Goal: Task Accomplishment & Management: Complete application form

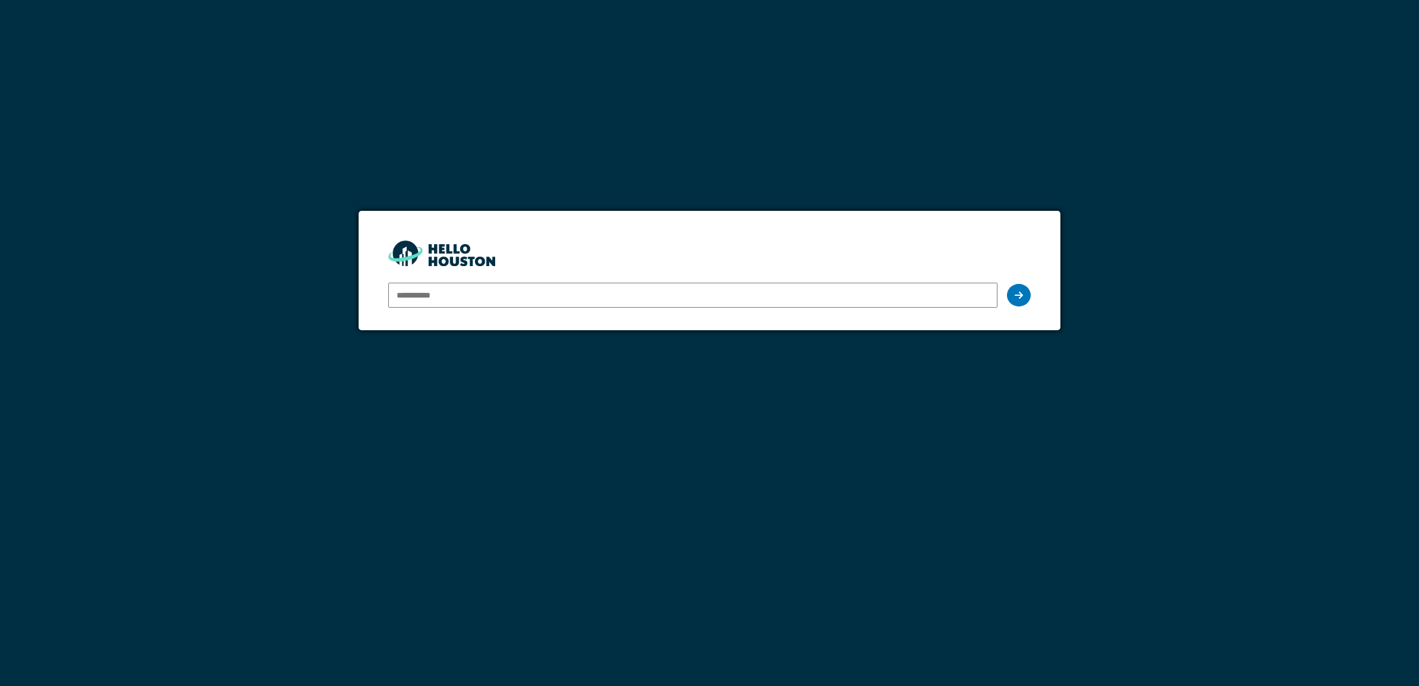
type input "**********"
click at [924, 289] on input "**********" at bounding box center [692, 295] width 609 height 25
click at [1024, 297] on div at bounding box center [1019, 295] width 24 height 23
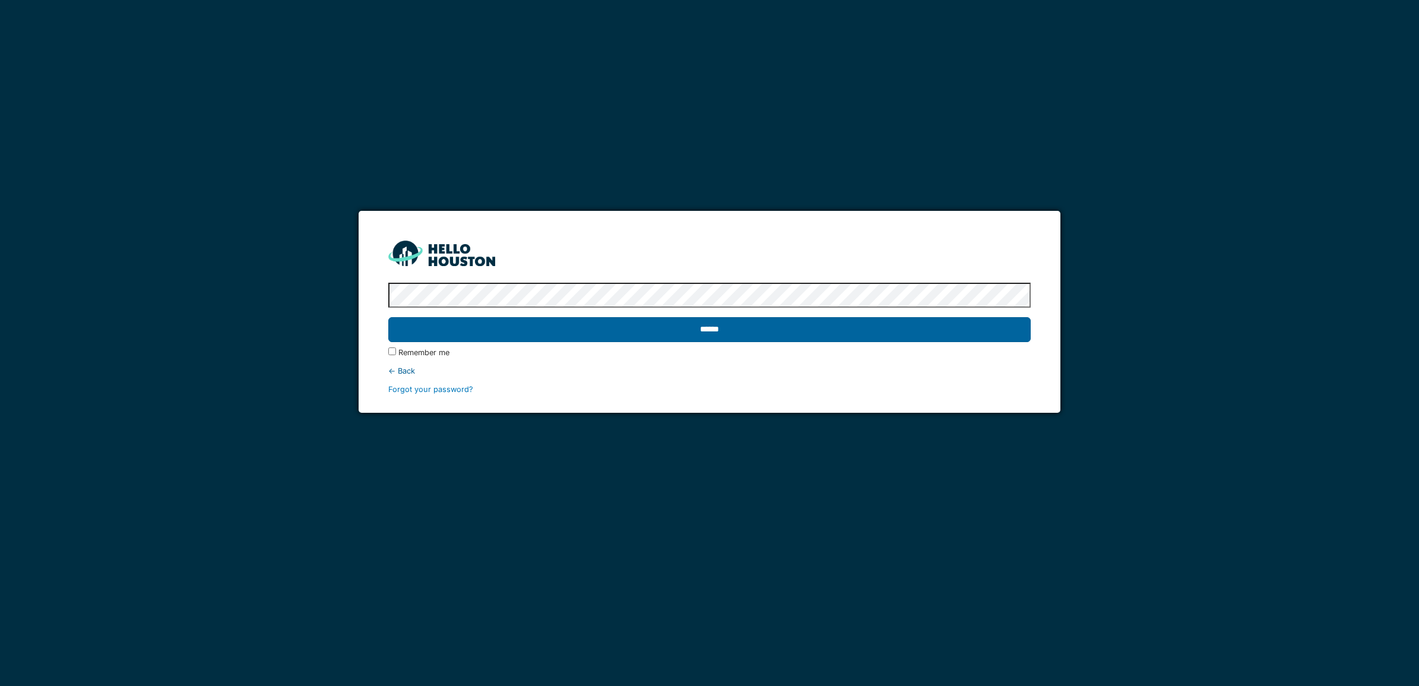
click at [715, 331] on input "******" at bounding box center [709, 329] width 642 height 25
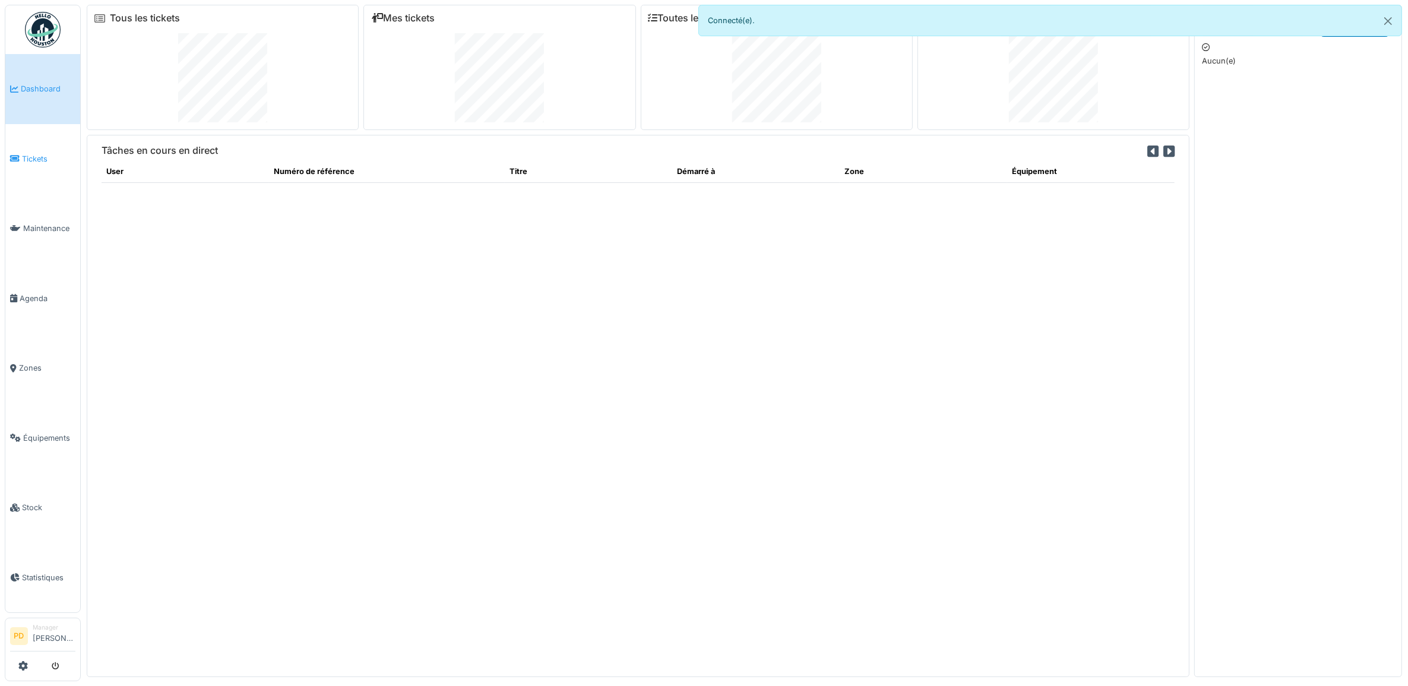
drag, startPoint x: 42, startPoint y: 153, endPoint x: 31, endPoint y: 150, distance: 10.9
click at [42, 153] on span "Tickets" at bounding box center [48, 158] width 53 height 11
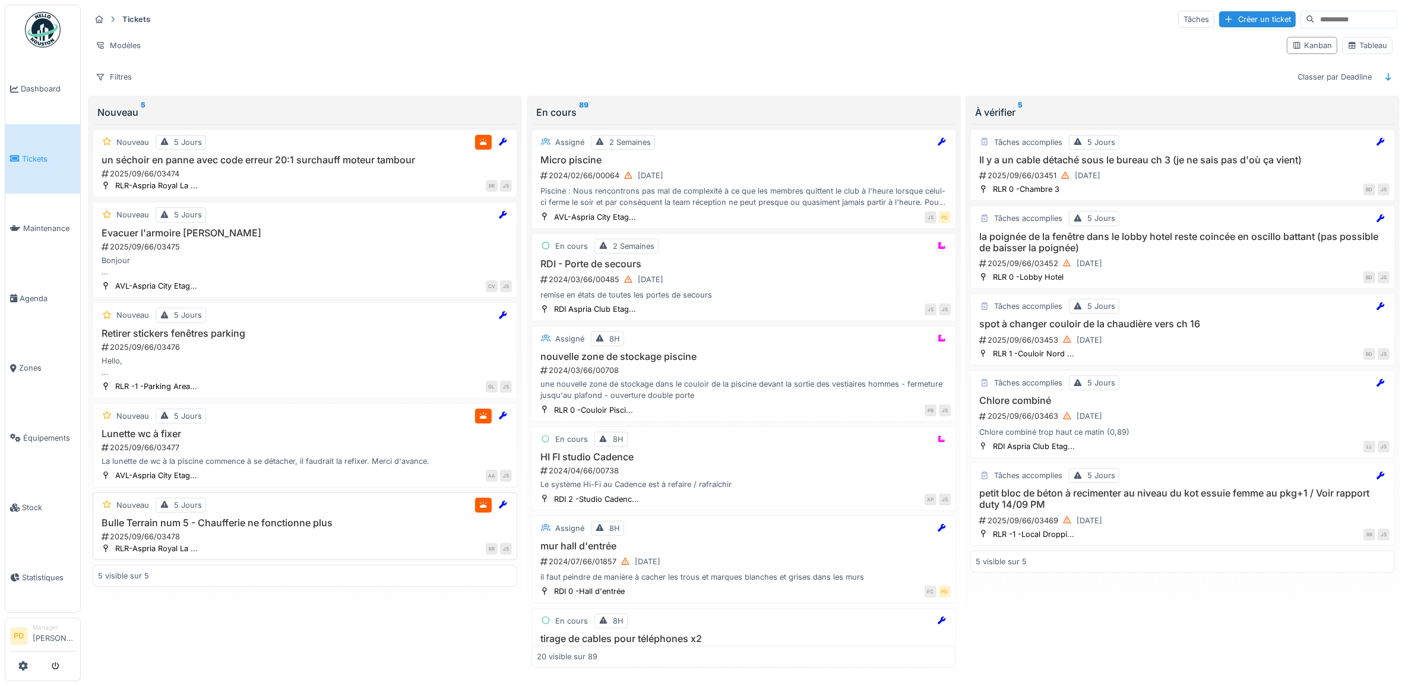
click at [296, 521] on div "Nouveau 5 Jours Bulle Terrain num 5 - Chaufferie ne fonctionne plus 2025/09/66/…" at bounding box center [305, 526] width 424 height 68
click at [143, 528] on h3 "Bulle Terrain num 5 - Chaufferie ne fonctionne plus" at bounding box center [305, 522] width 414 height 11
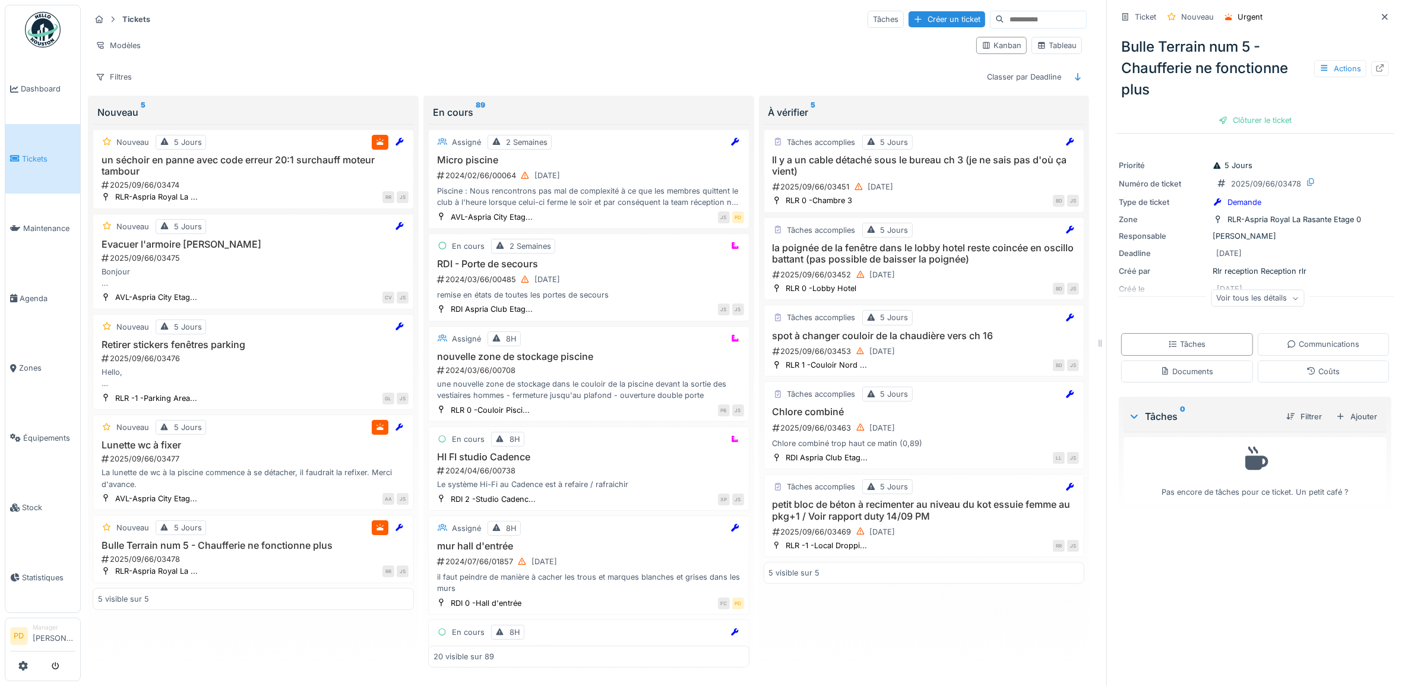
drag, startPoint x: 1191, startPoint y: 345, endPoint x: 1200, endPoint y: 353, distance: 12.2
click at [1192, 345] on div "Tâches" at bounding box center [1187, 344] width 132 height 22
click at [1333, 408] on div "Ajouter" at bounding box center [1356, 416] width 50 height 16
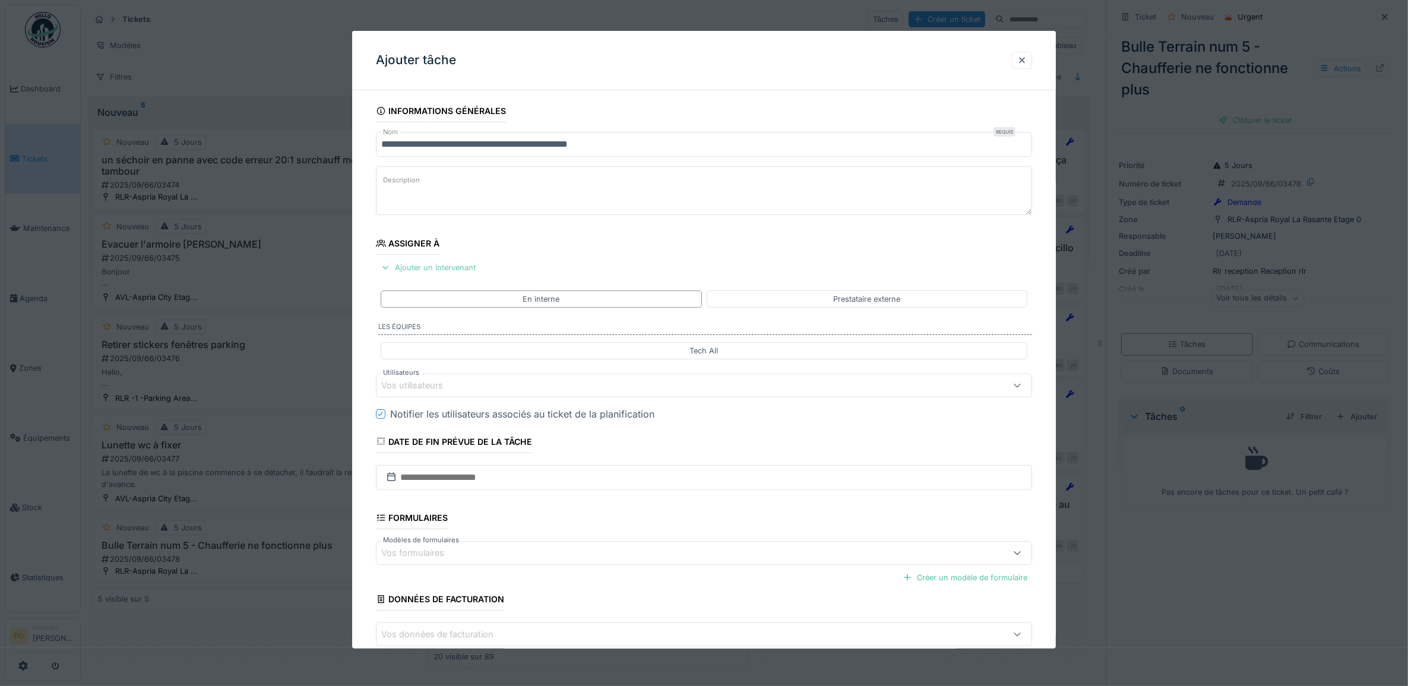
click at [462, 271] on div "Ajouter un intervenant" at bounding box center [428, 267] width 104 height 16
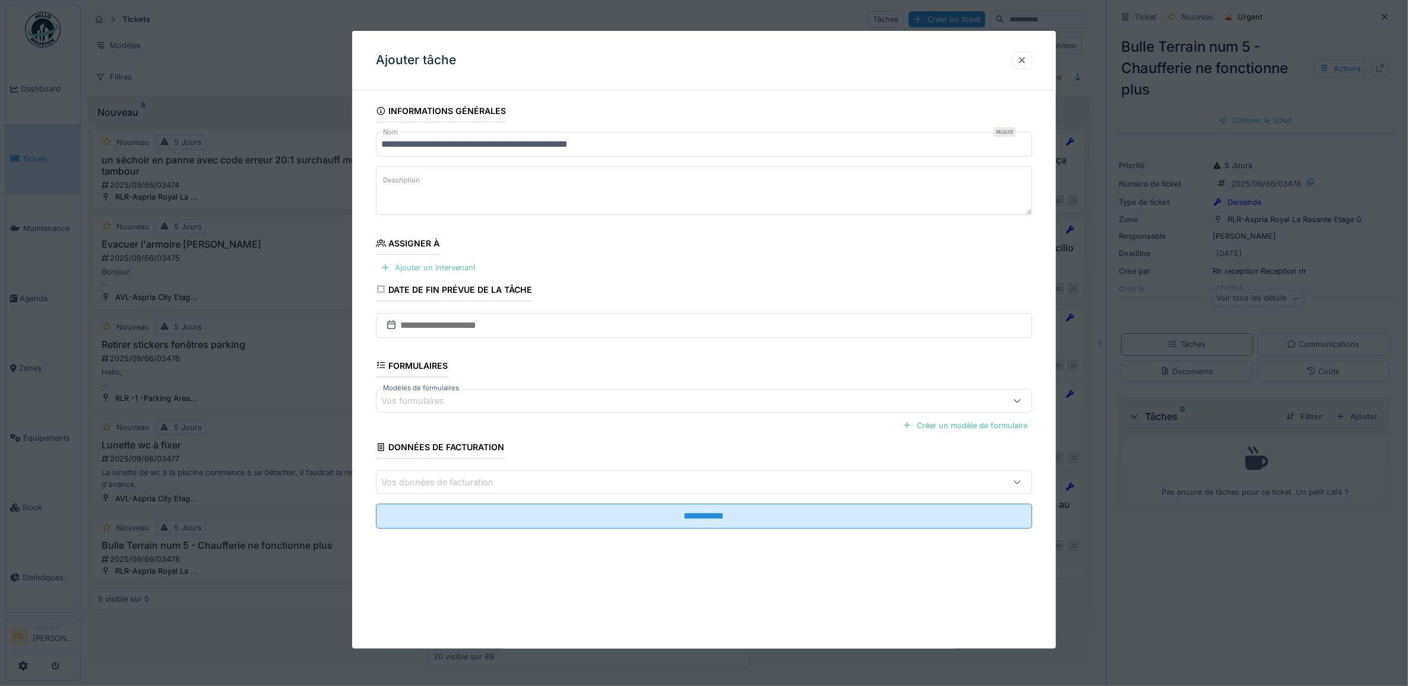
click at [464, 268] on div "Ajouter un intervenant" at bounding box center [428, 267] width 104 height 16
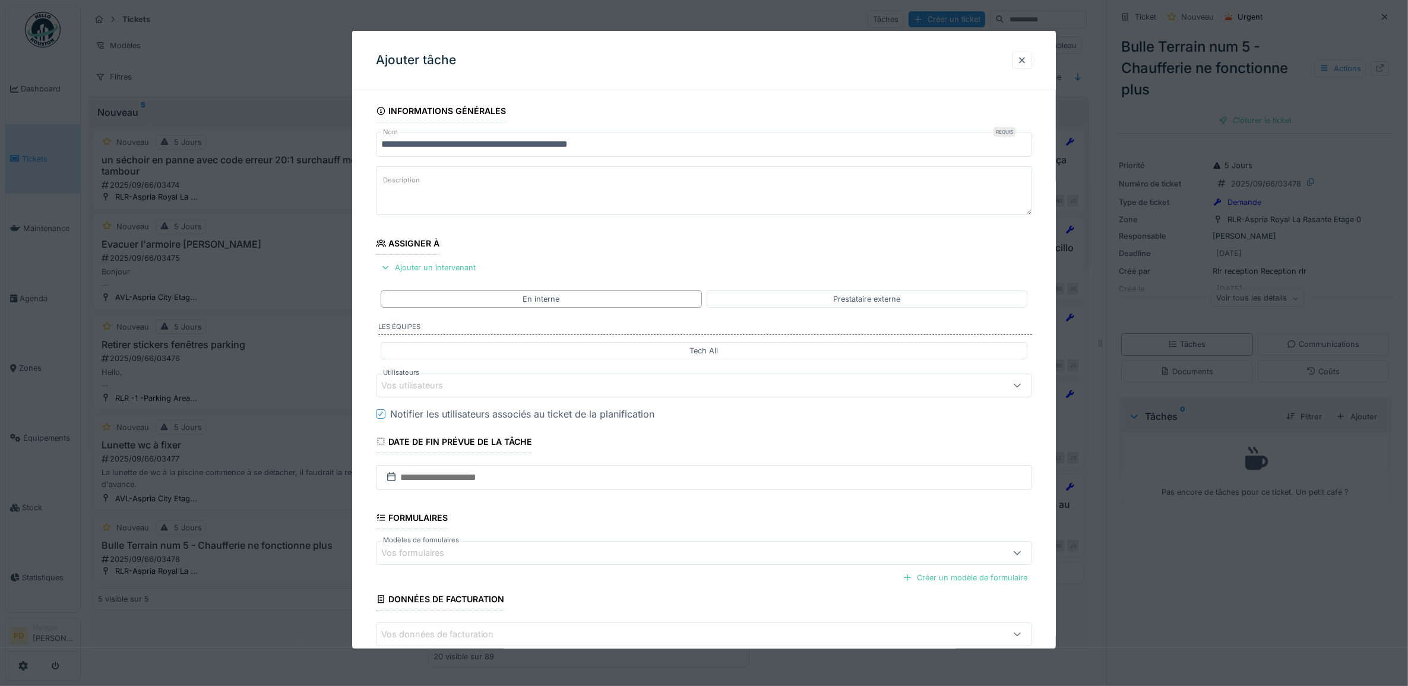
click at [518, 389] on div "Vos utilisateurs" at bounding box center [667, 385] width 572 height 13
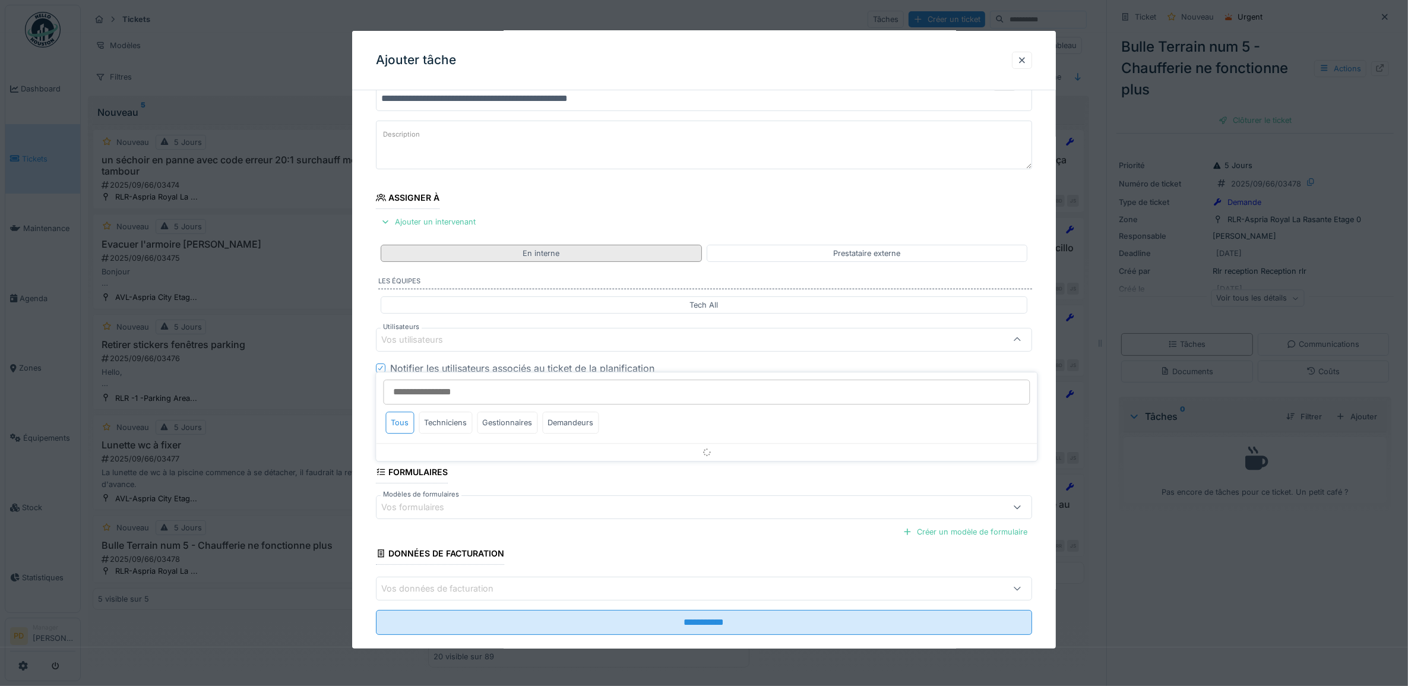
scroll to position [47, 0]
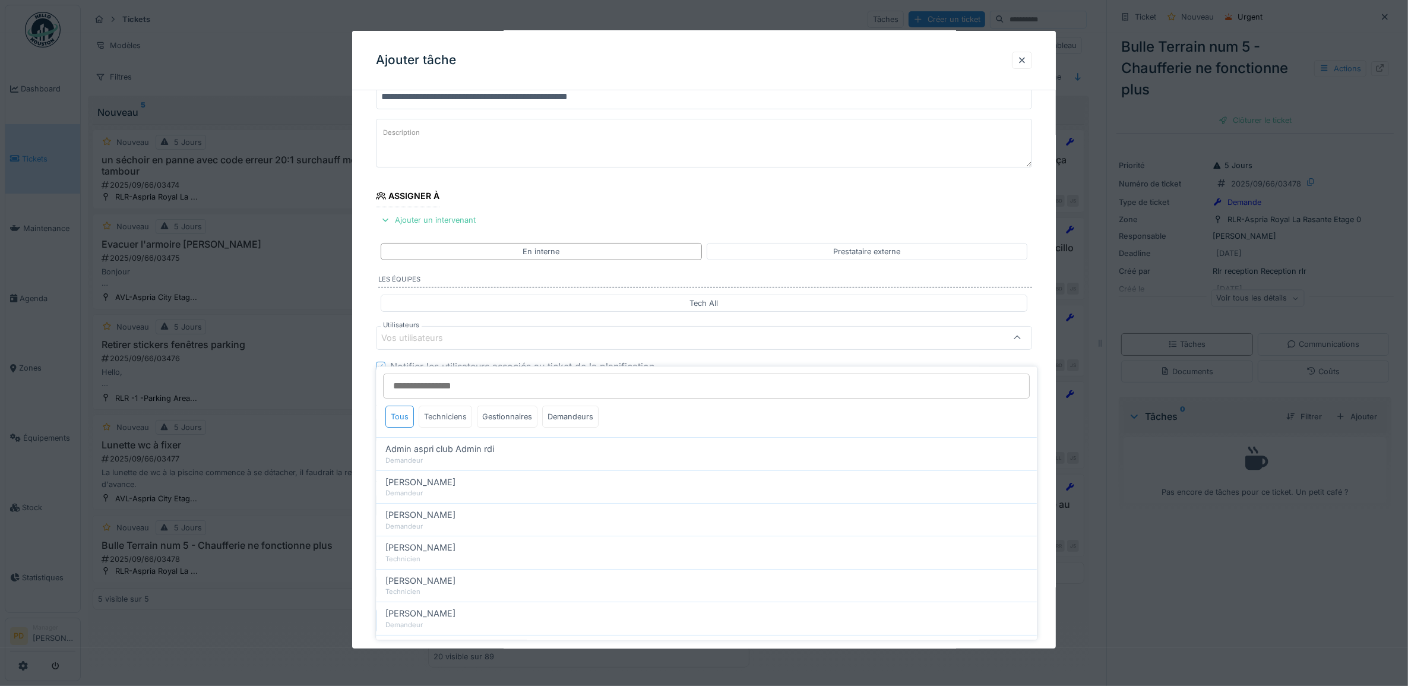
click at [453, 405] on div "Techniciens" at bounding box center [445, 416] width 53 height 22
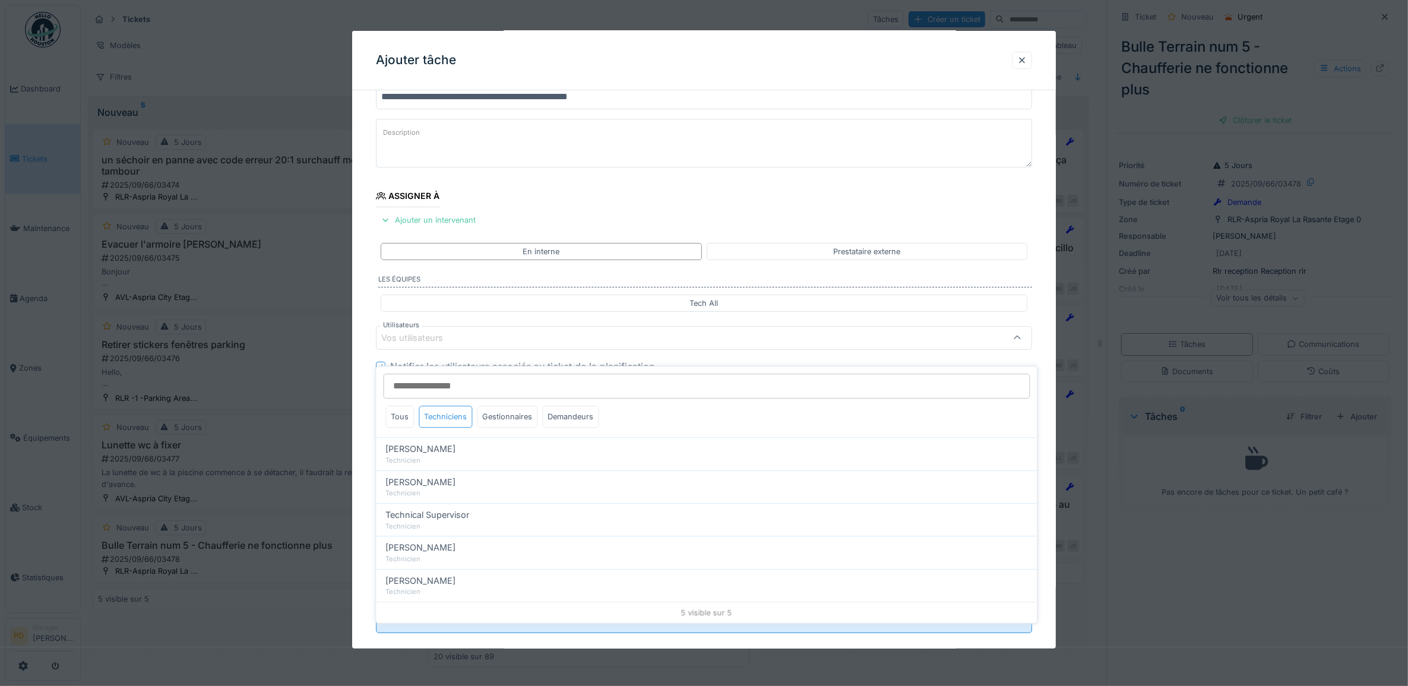
click at [447, 410] on div "Techniciens" at bounding box center [445, 416] width 53 height 22
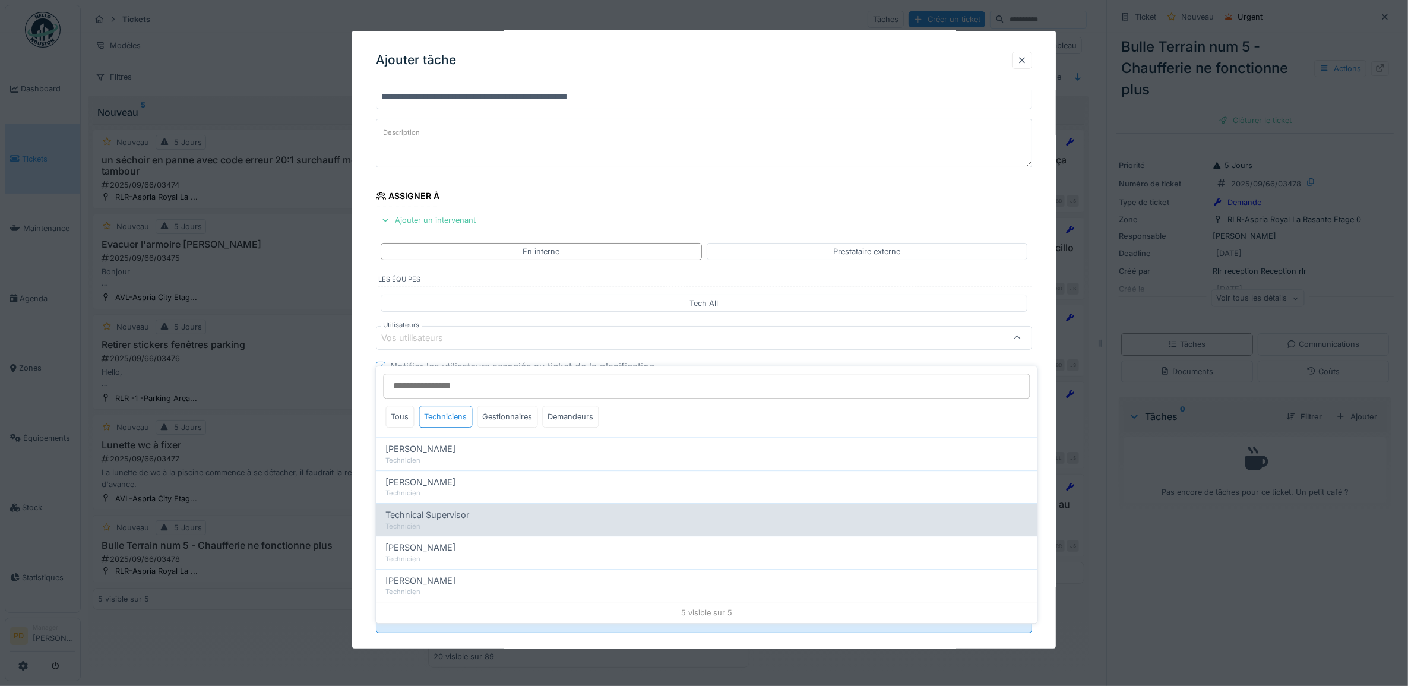
click at [470, 521] on div "Technicien" at bounding box center [707, 526] width 642 height 10
type input "****"
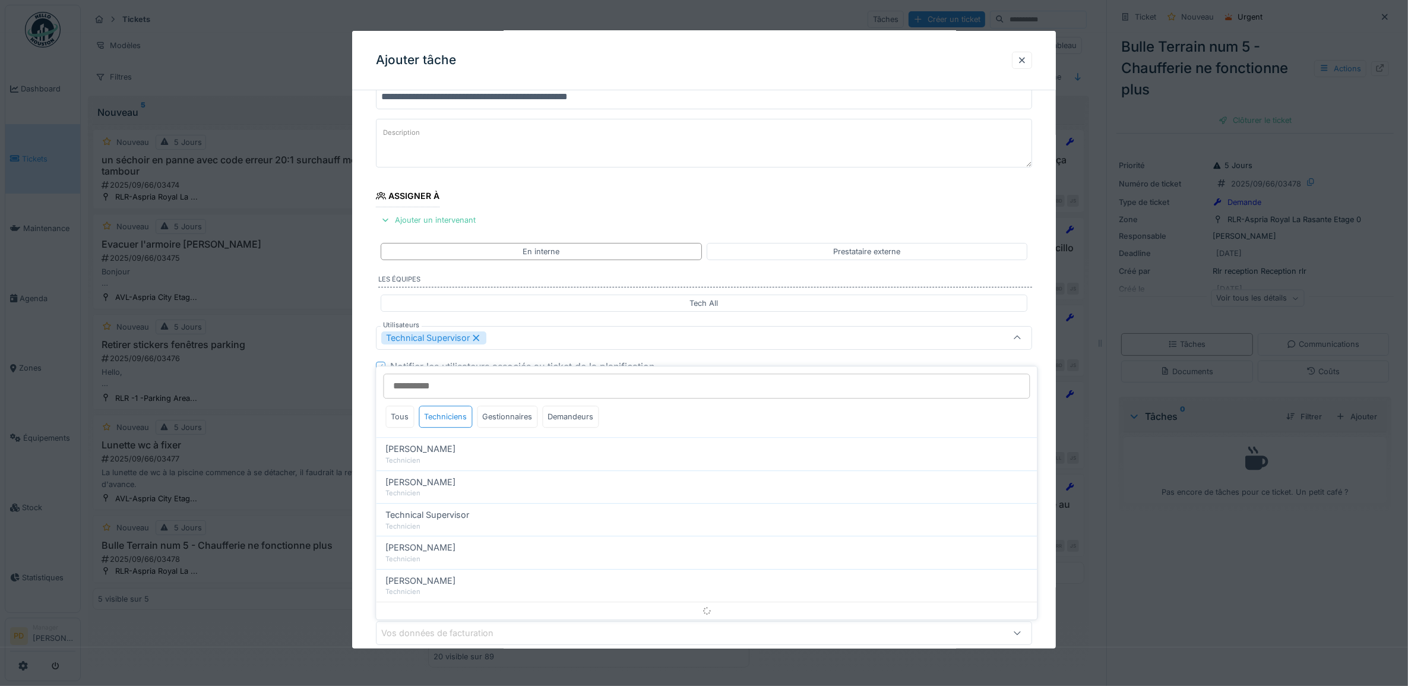
click at [365, 337] on div "**********" at bounding box center [704, 382] width 704 height 660
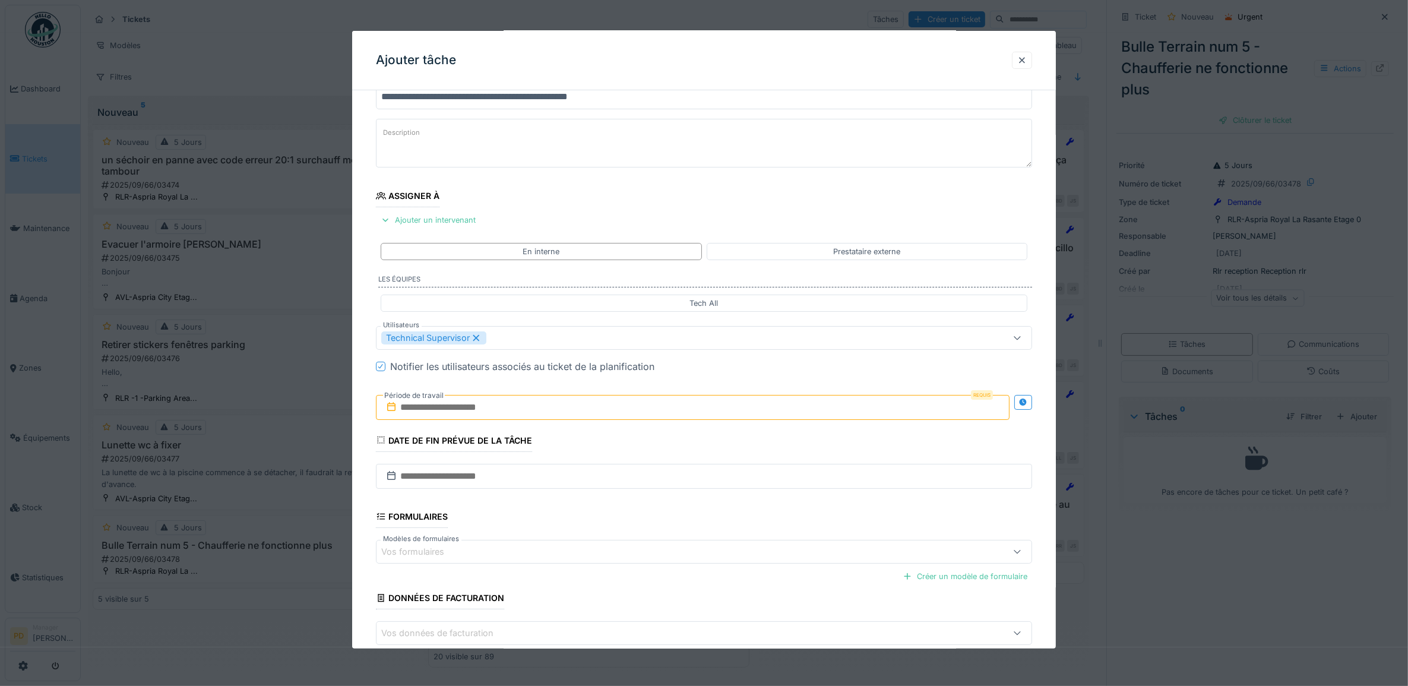
click at [460, 401] on input "text" at bounding box center [693, 407] width 634 height 25
click at [653, 525] on div "16" at bounding box center [657, 523] width 16 height 17
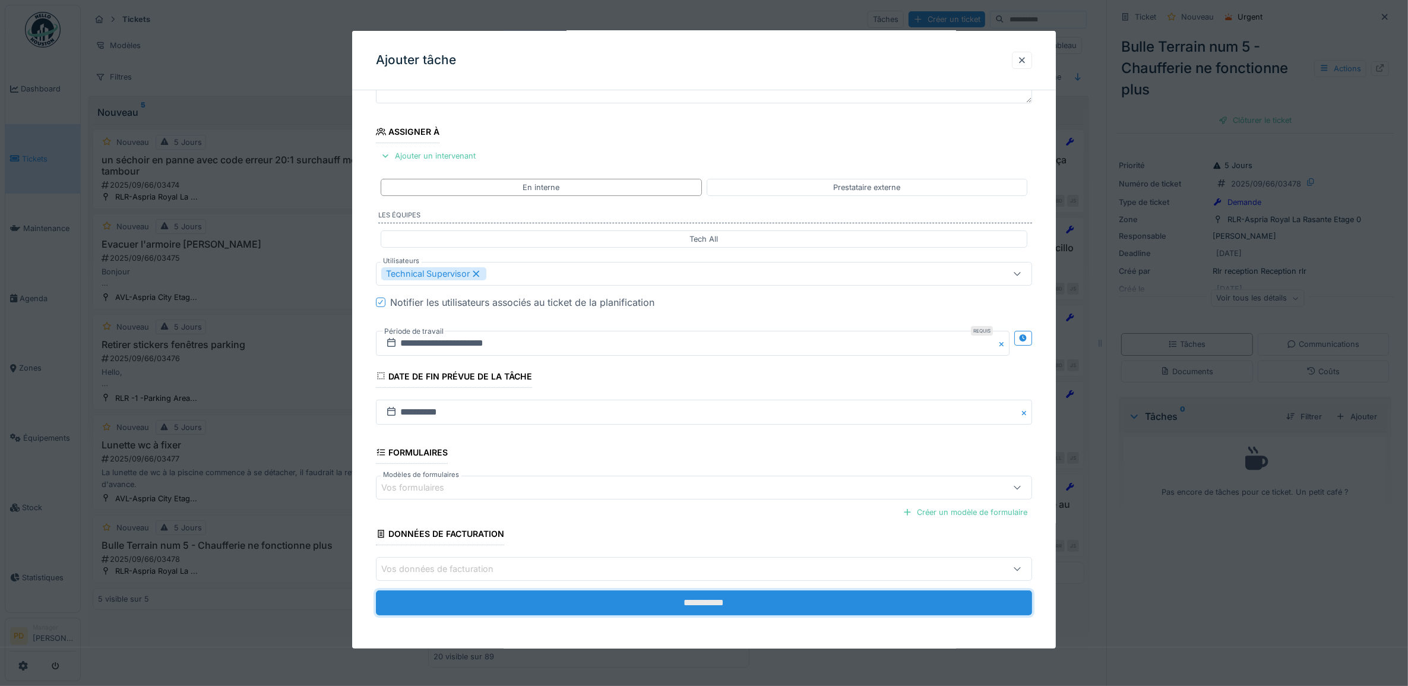
click at [702, 598] on input "**********" at bounding box center [704, 602] width 657 height 25
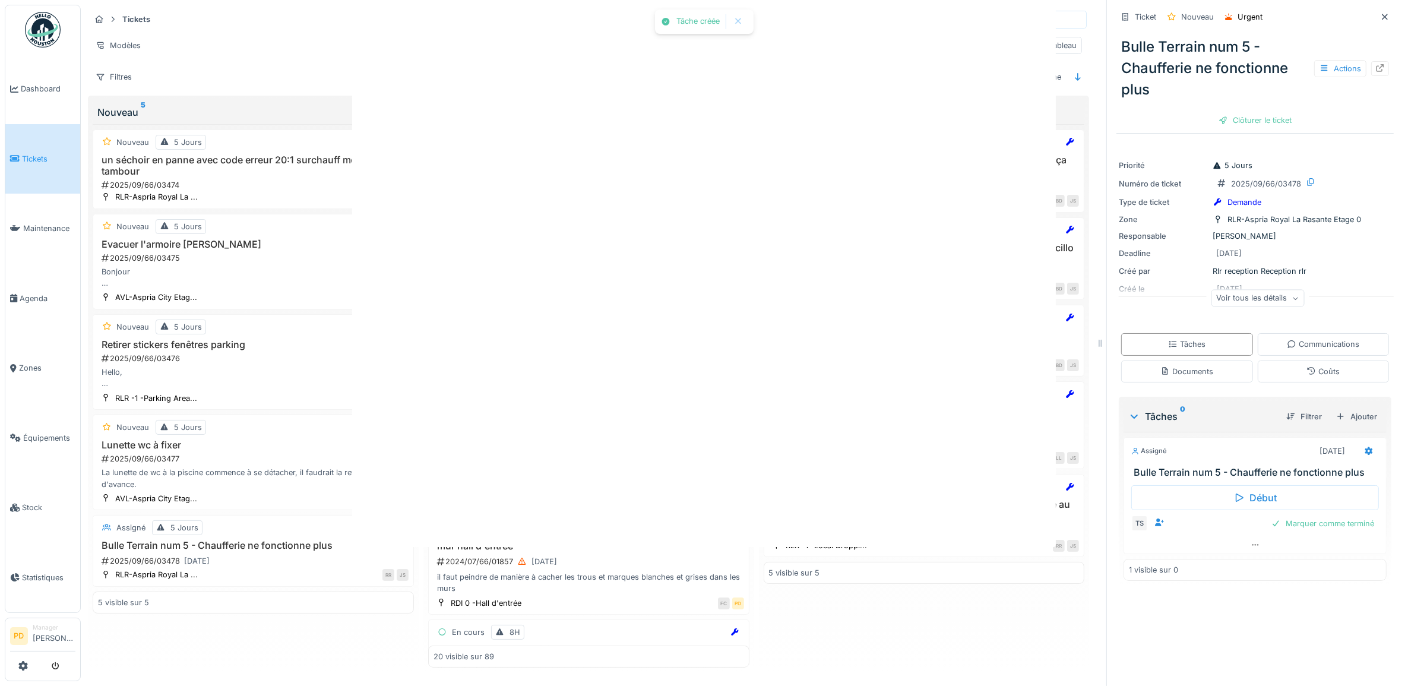
scroll to position [0, 0]
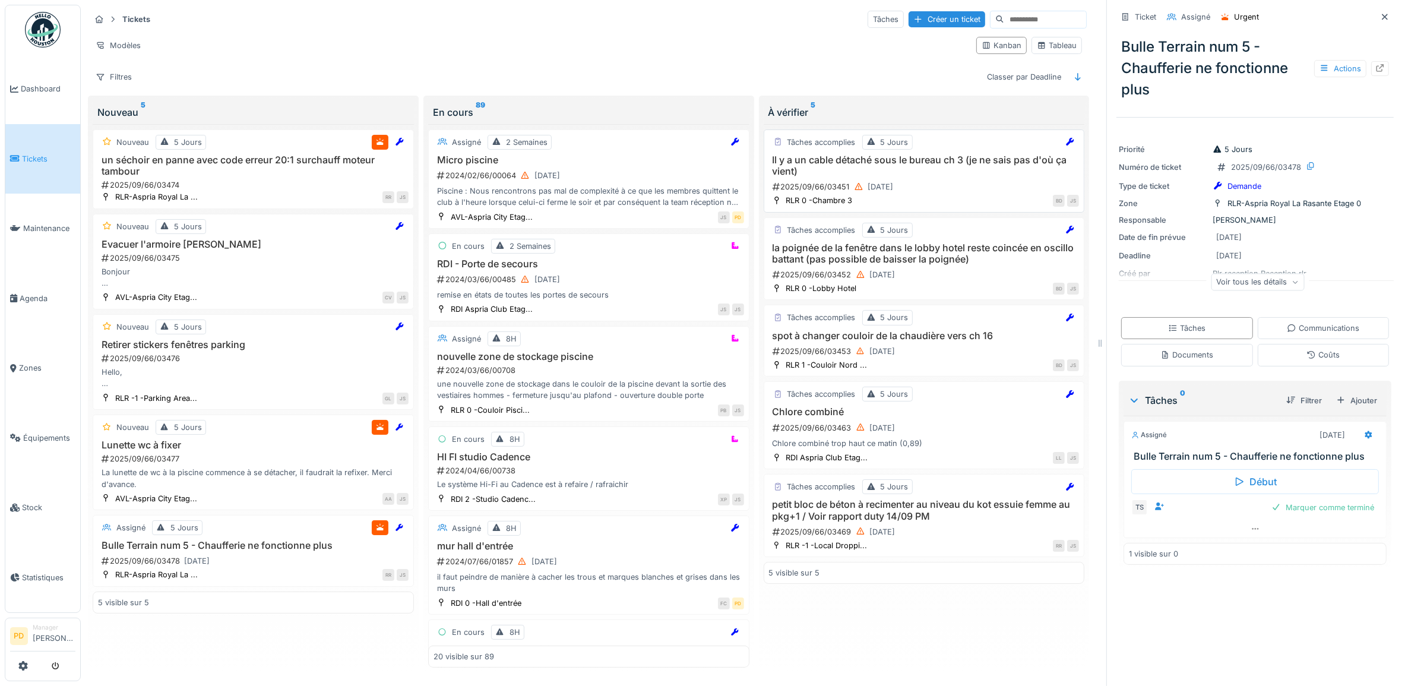
click at [960, 163] on h3 "Il y a un cable détaché sous le bureau ch 3 (je ne sais pas d'où ça vient)" at bounding box center [924, 165] width 310 height 23
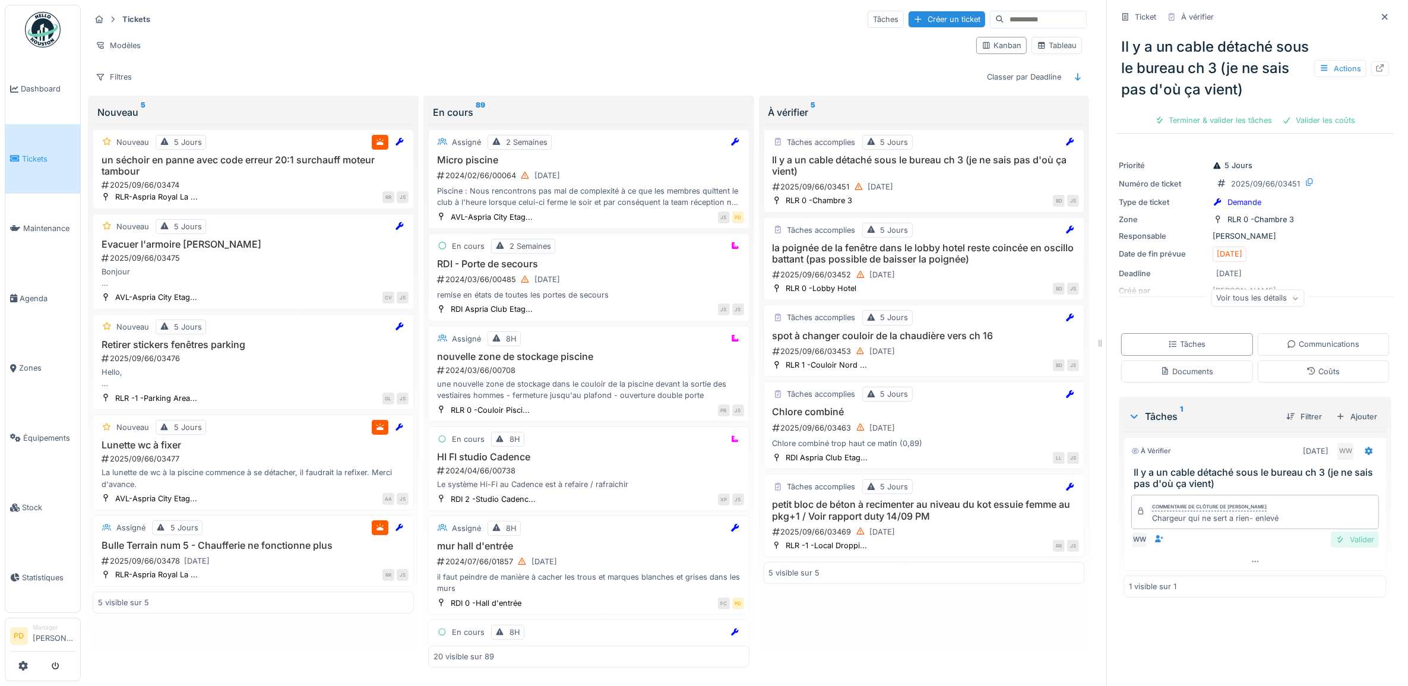
click at [1336, 531] on div "Valider" at bounding box center [1354, 539] width 48 height 16
click at [1278, 112] on div "Clôturer le ticket" at bounding box center [1296, 120] width 83 height 16
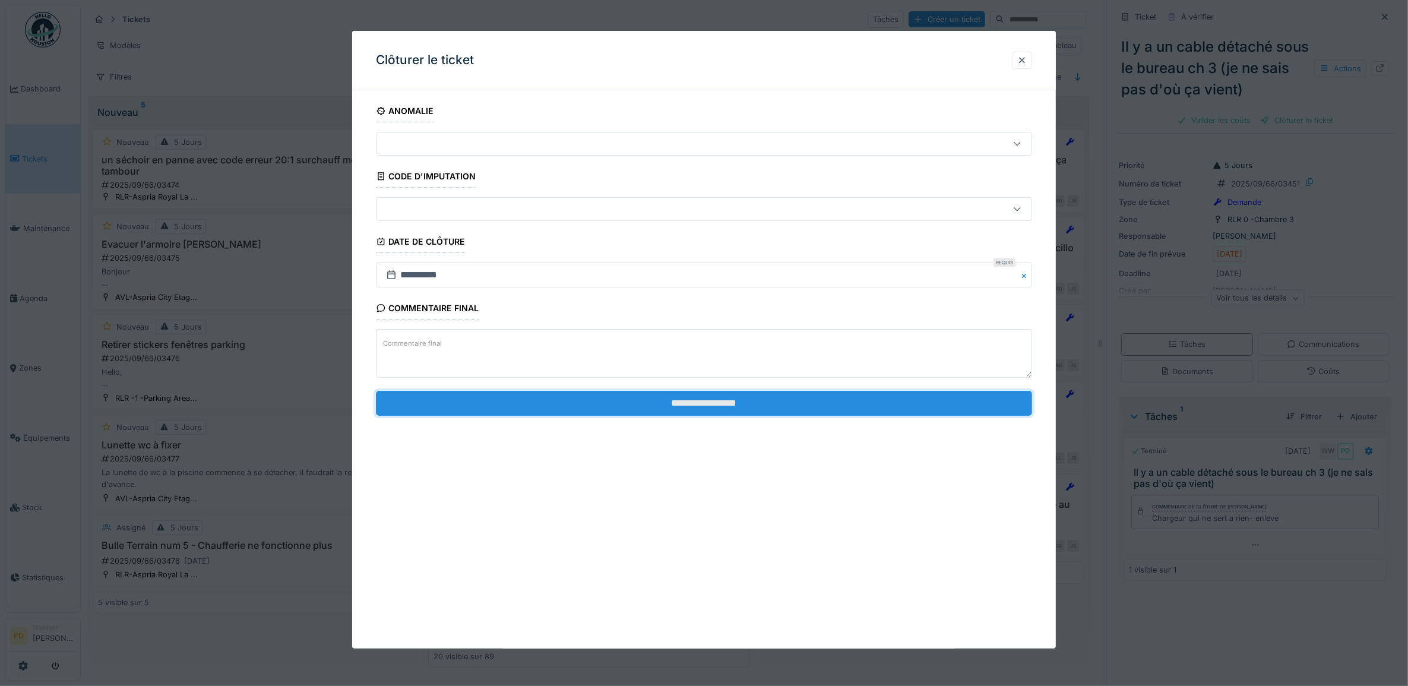
click at [710, 405] on input "**********" at bounding box center [704, 403] width 657 height 25
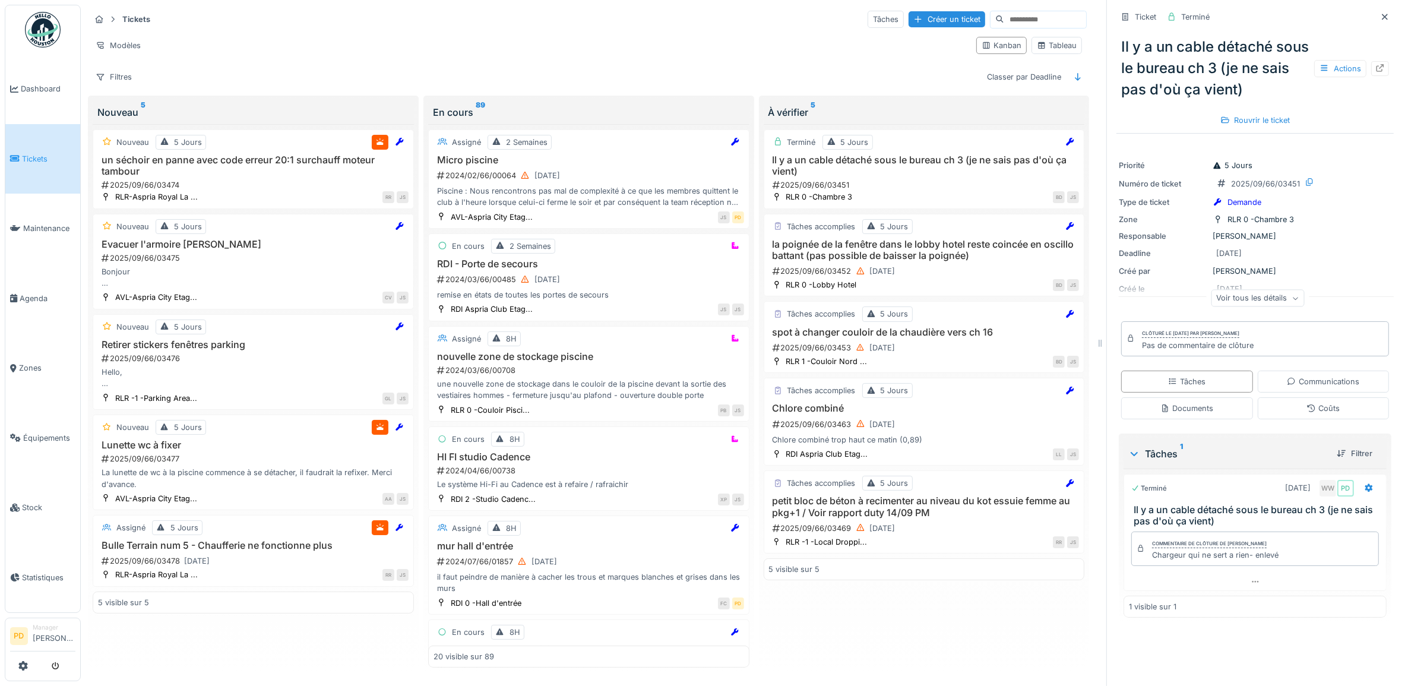
click at [42, 153] on span "Tickets" at bounding box center [48, 158] width 53 height 11
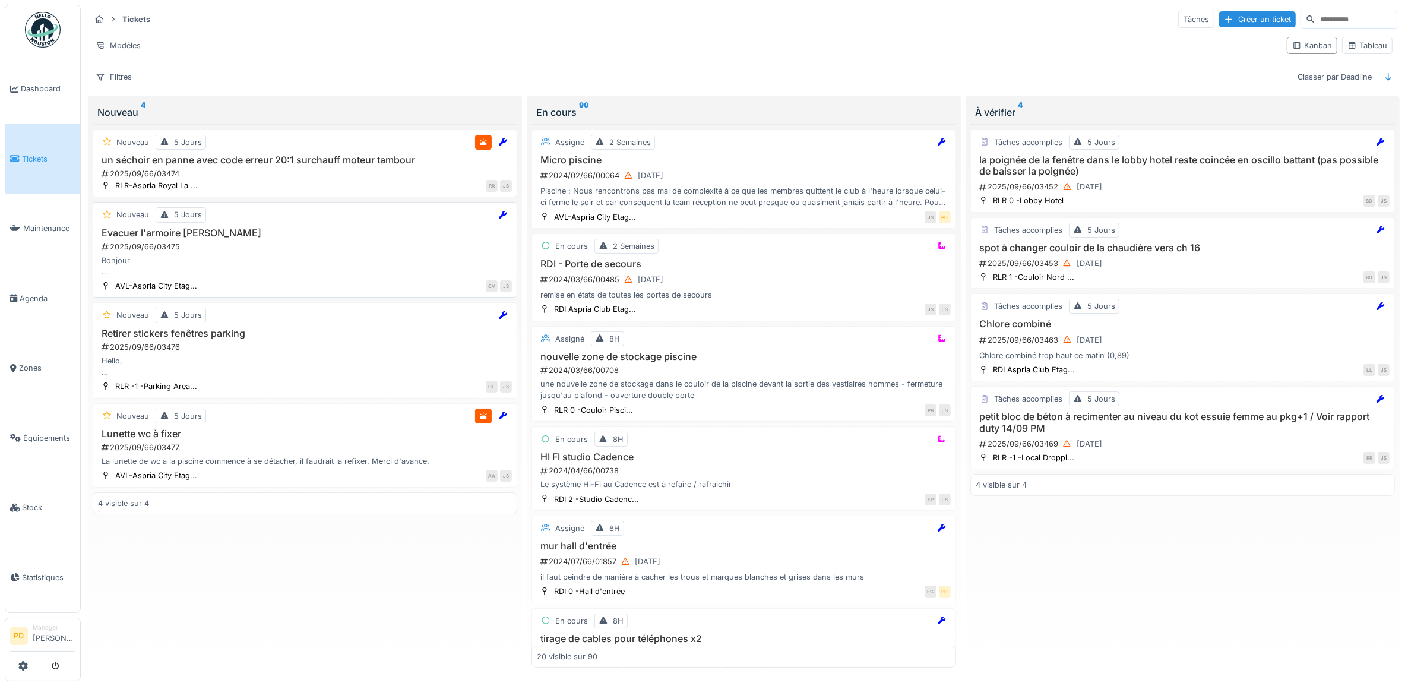
click at [296, 245] on div "2025/09/66/03475" at bounding box center [305, 246] width 411 height 11
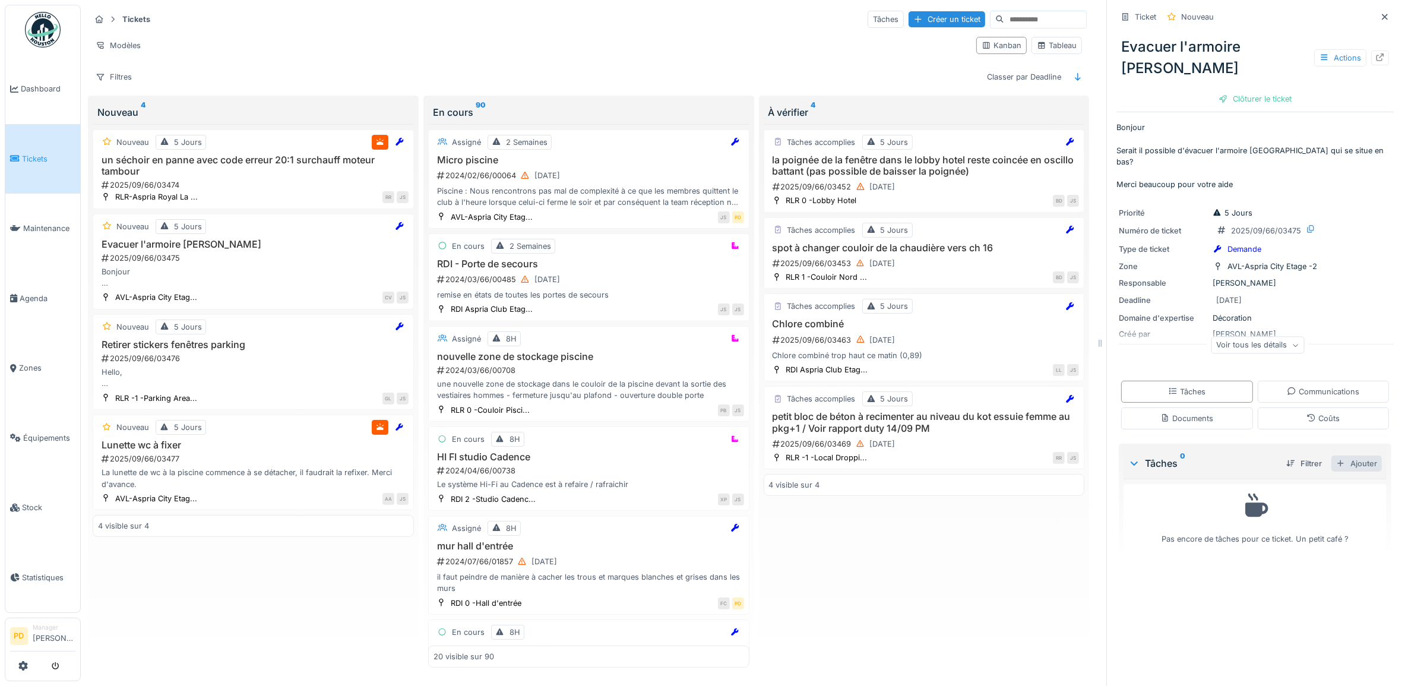
click at [1352, 455] on div "Ajouter" at bounding box center [1356, 463] width 50 height 16
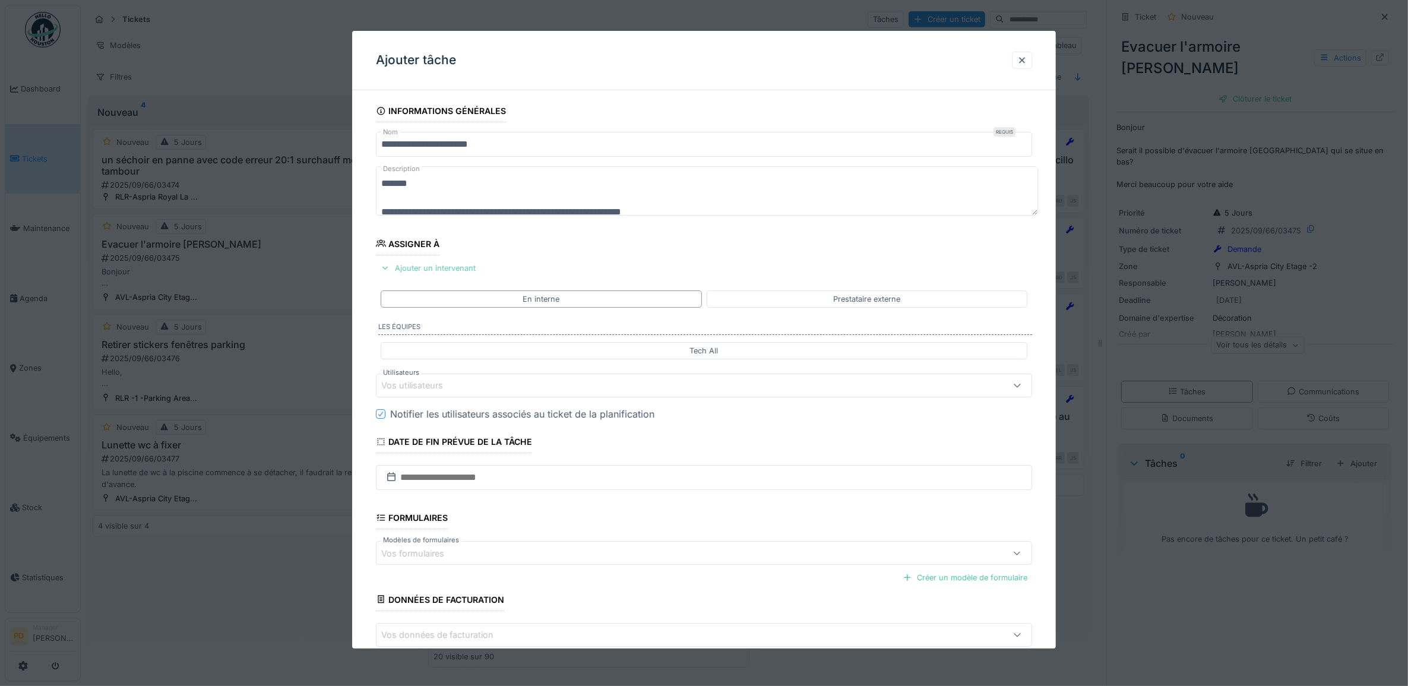
click at [459, 271] on div "Ajouter un intervenant" at bounding box center [428, 268] width 104 height 16
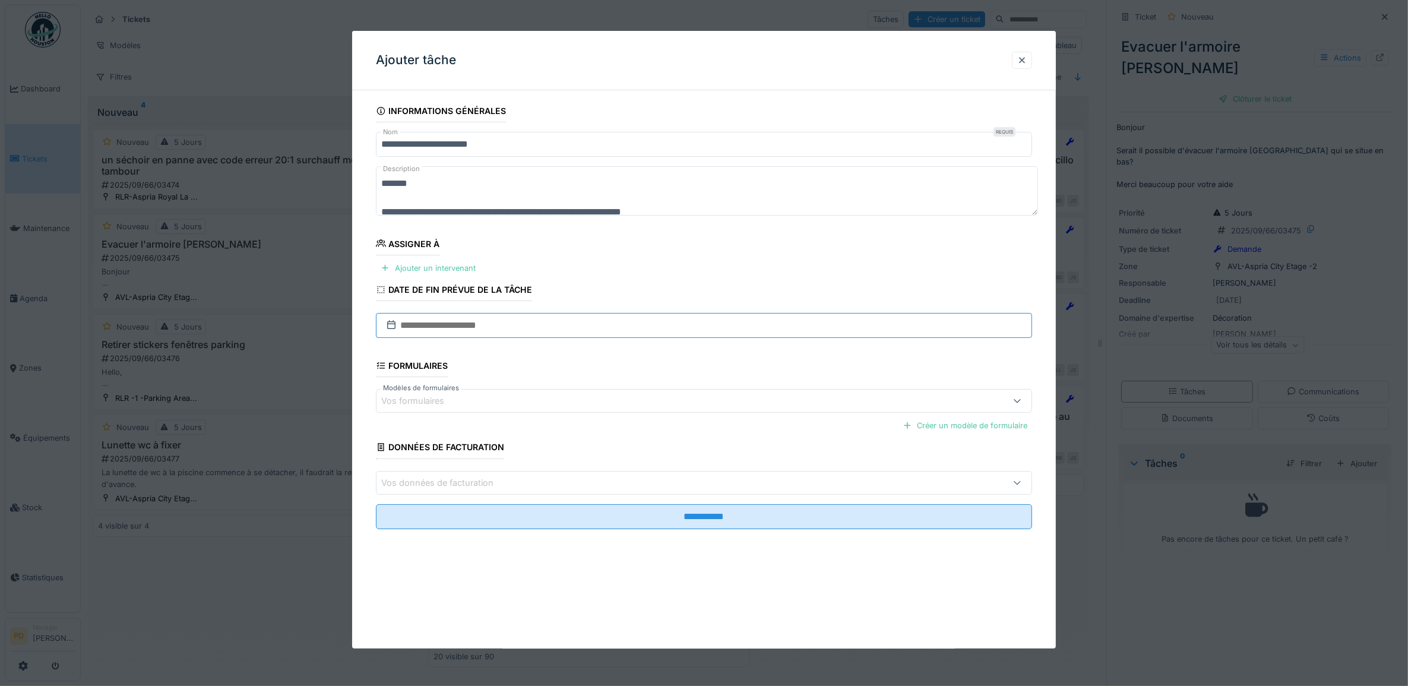
click at [473, 324] on input "text" at bounding box center [704, 325] width 657 height 25
click at [463, 264] on div "Ajouter un intervenant" at bounding box center [428, 268] width 104 height 16
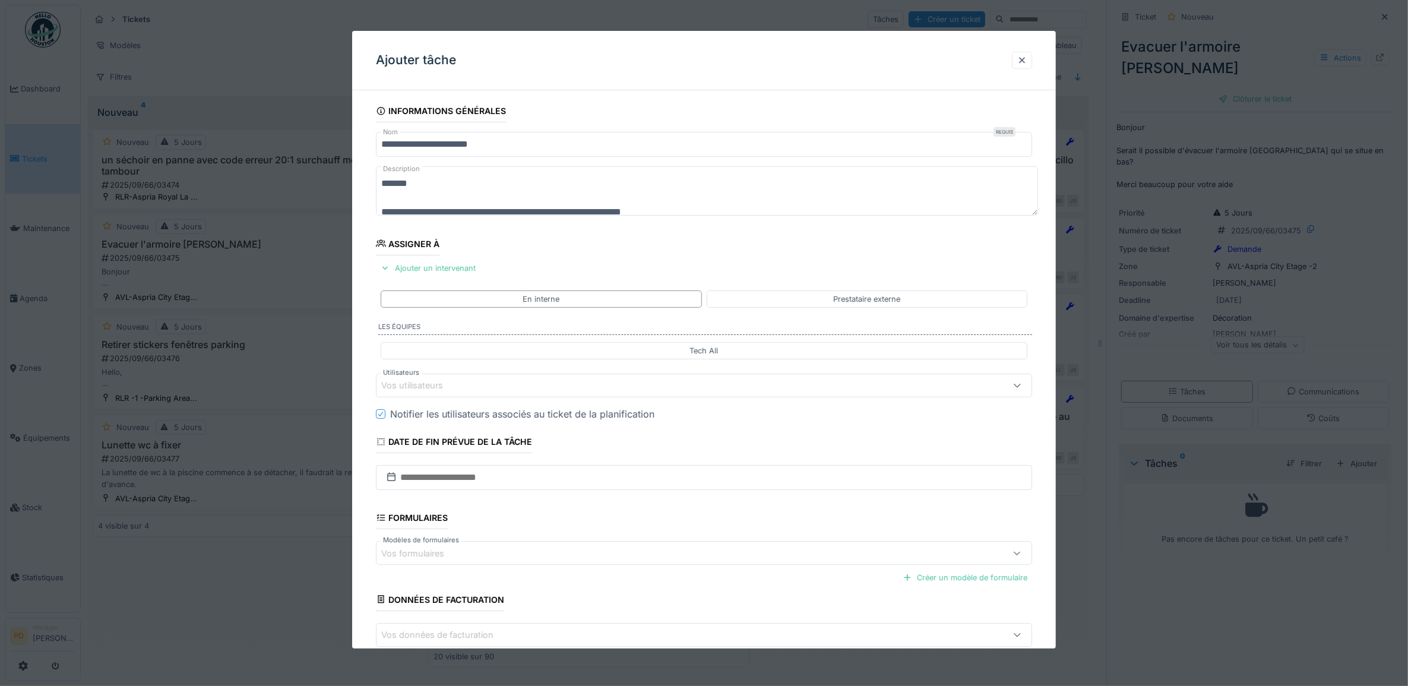
click at [460, 385] on div "Vos utilisateurs" at bounding box center [667, 385] width 572 height 13
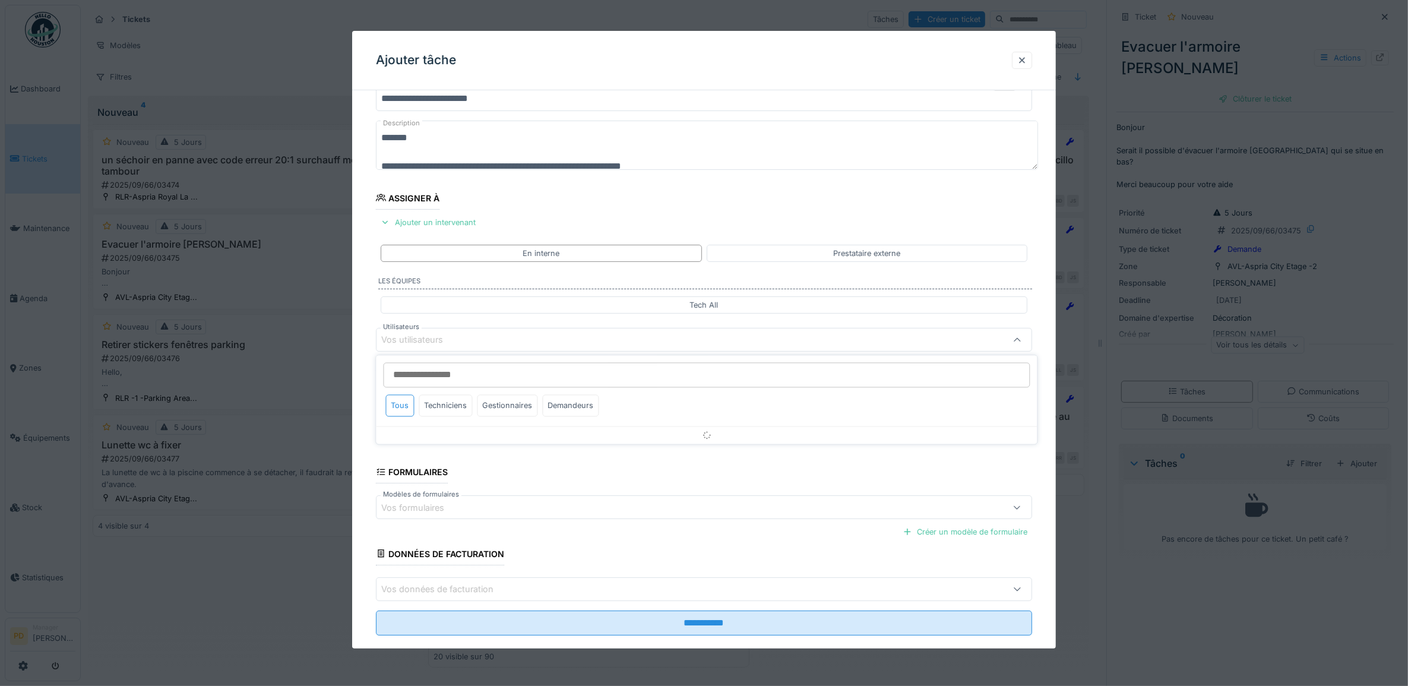
scroll to position [47, 0]
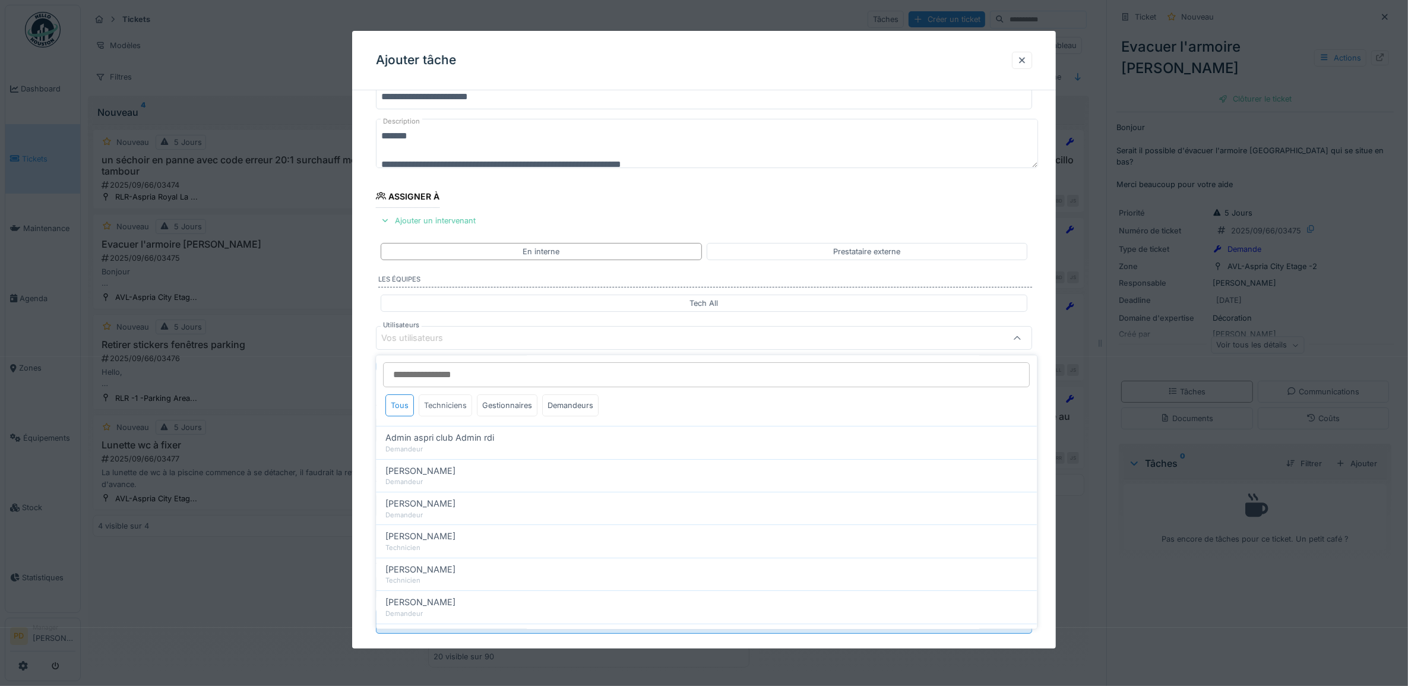
click at [443, 404] on div "Techniciens" at bounding box center [445, 406] width 53 height 22
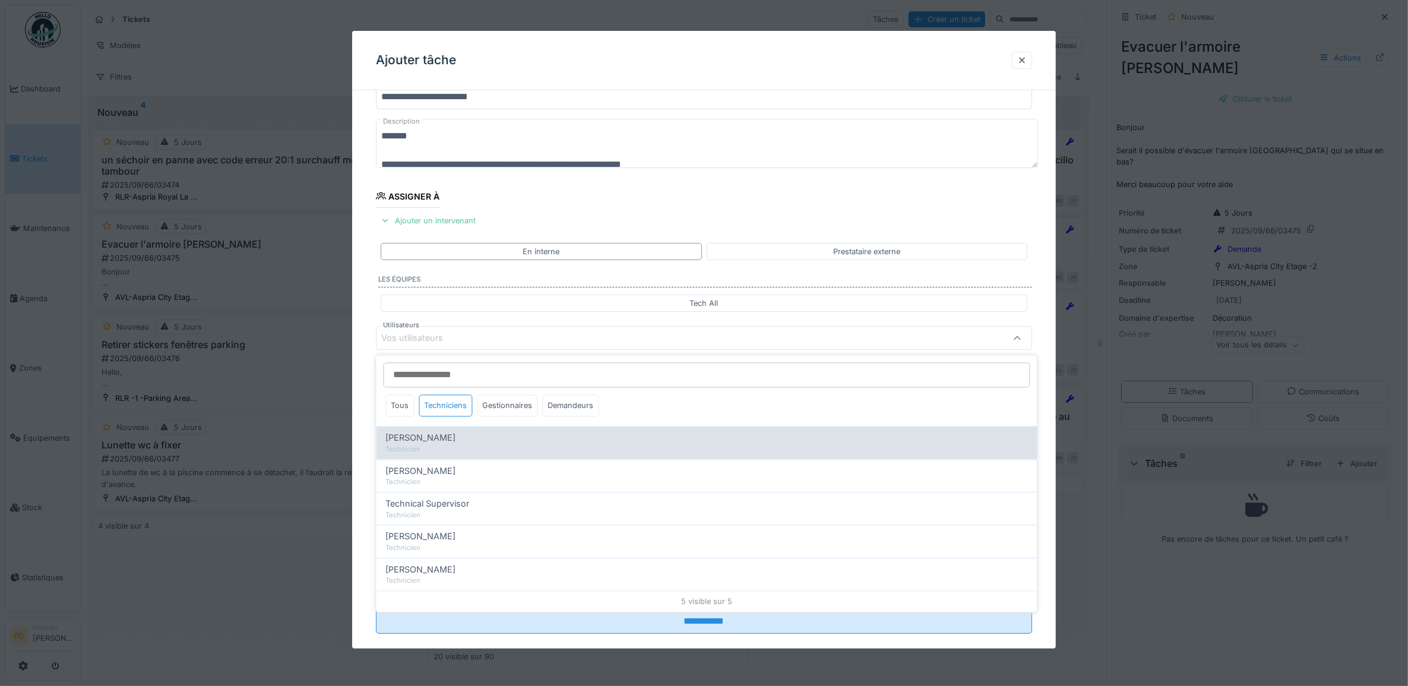
click at [442, 442] on span "[PERSON_NAME]" at bounding box center [421, 438] width 70 height 13
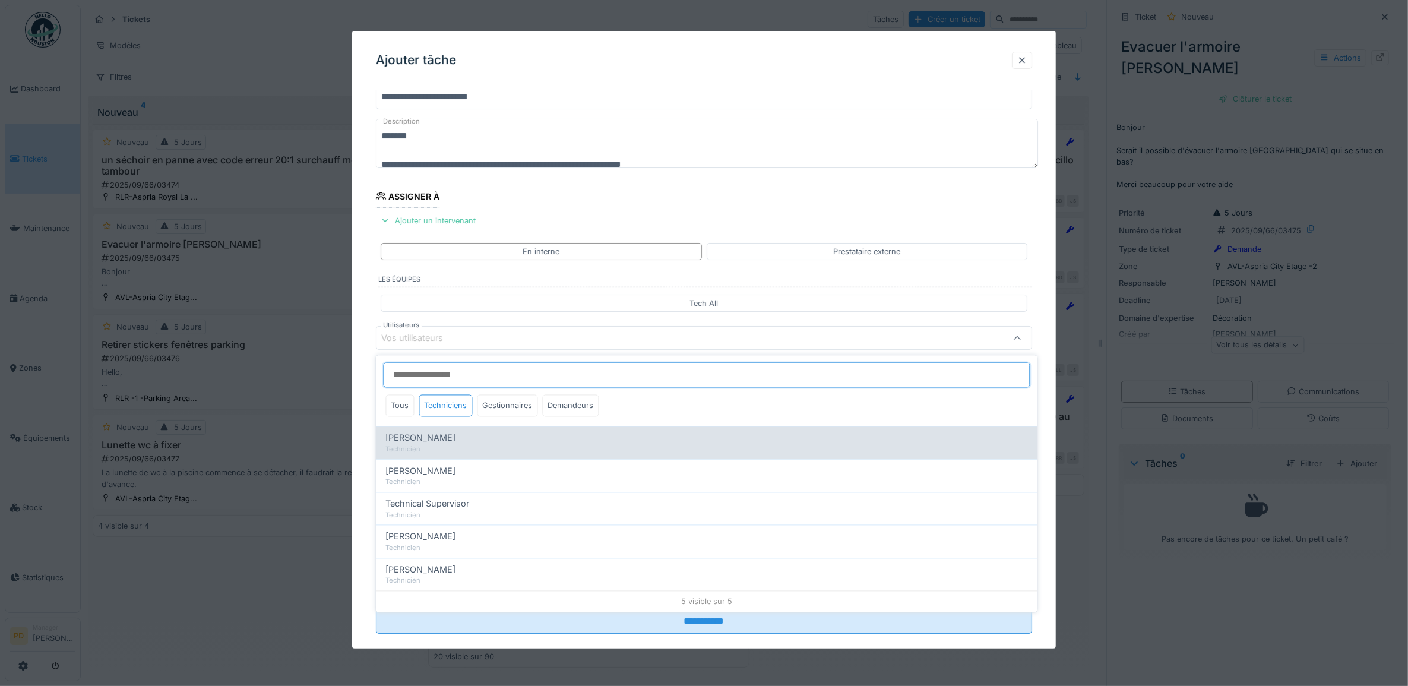
type input "*****"
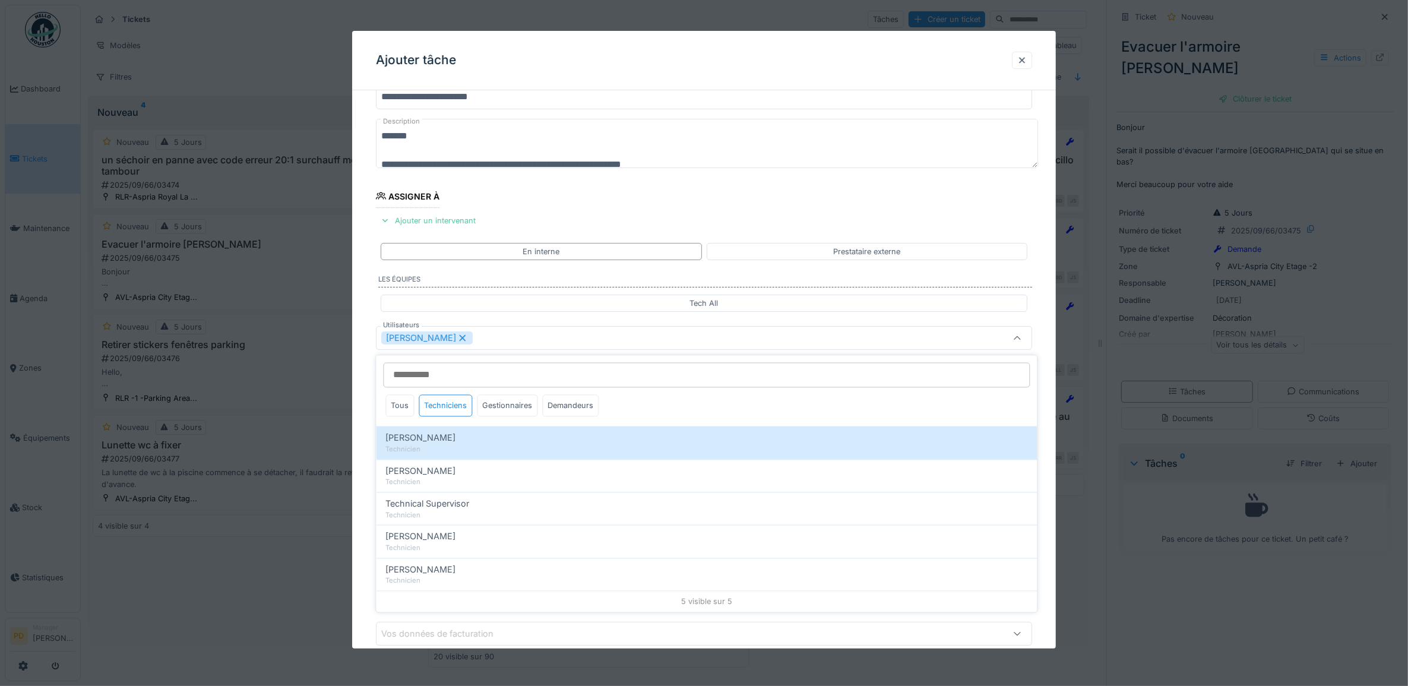
click at [348, 381] on div at bounding box center [704, 343] width 1408 height 686
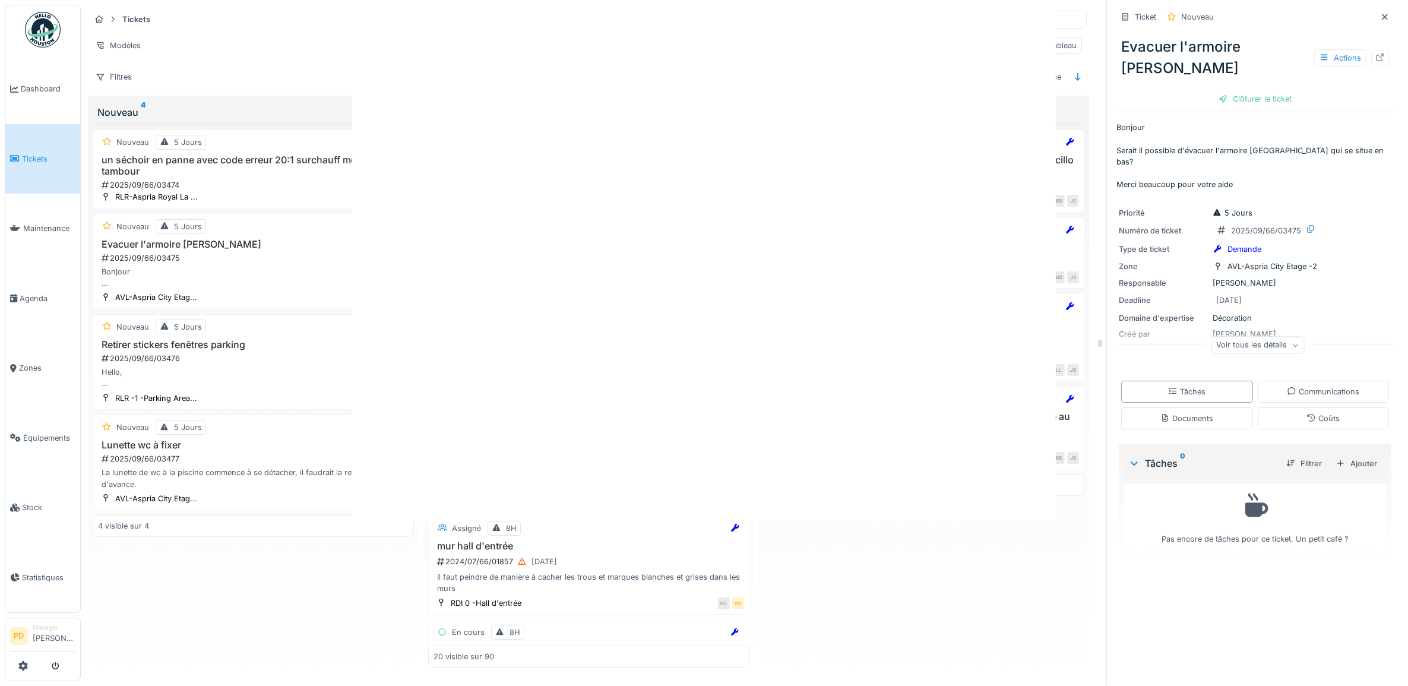
scroll to position [0, 0]
click at [355, 377] on div at bounding box center [704, 343] width 1408 height 686
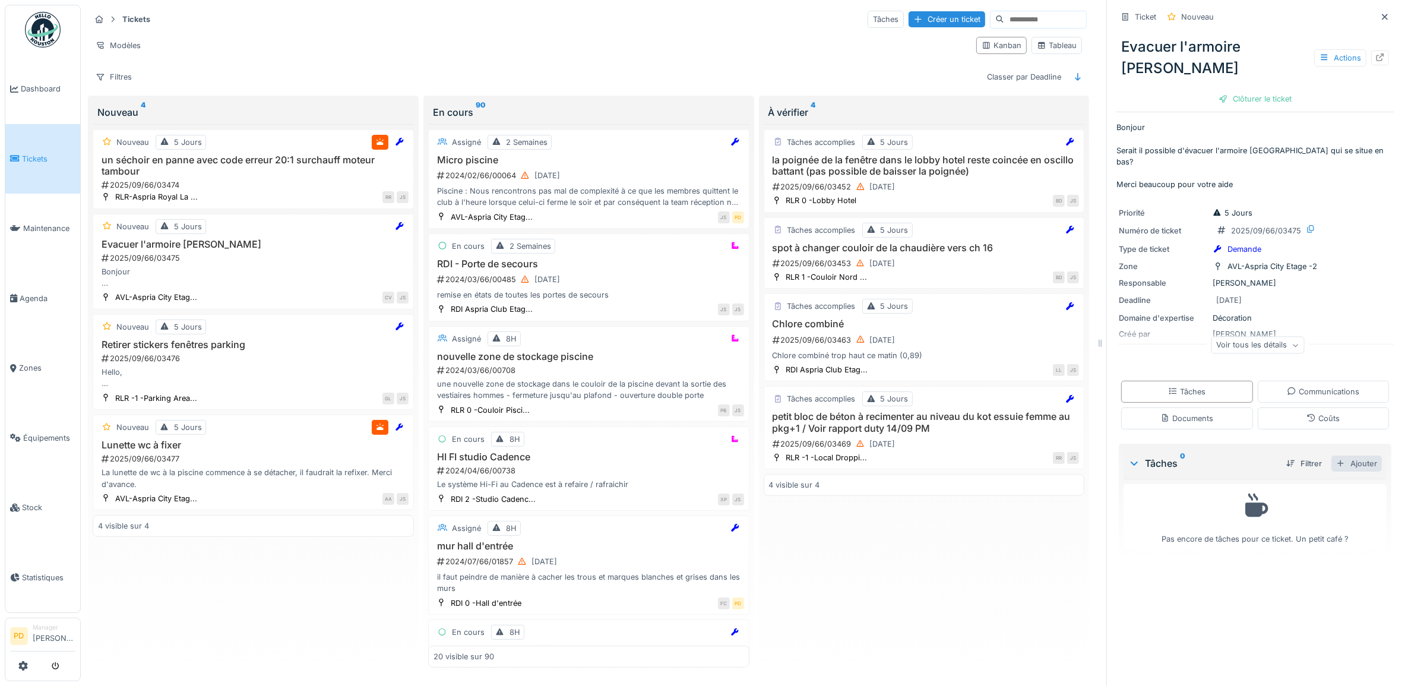
click at [1337, 455] on div "Ajouter" at bounding box center [1356, 463] width 50 height 16
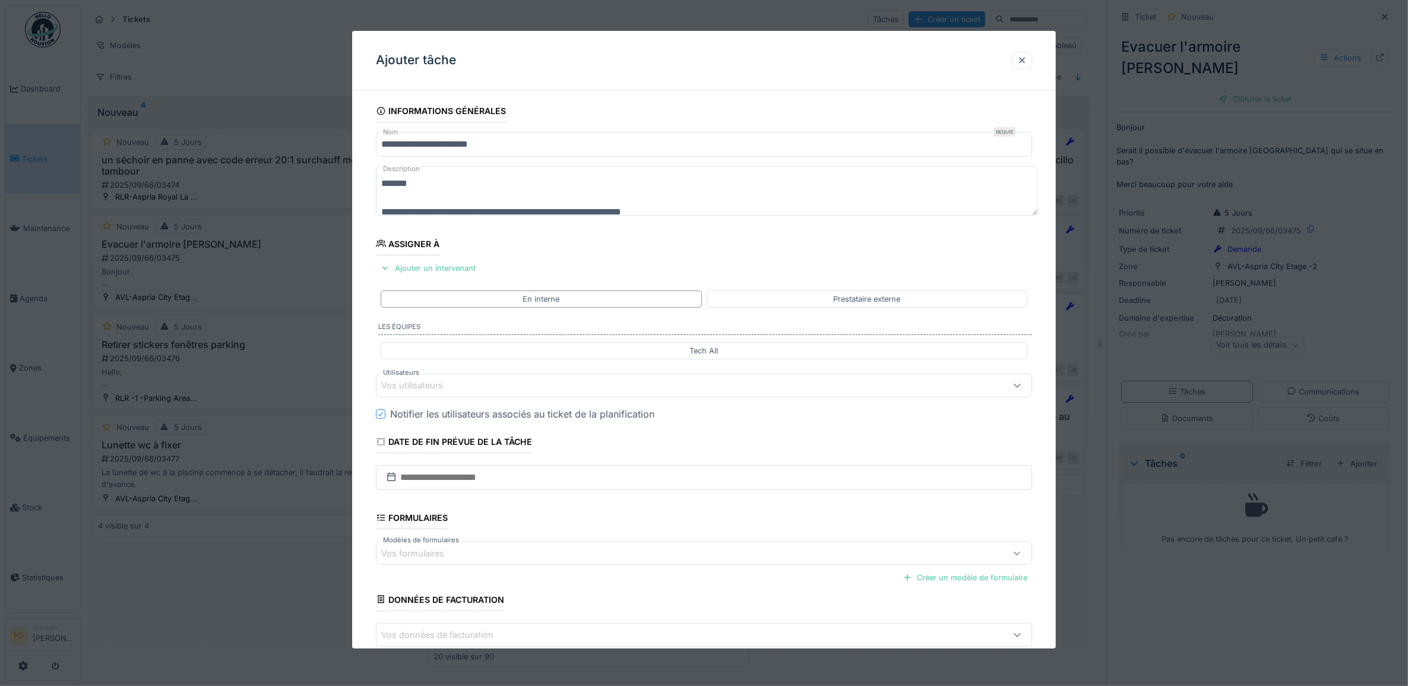
click at [434, 386] on div "Vos utilisateurs" at bounding box center [420, 385] width 78 height 13
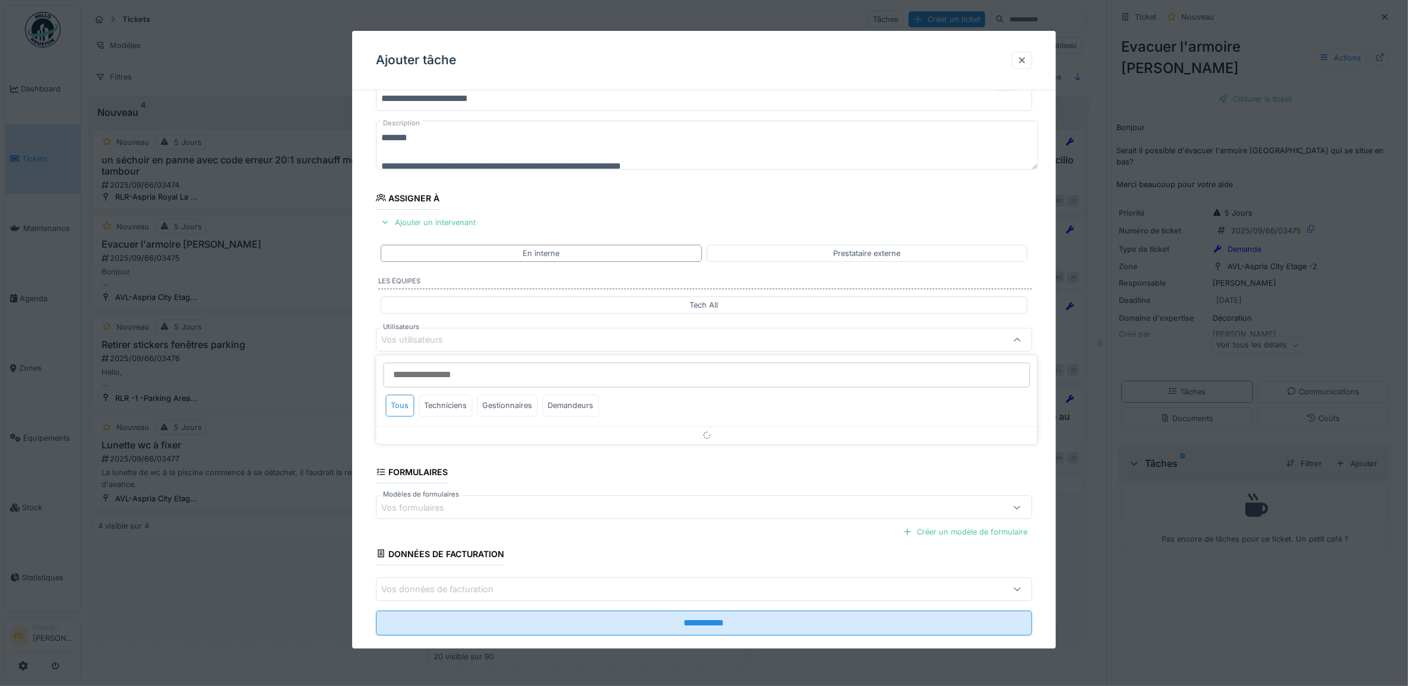
scroll to position [47, 0]
click at [434, 404] on div "Techniciens" at bounding box center [445, 406] width 53 height 22
click at [458, 404] on div "Techniciens" at bounding box center [445, 406] width 53 height 22
click at [447, 407] on div "Techniciens" at bounding box center [445, 406] width 53 height 22
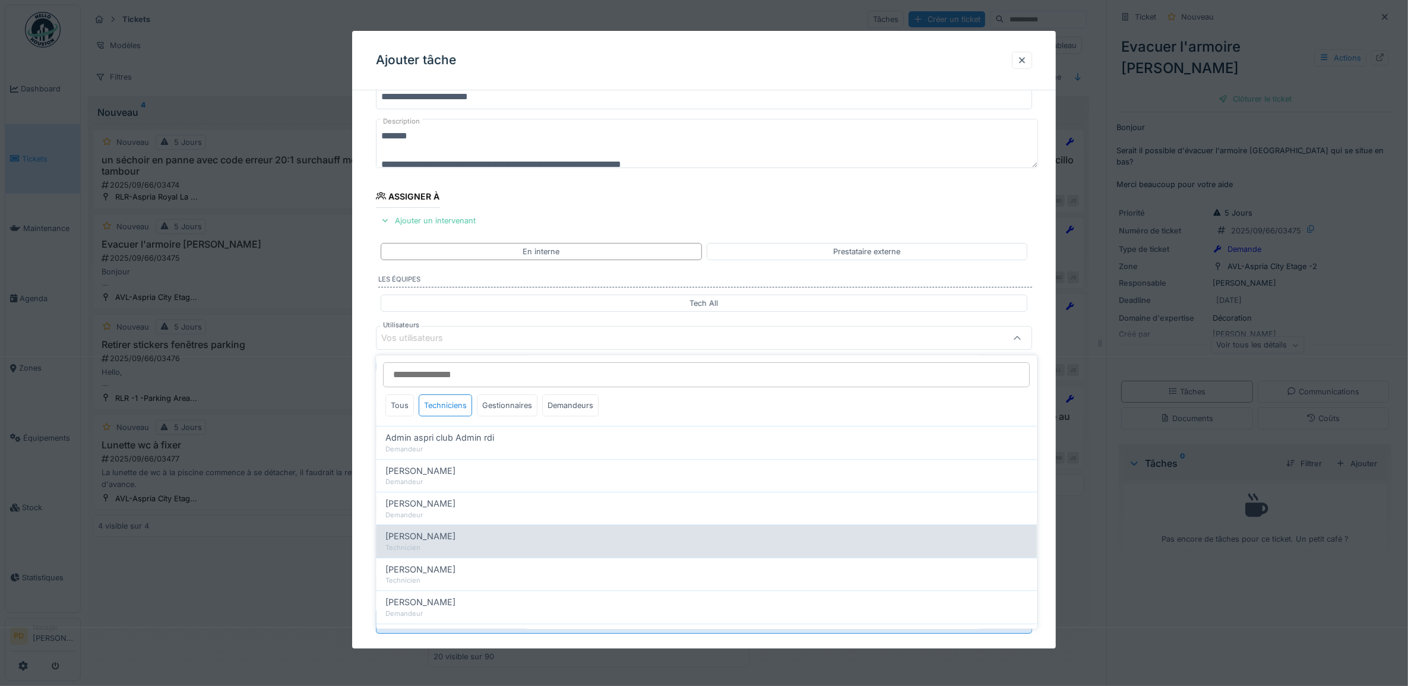
click at [445, 538] on span "Alexandre Michailidis" at bounding box center [421, 536] width 70 height 13
type input "*****"
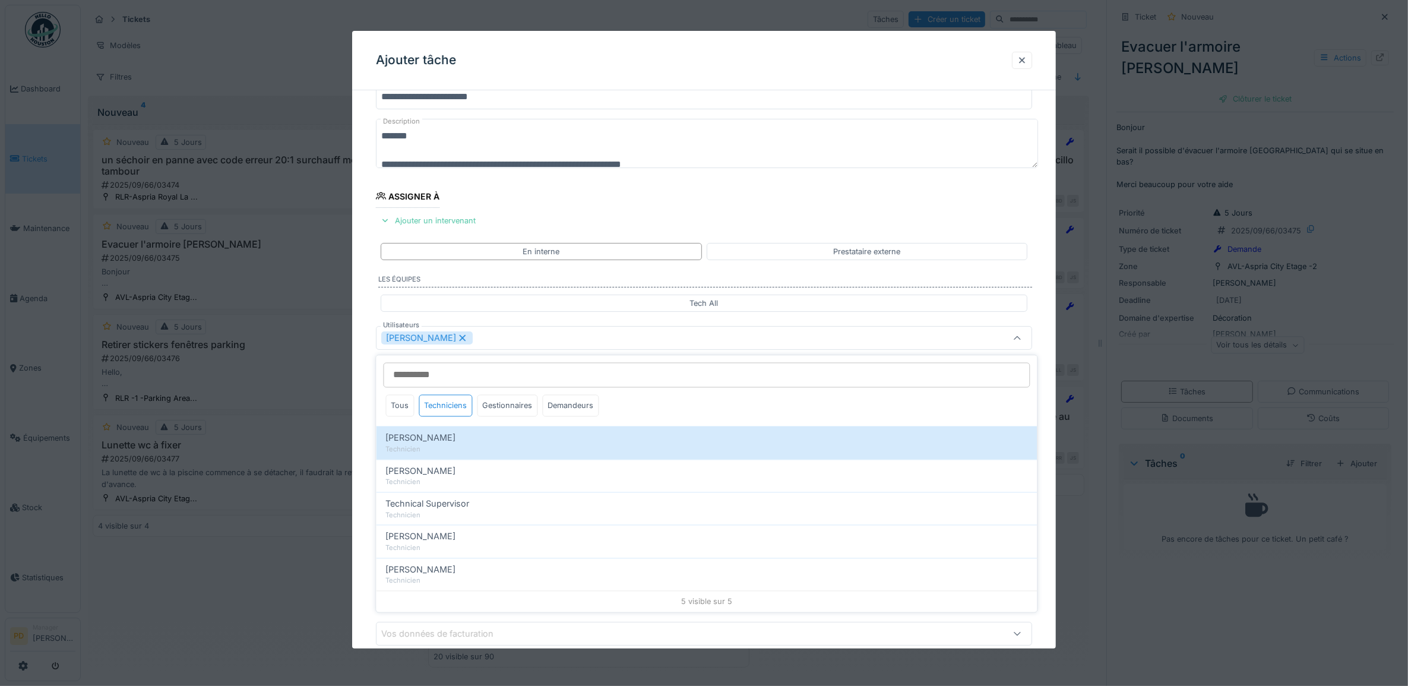
click at [366, 388] on div "**********" at bounding box center [704, 382] width 704 height 661
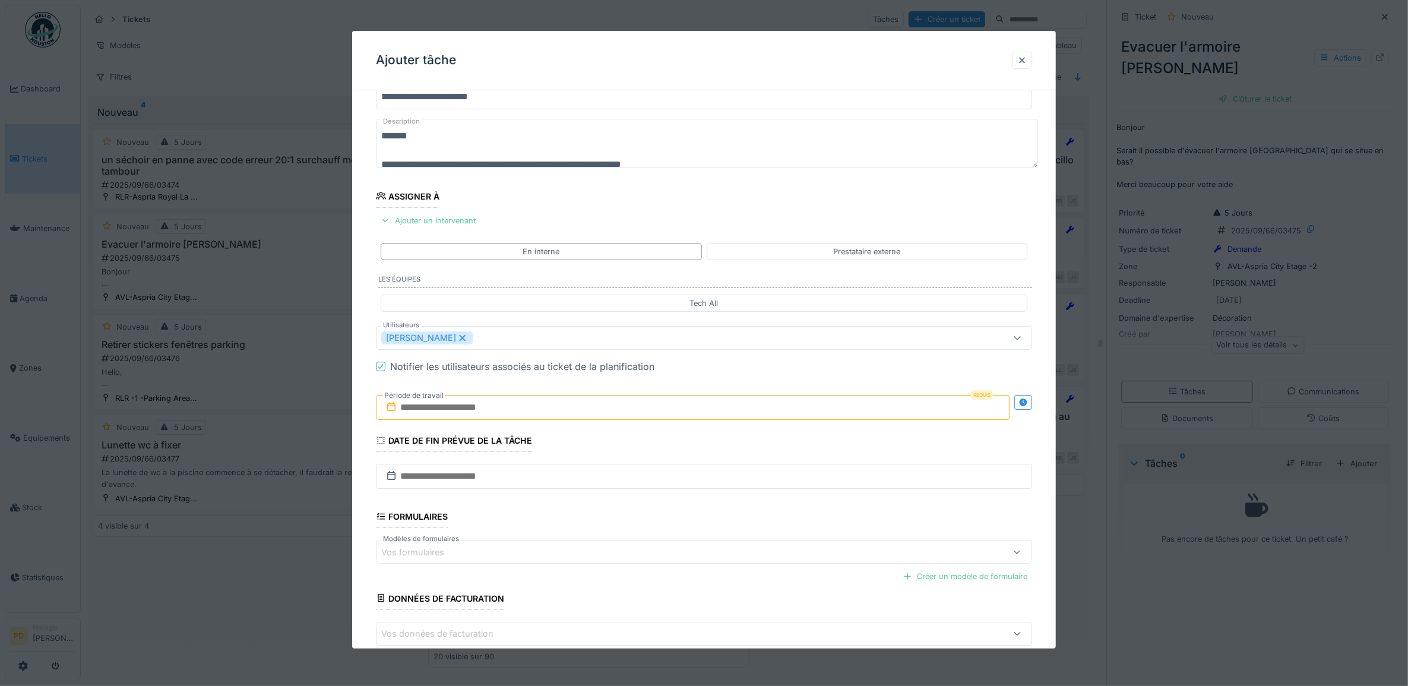
click at [422, 404] on input "text" at bounding box center [693, 407] width 634 height 25
click at [671, 522] on div "17" at bounding box center [676, 524] width 16 height 16
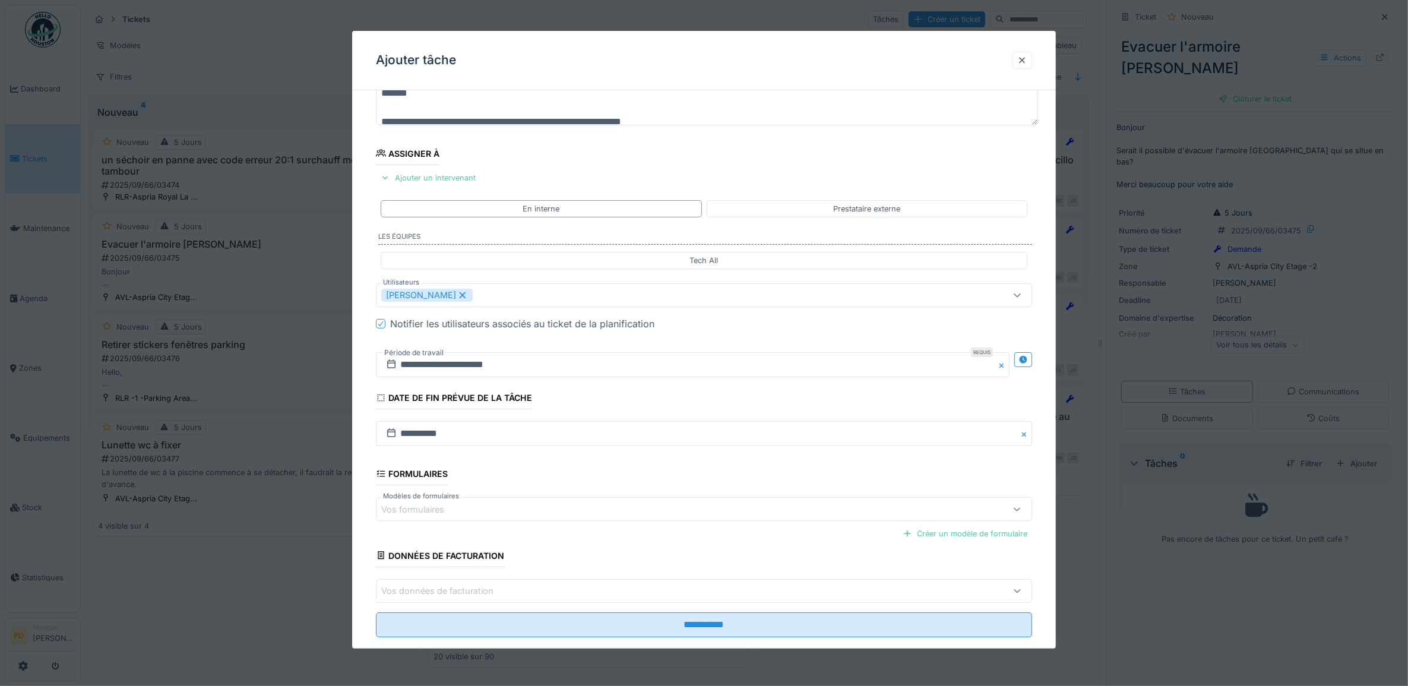
scroll to position [114, 0]
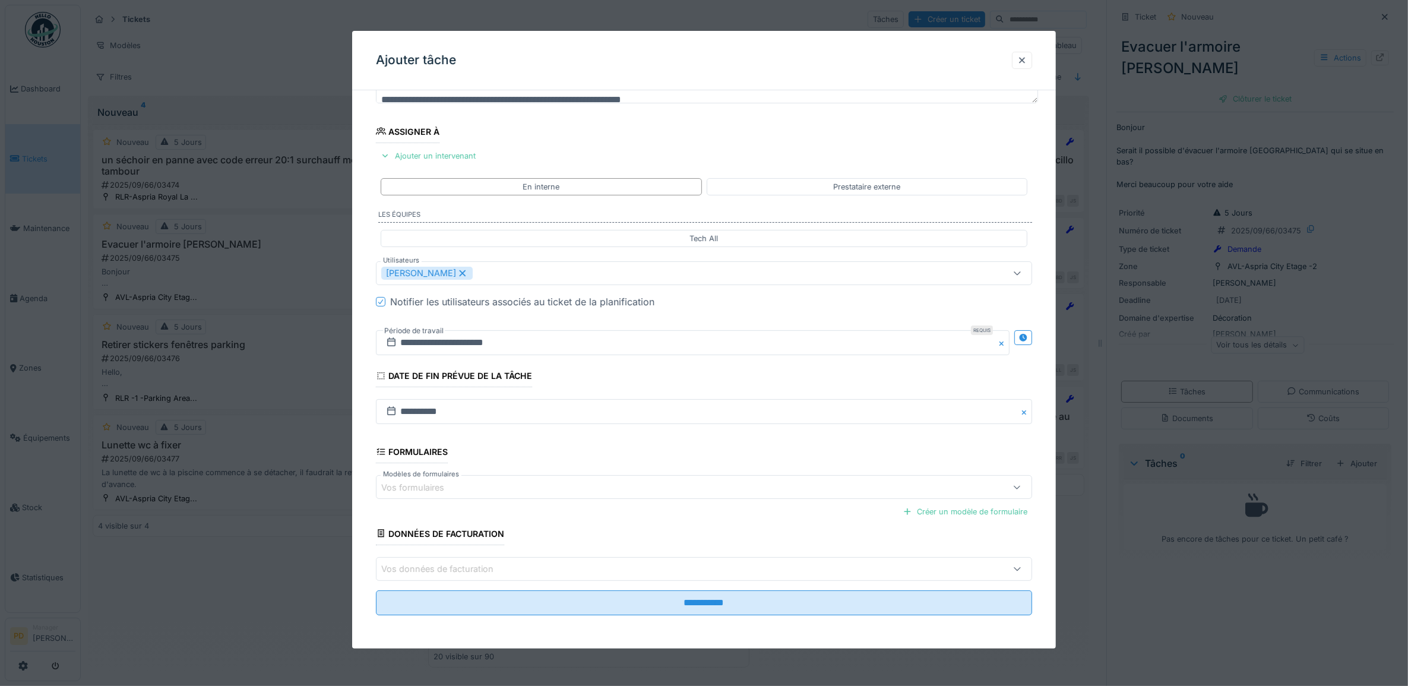
click at [468, 273] on icon at bounding box center [462, 273] width 11 height 8
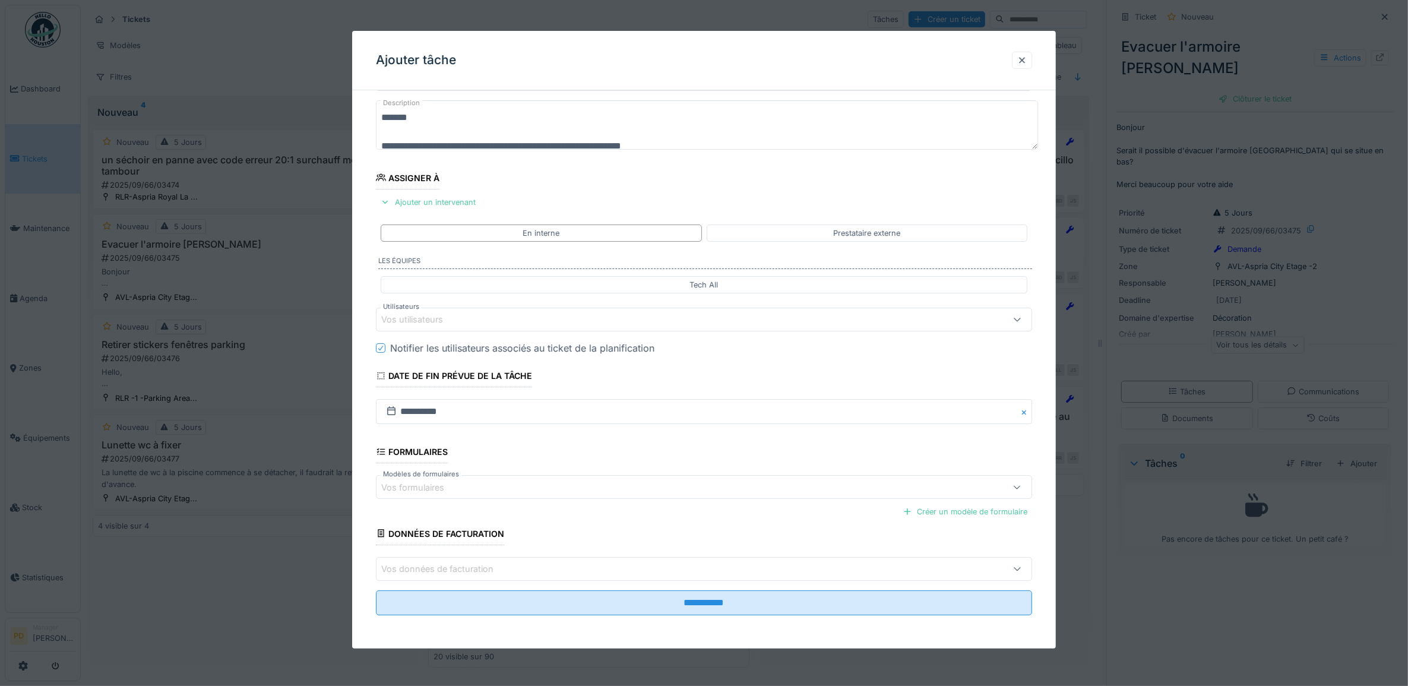
click at [435, 321] on div "Vos utilisateurs" at bounding box center [420, 319] width 78 height 13
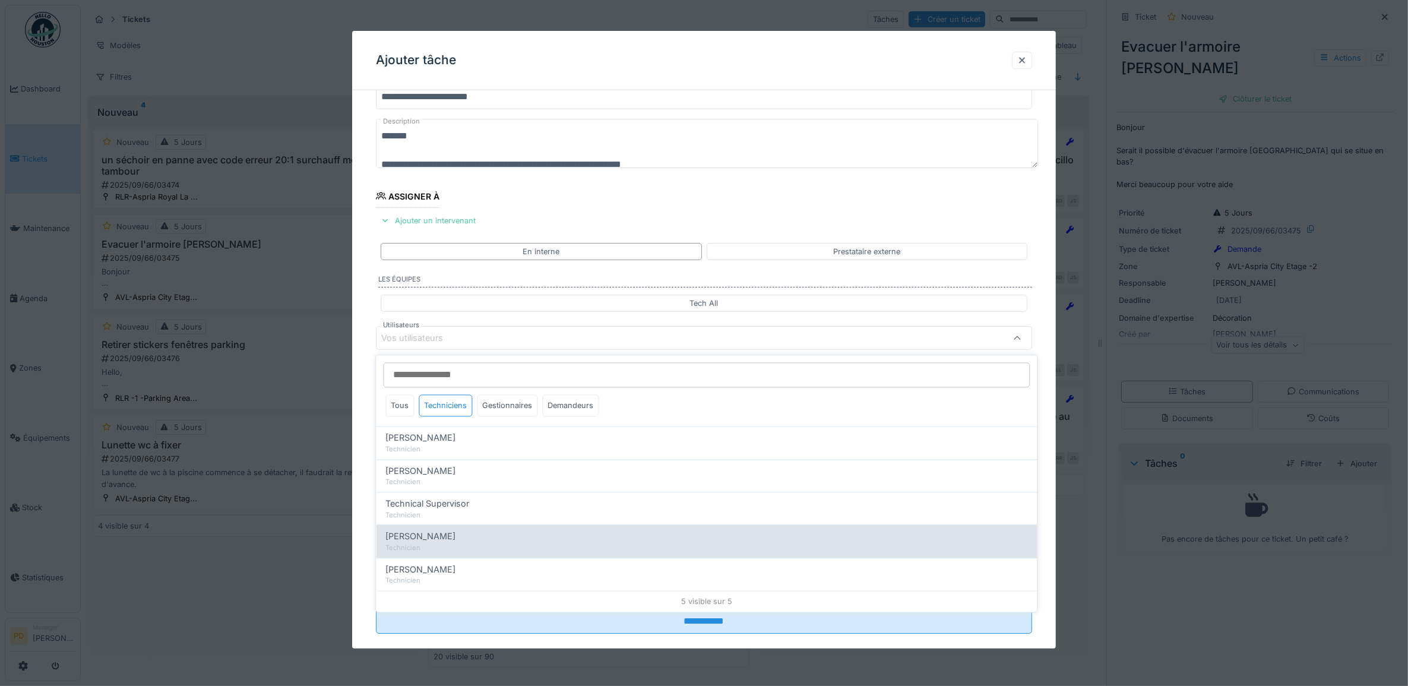
click at [456, 534] on span "Wojciech Wierozebski" at bounding box center [421, 536] width 70 height 13
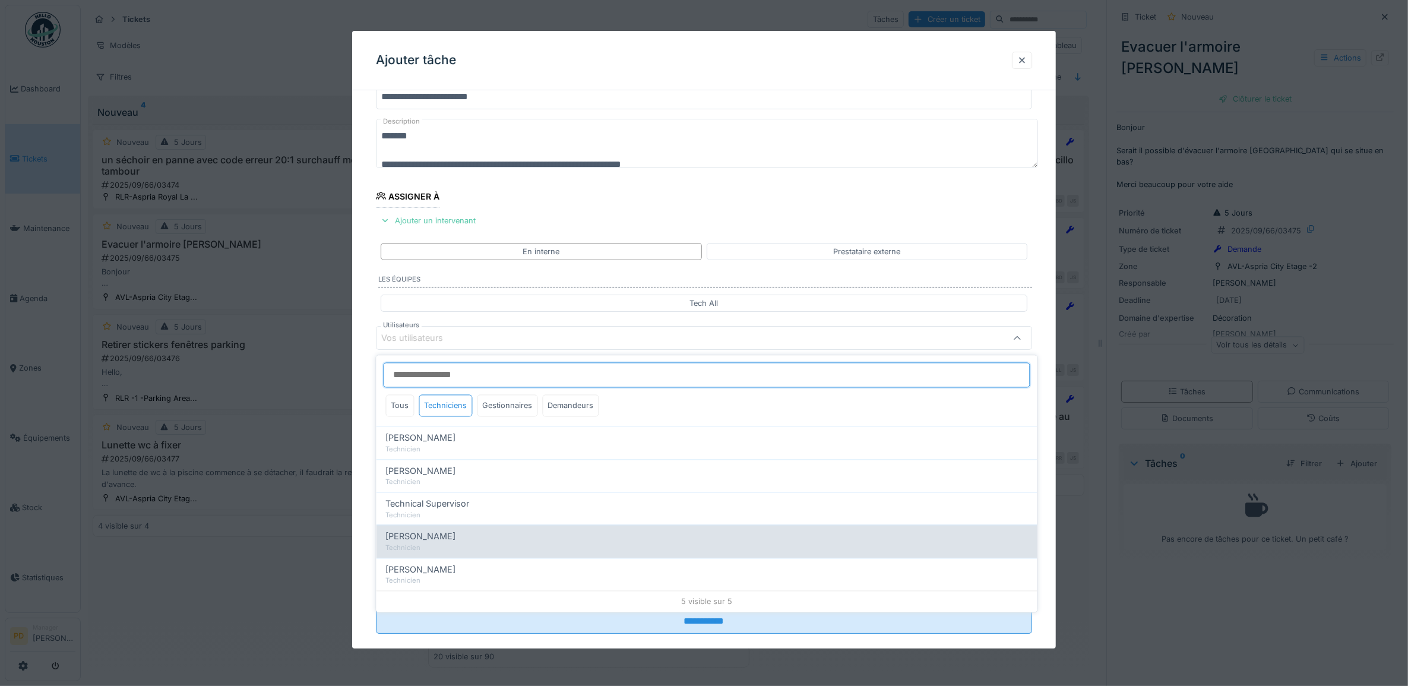
type input "****"
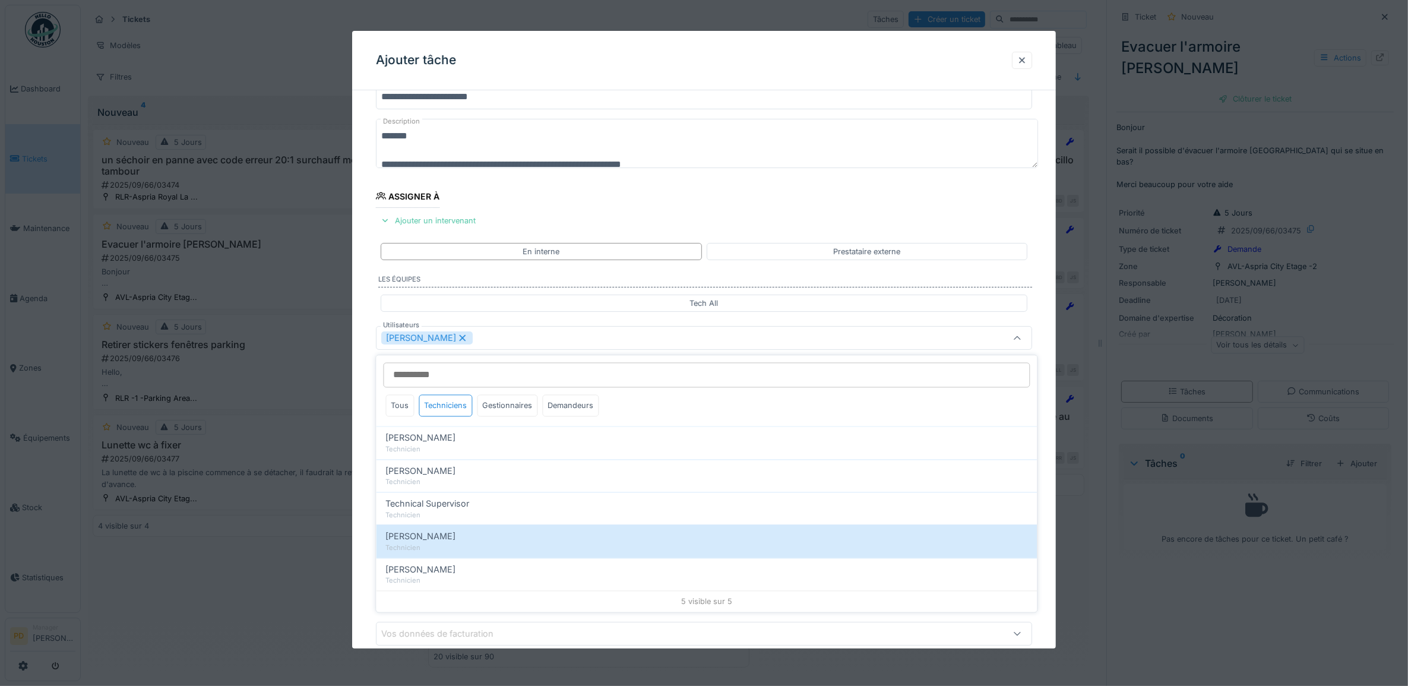
click at [374, 390] on div "**********" at bounding box center [704, 382] width 704 height 661
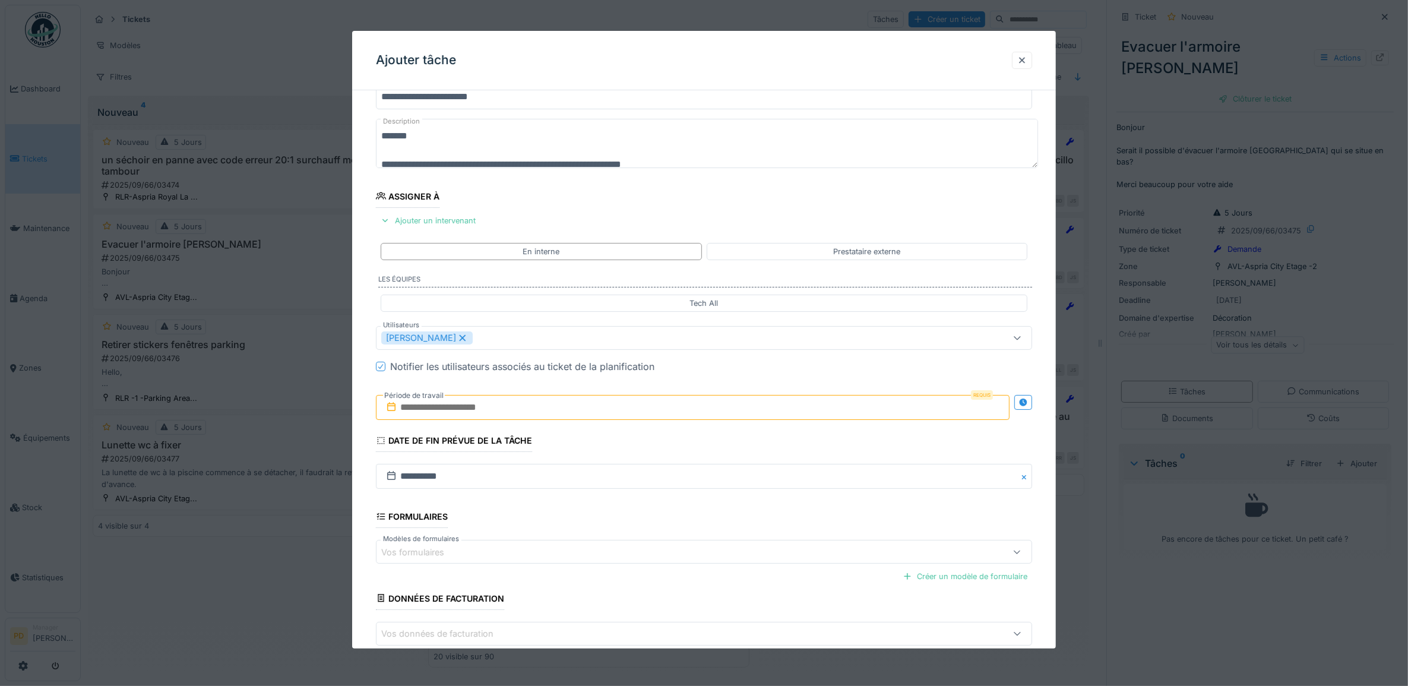
click at [502, 414] on input "text" at bounding box center [693, 407] width 634 height 25
click at [660, 527] on div "16" at bounding box center [657, 523] width 16 height 17
drag, startPoint x: 487, startPoint y: 338, endPoint x: 479, endPoint y: 345, distance: 10.6
click at [468, 340] on icon at bounding box center [462, 338] width 11 height 8
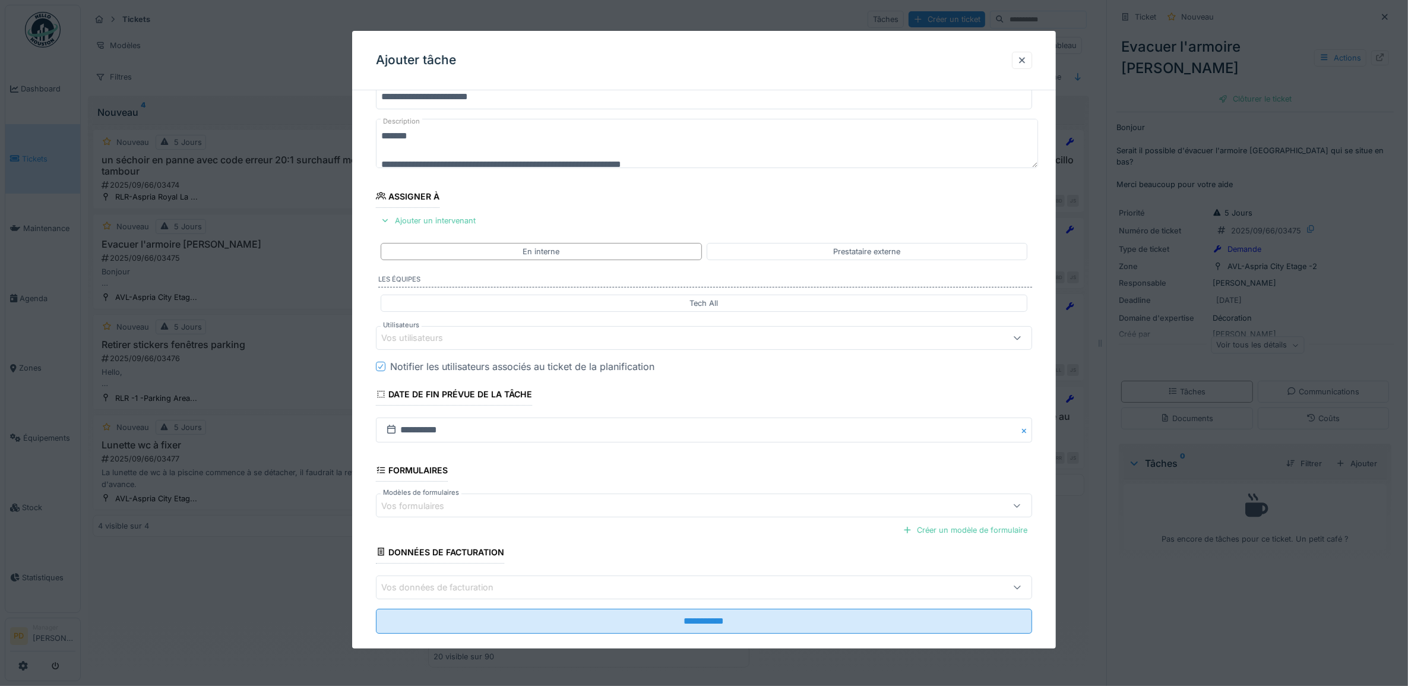
click at [475, 346] on div "Vos utilisateurs" at bounding box center [704, 338] width 657 height 24
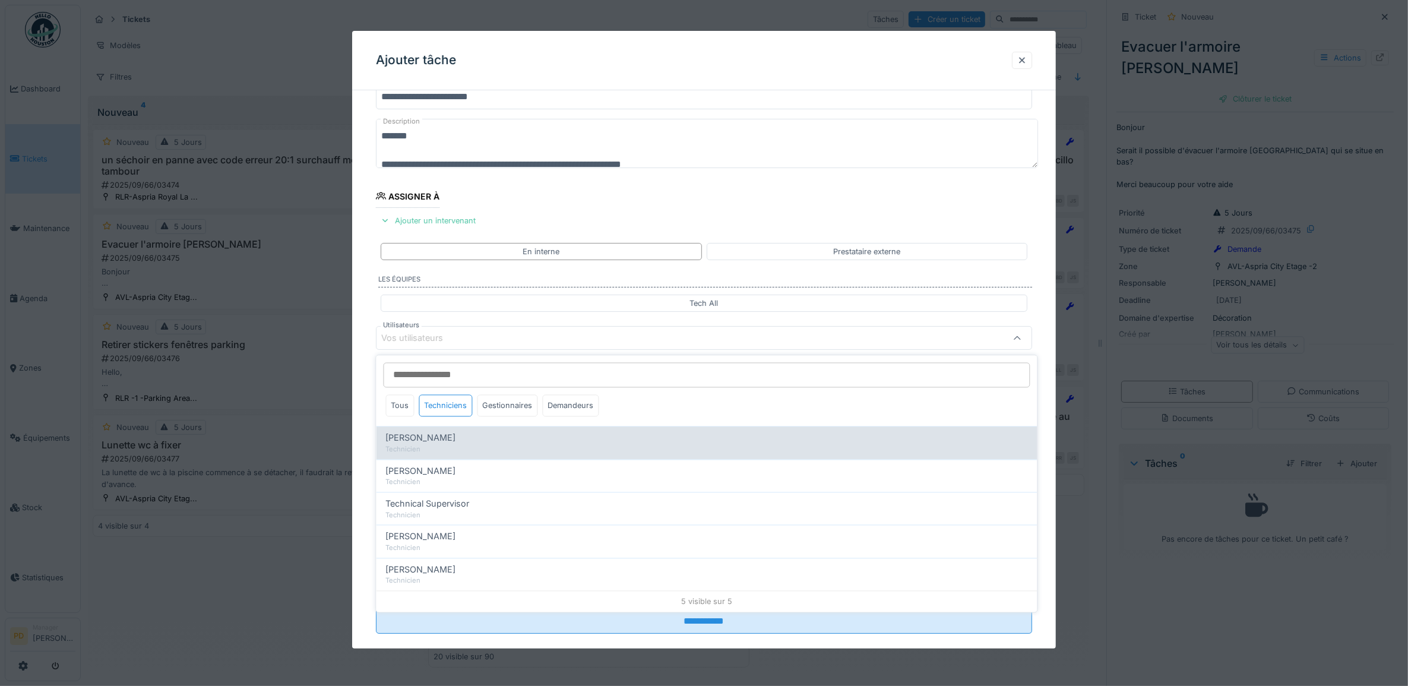
click at [457, 455] on div "Alexandre Michailidis Technicien" at bounding box center [706, 442] width 661 height 33
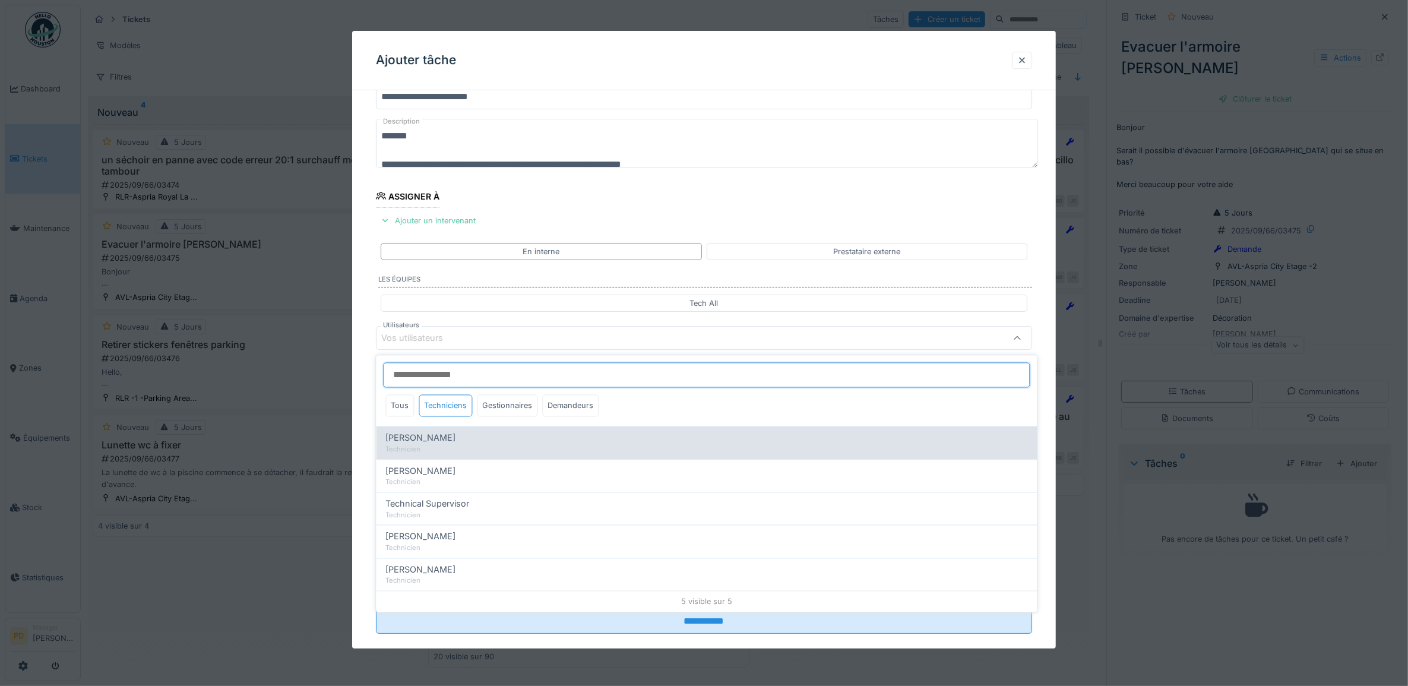
type input "*****"
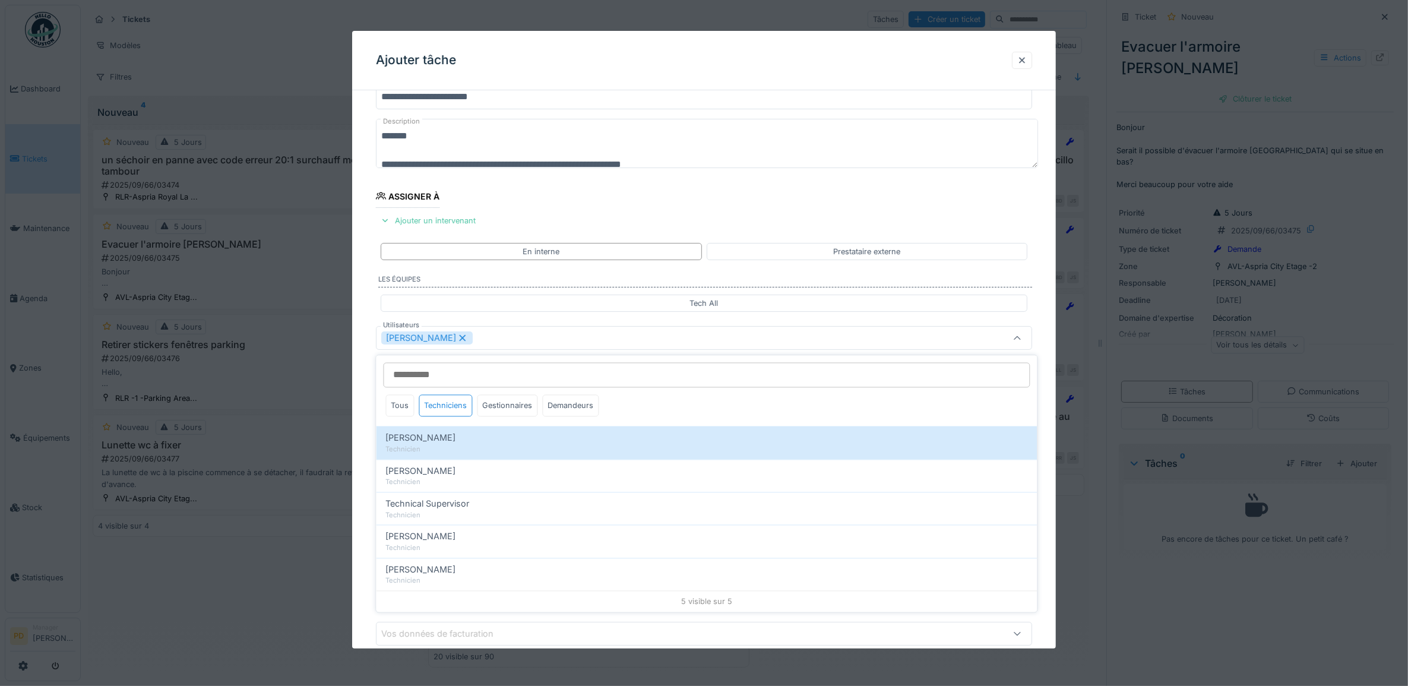
click at [364, 375] on div "**********" at bounding box center [704, 382] width 704 height 661
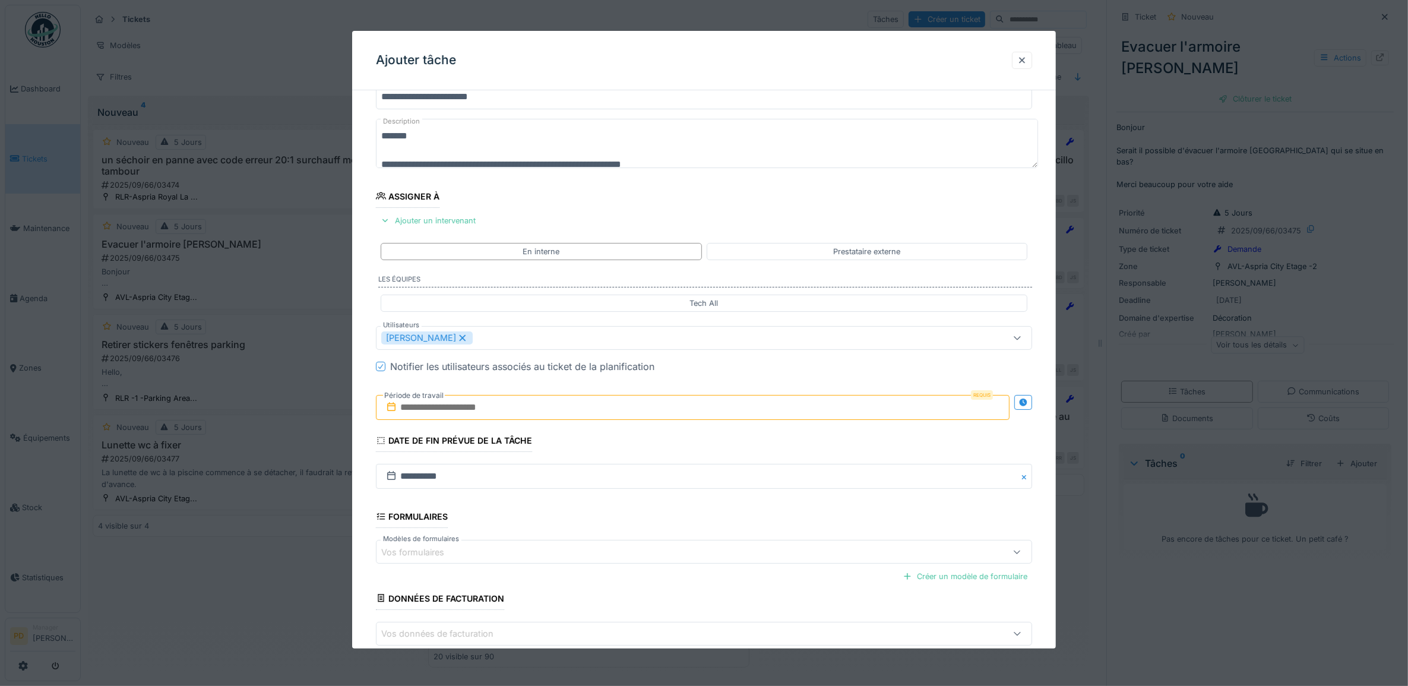
click at [553, 414] on input "text" at bounding box center [693, 407] width 634 height 25
click at [669, 523] on div "17" at bounding box center [676, 524] width 16 height 16
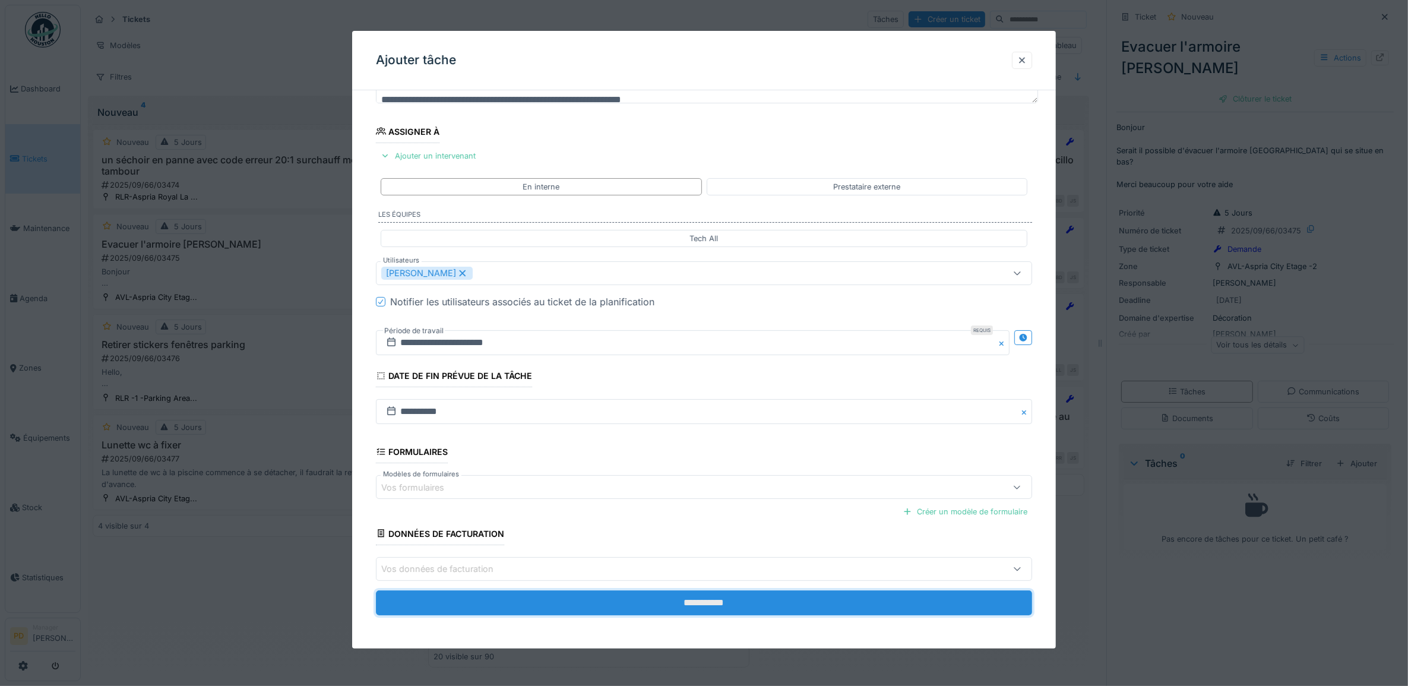
click at [707, 601] on input "**********" at bounding box center [704, 602] width 657 height 25
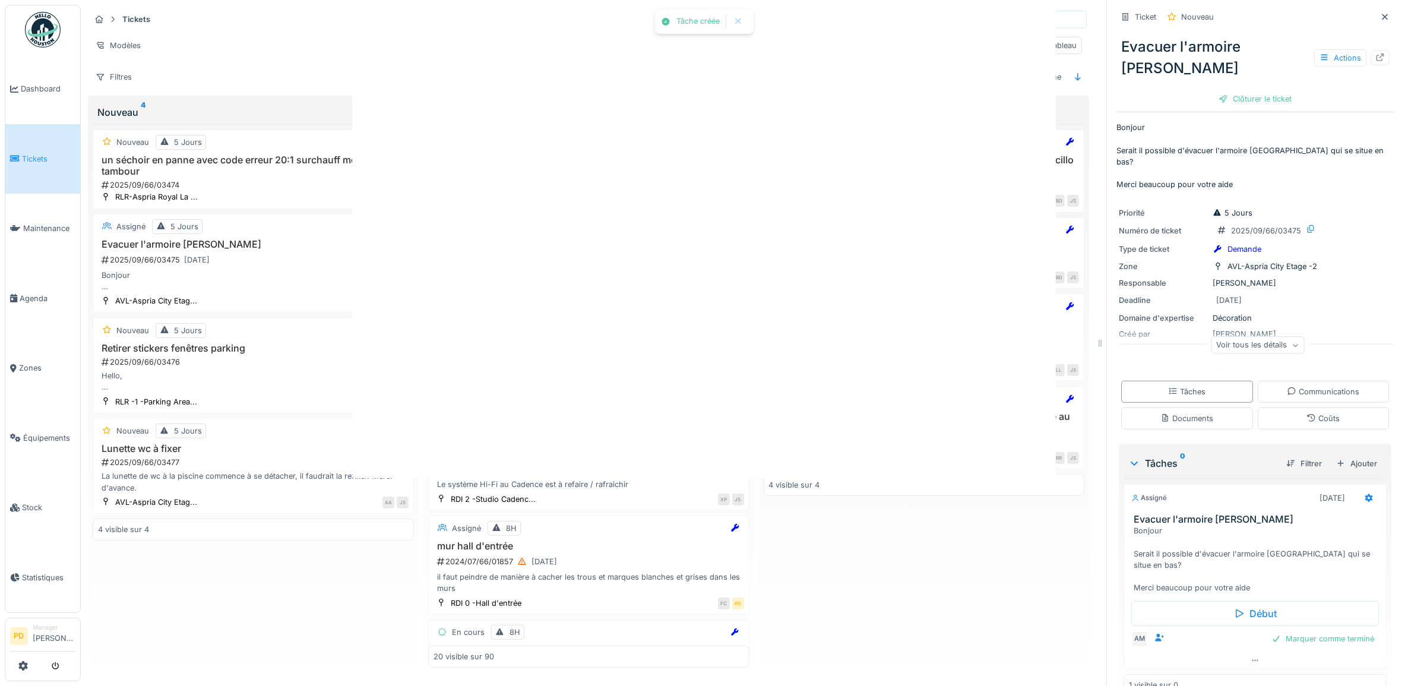
scroll to position [0, 0]
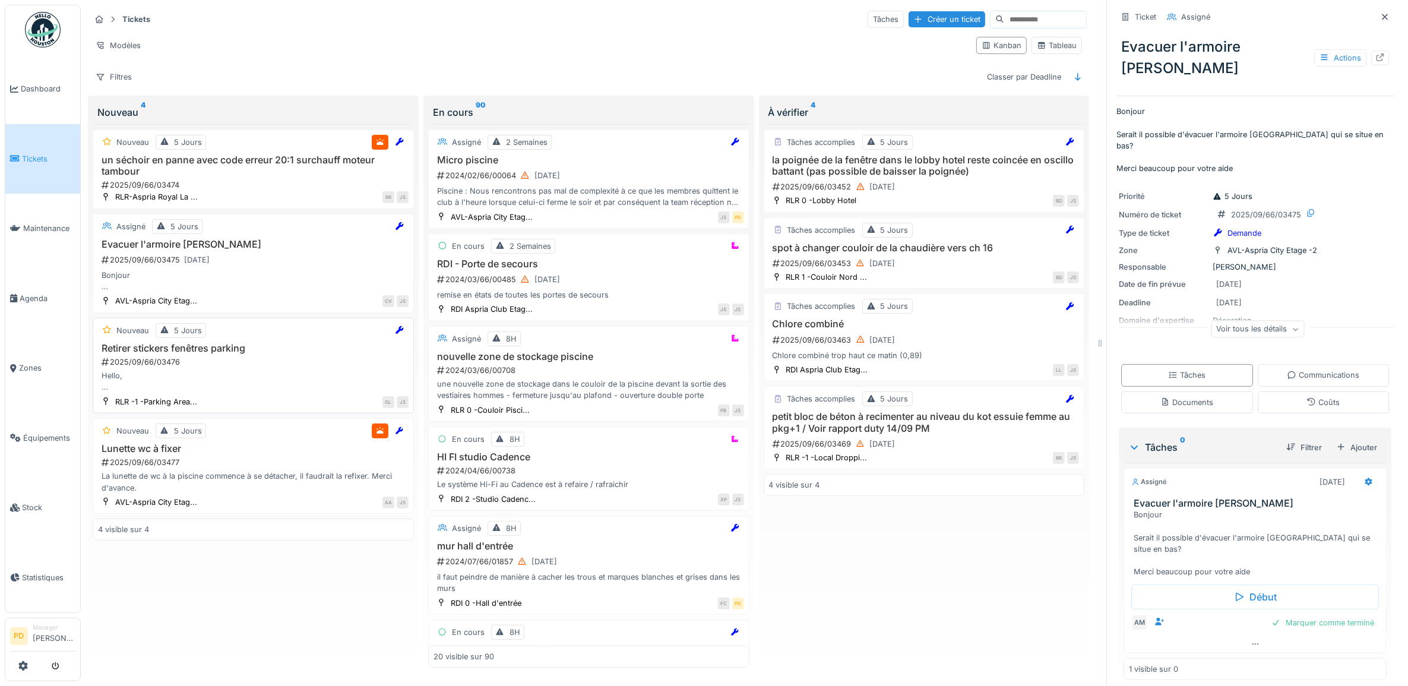
click at [239, 354] on h3 "Retirer stickers fenêtres parking" at bounding box center [253, 348] width 310 height 11
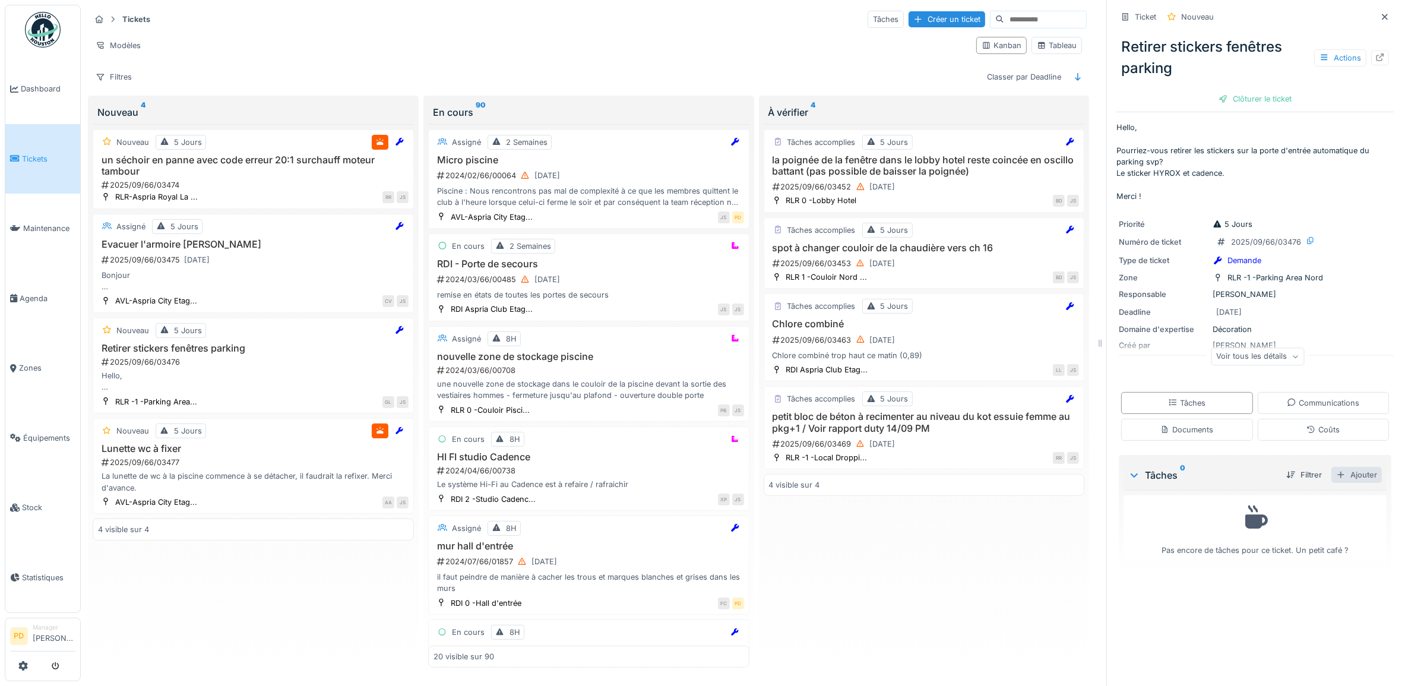
click at [1345, 476] on div "Ajouter" at bounding box center [1356, 475] width 50 height 16
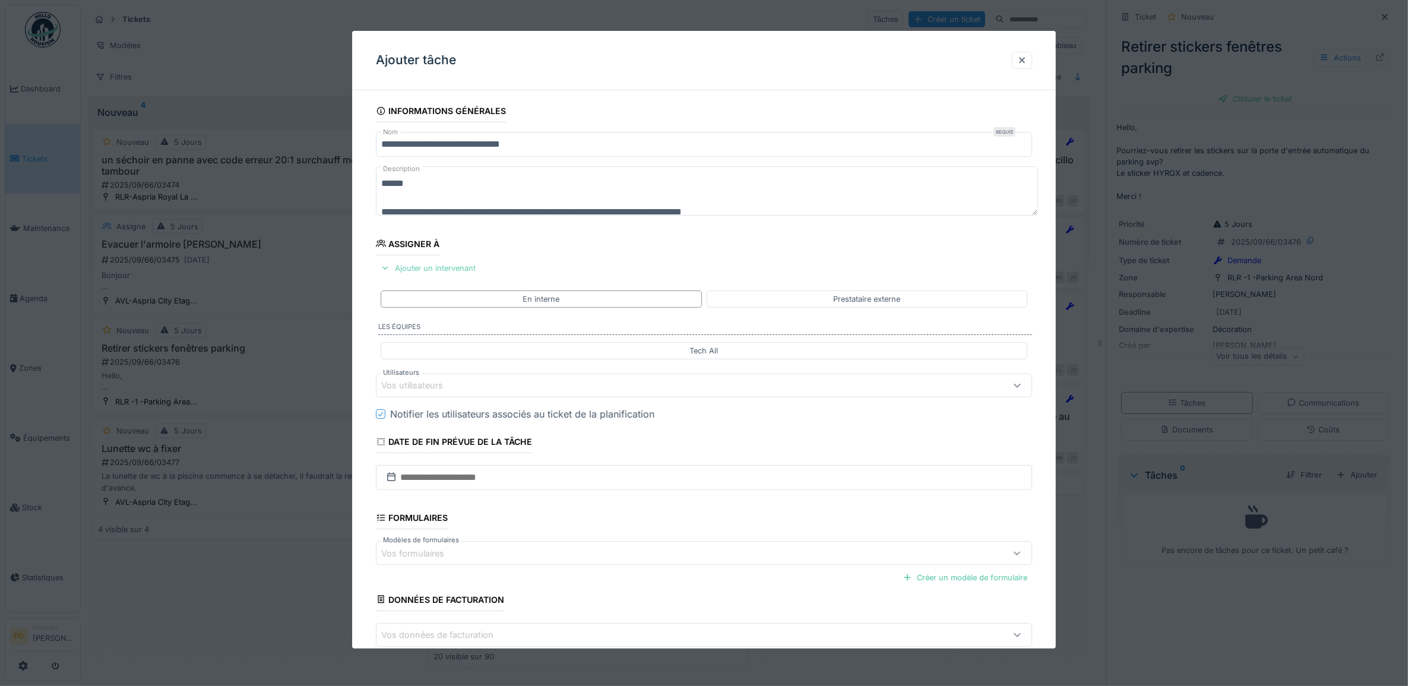
click at [467, 265] on div "Ajouter un intervenant" at bounding box center [428, 268] width 104 height 16
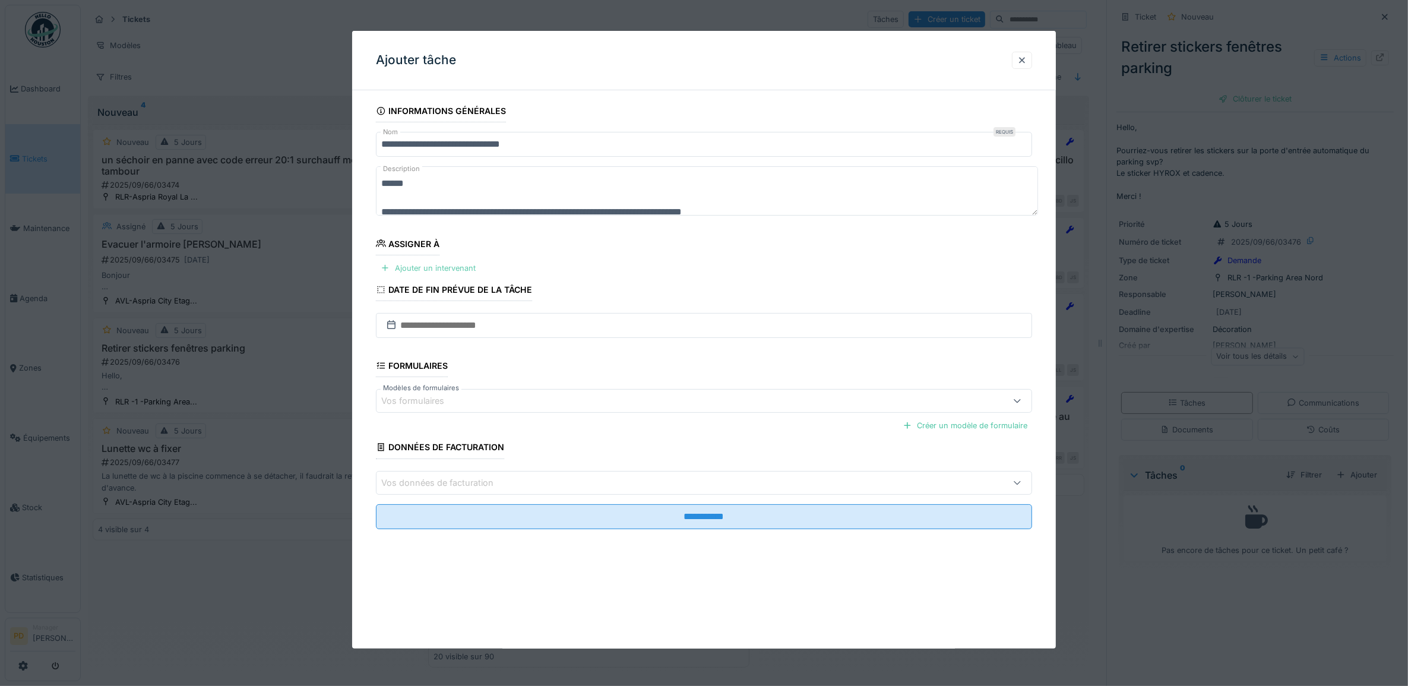
click at [460, 269] on div "Ajouter un intervenant" at bounding box center [428, 268] width 104 height 16
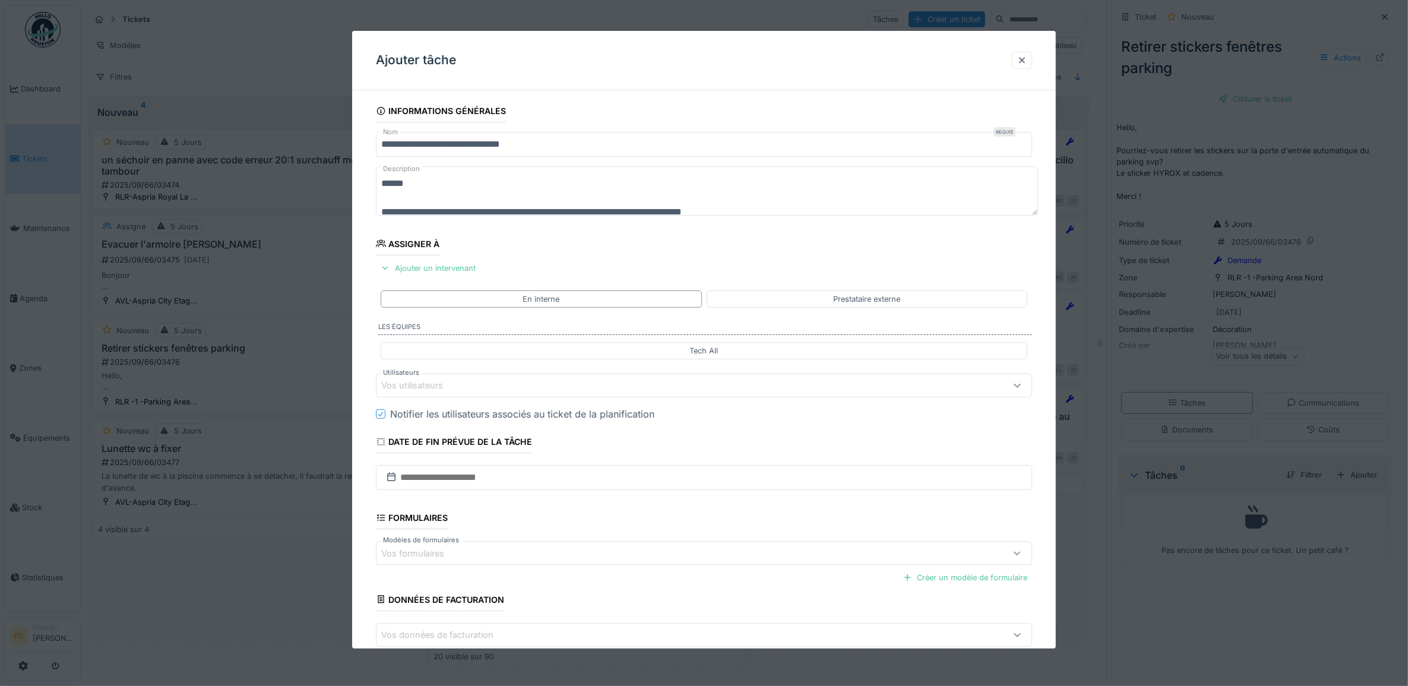
click at [445, 389] on div "Vos utilisateurs" at bounding box center [420, 385] width 78 height 13
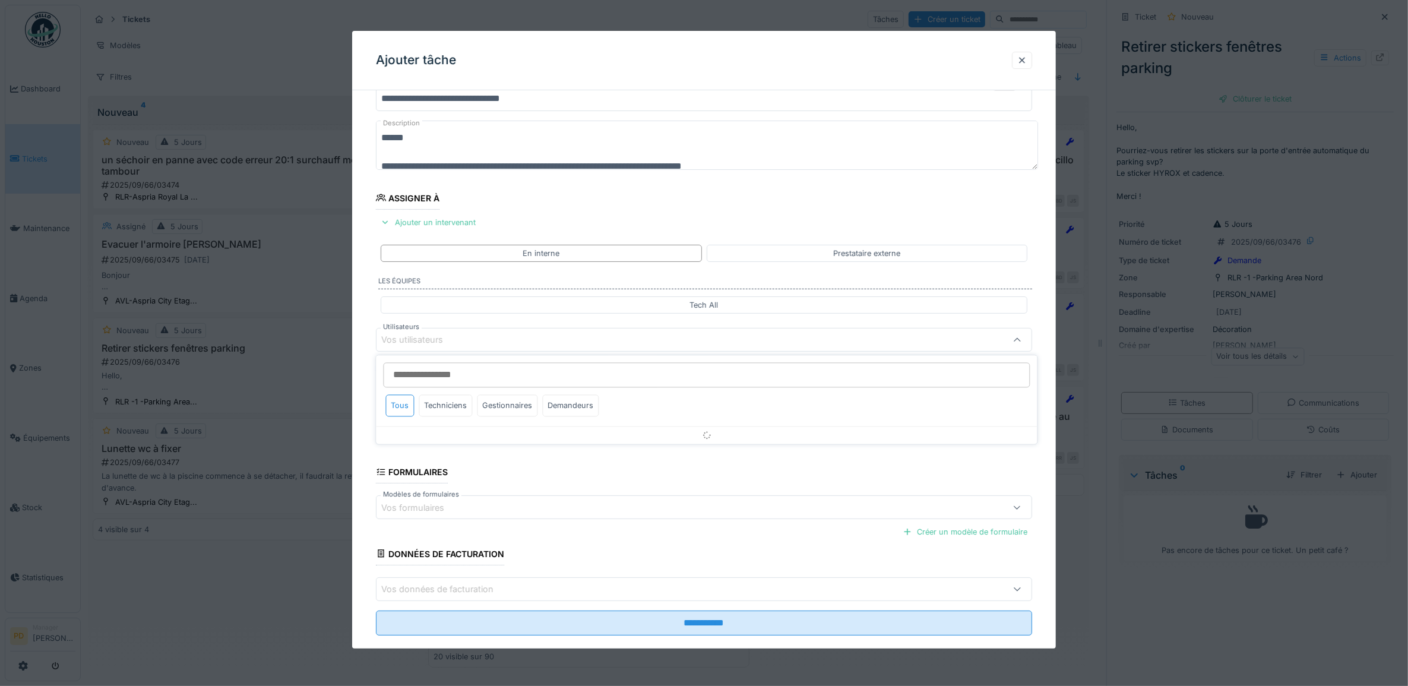
scroll to position [47, 0]
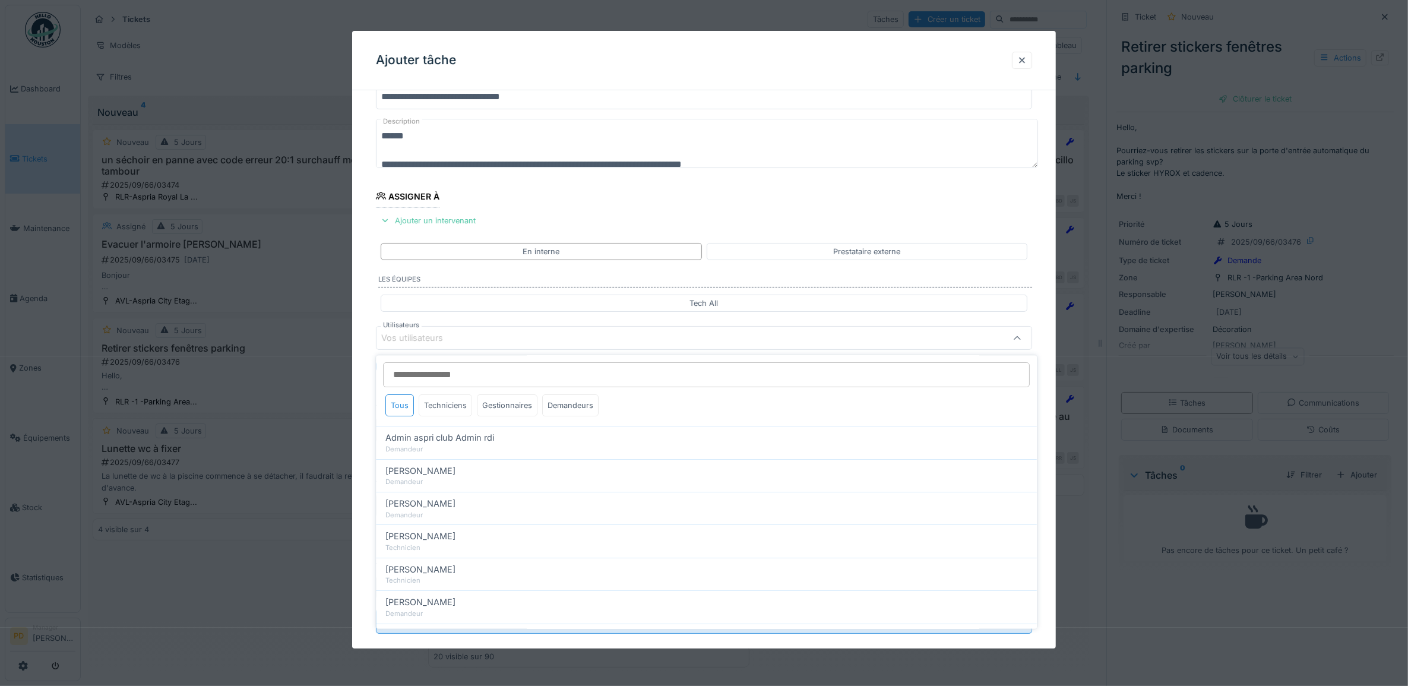
click at [441, 407] on div "Techniciens" at bounding box center [445, 406] width 53 height 22
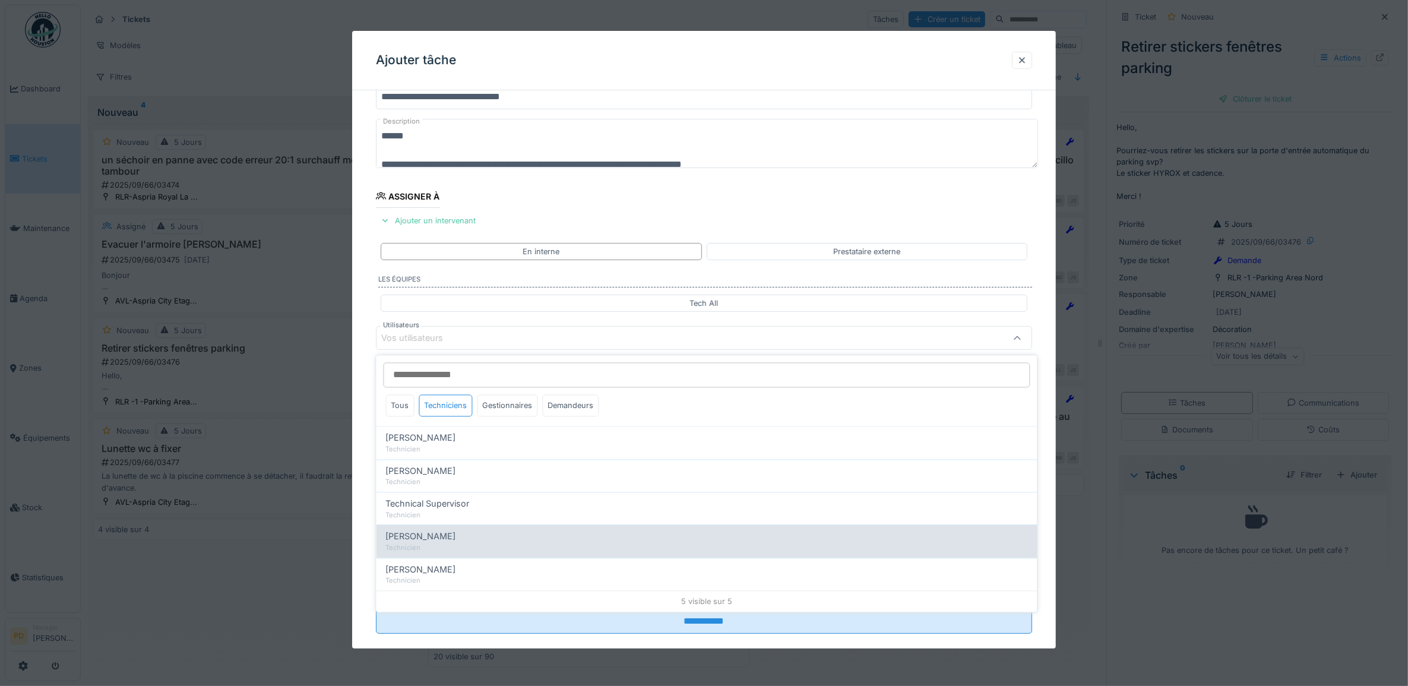
click at [454, 536] on span "Wojciech Wierozebski" at bounding box center [421, 536] width 70 height 13
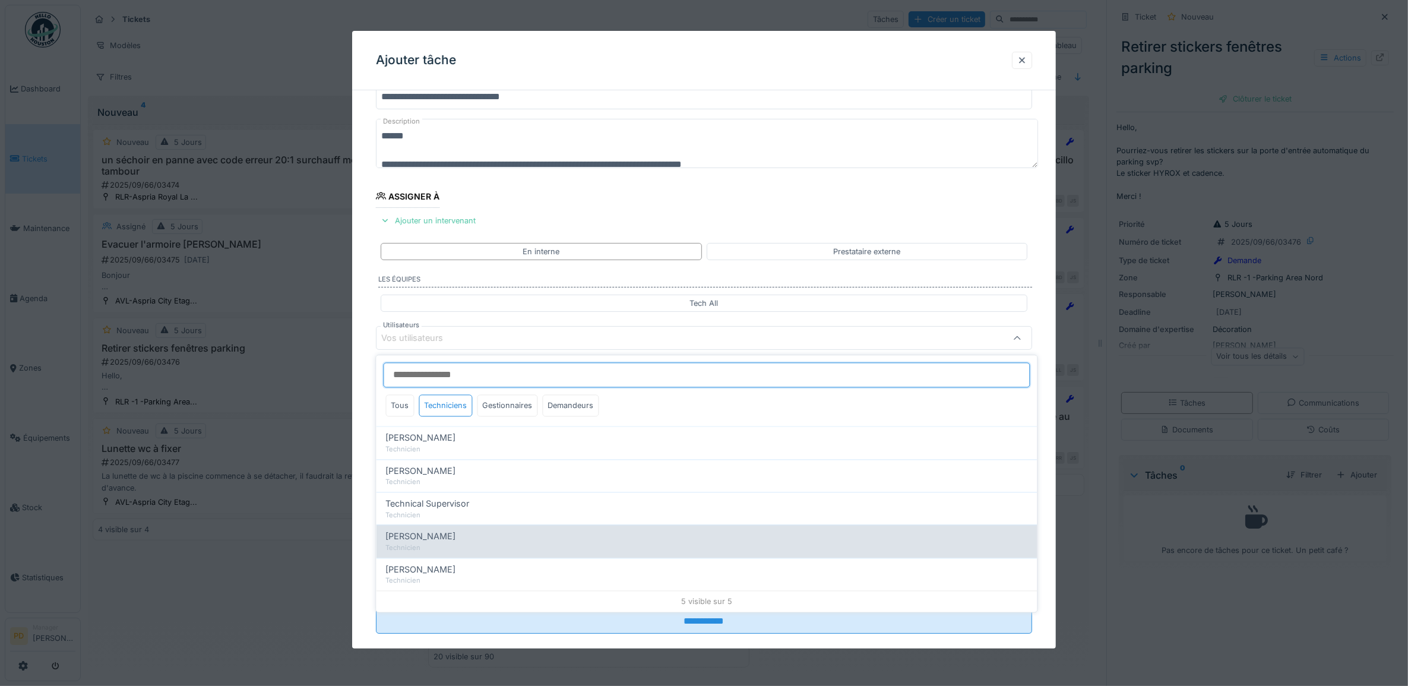
type input "****"
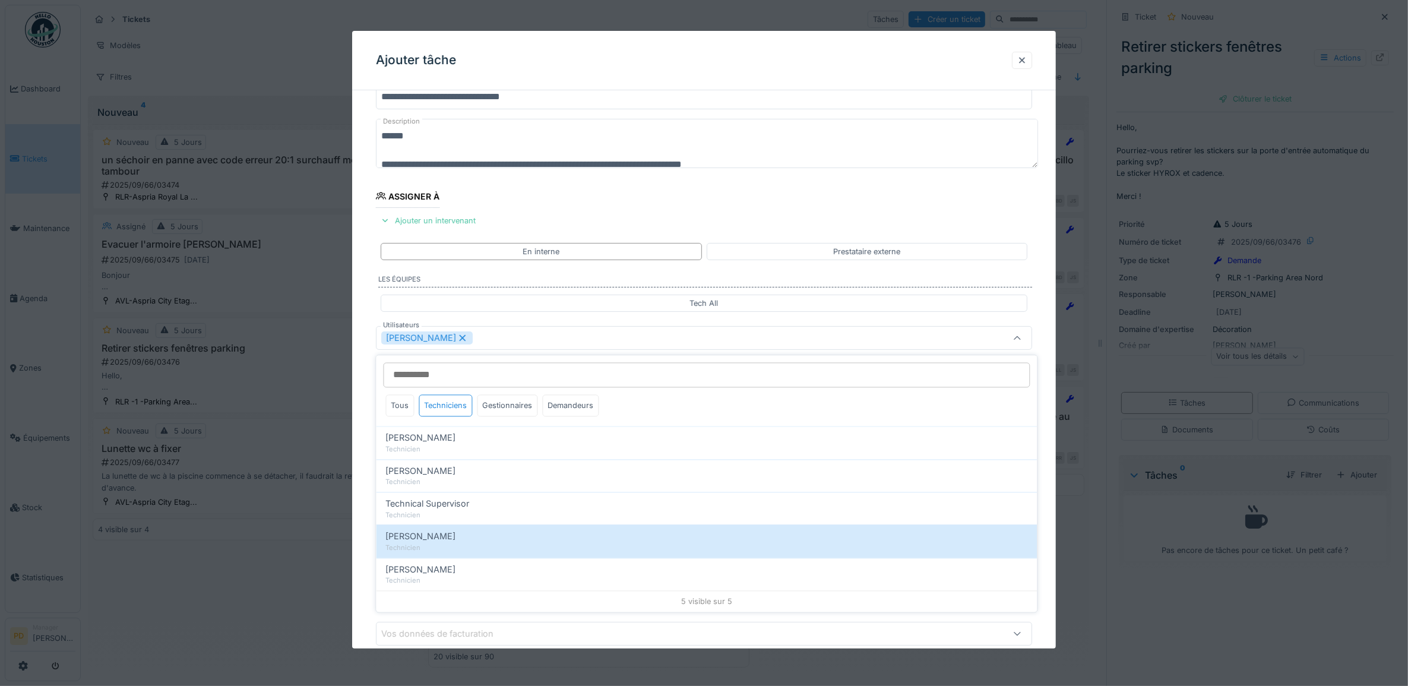
click at [371, 413] on div "**********" at bounding box center [704, 382] width 704 height 661
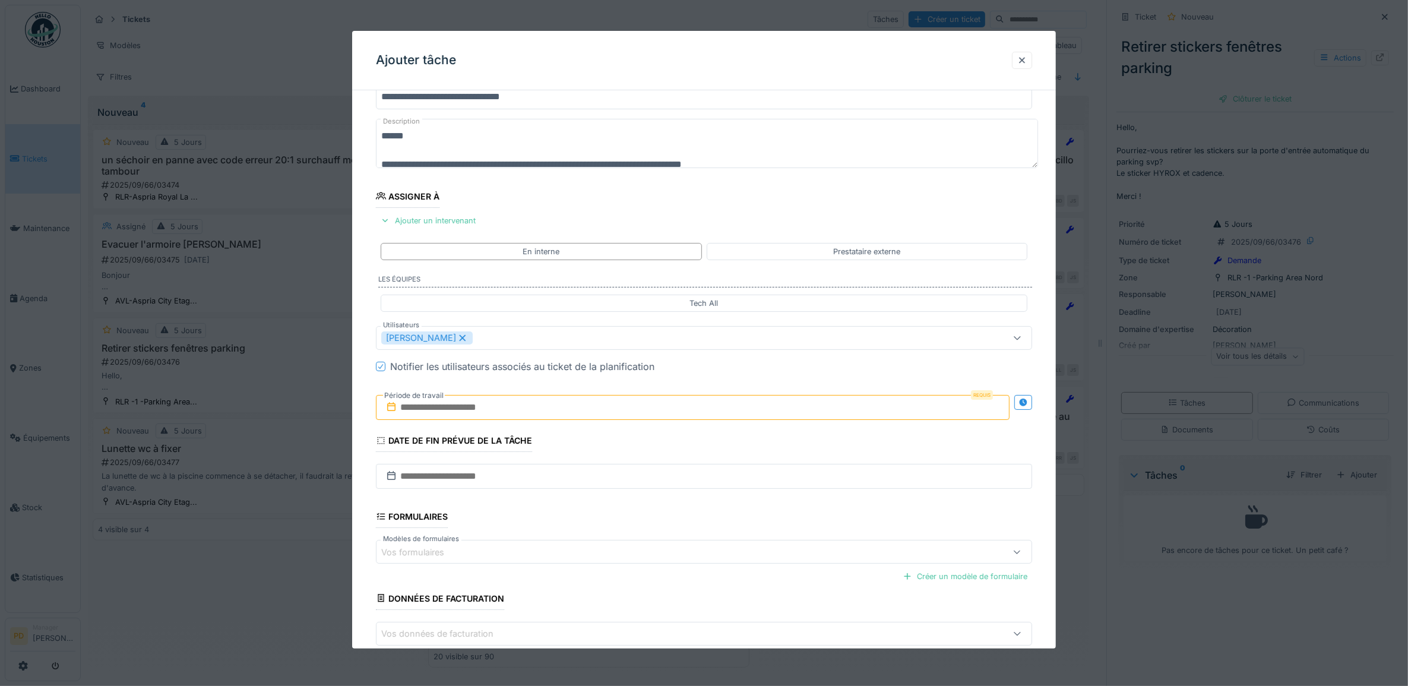
click at [437, 411] on input "text" at bounding box center [693, 407] width 634 height 25
click at [673, 527] on div "17" at bounding box center [676, 524] width 16 height 16
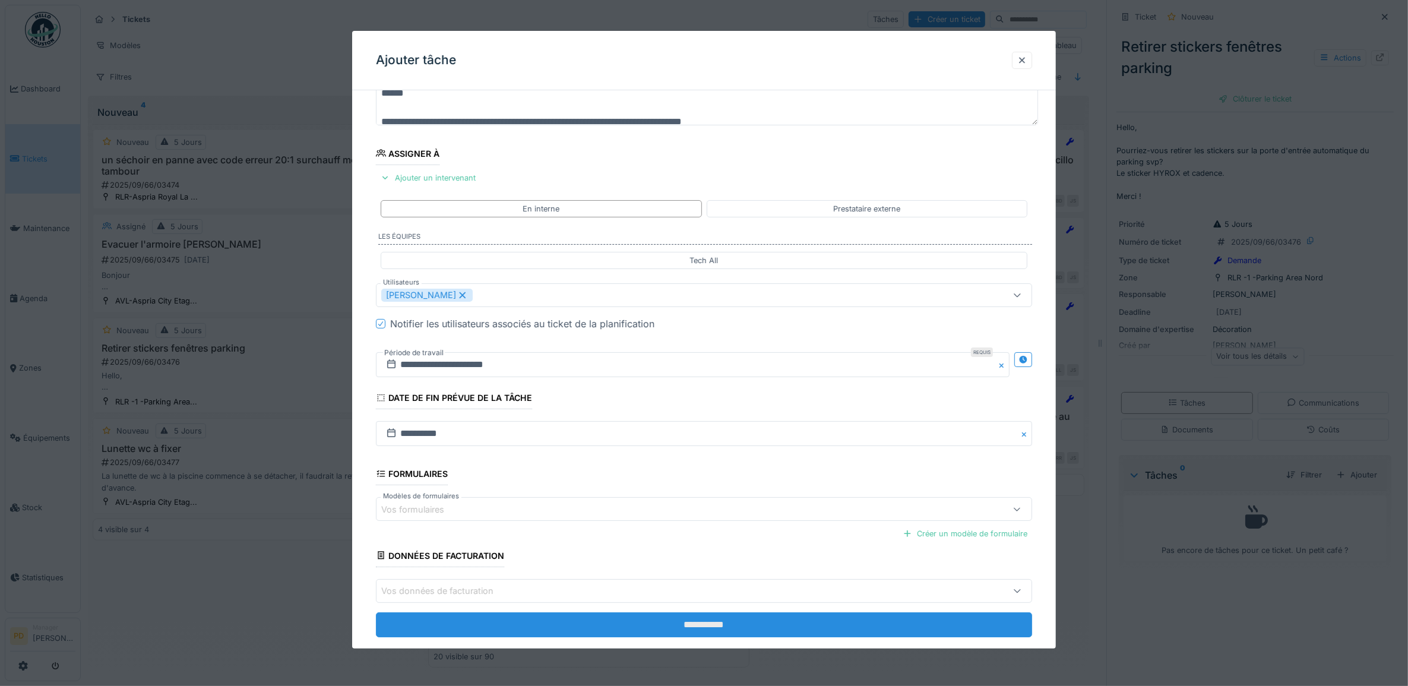
scroll to position [114, 0]
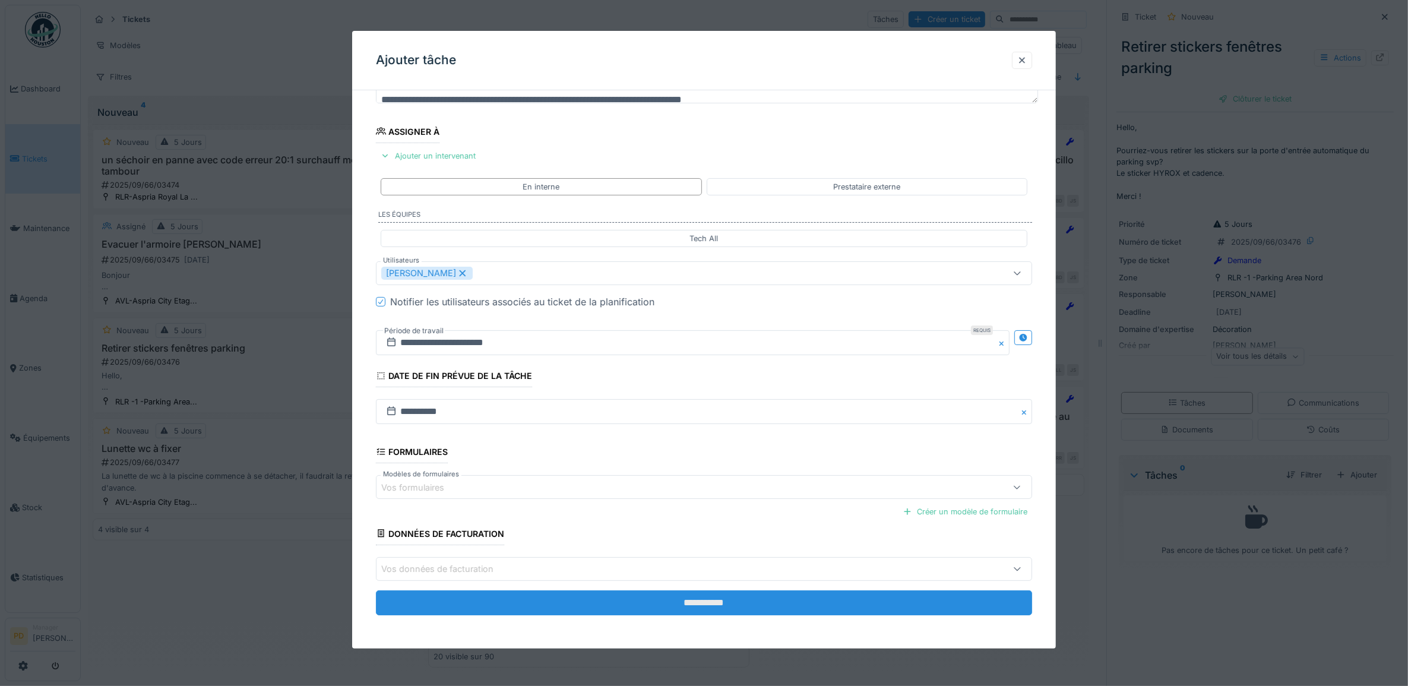
click at [717, 607] on input "**********" at bounding box center [704, 602] width 657 height 25
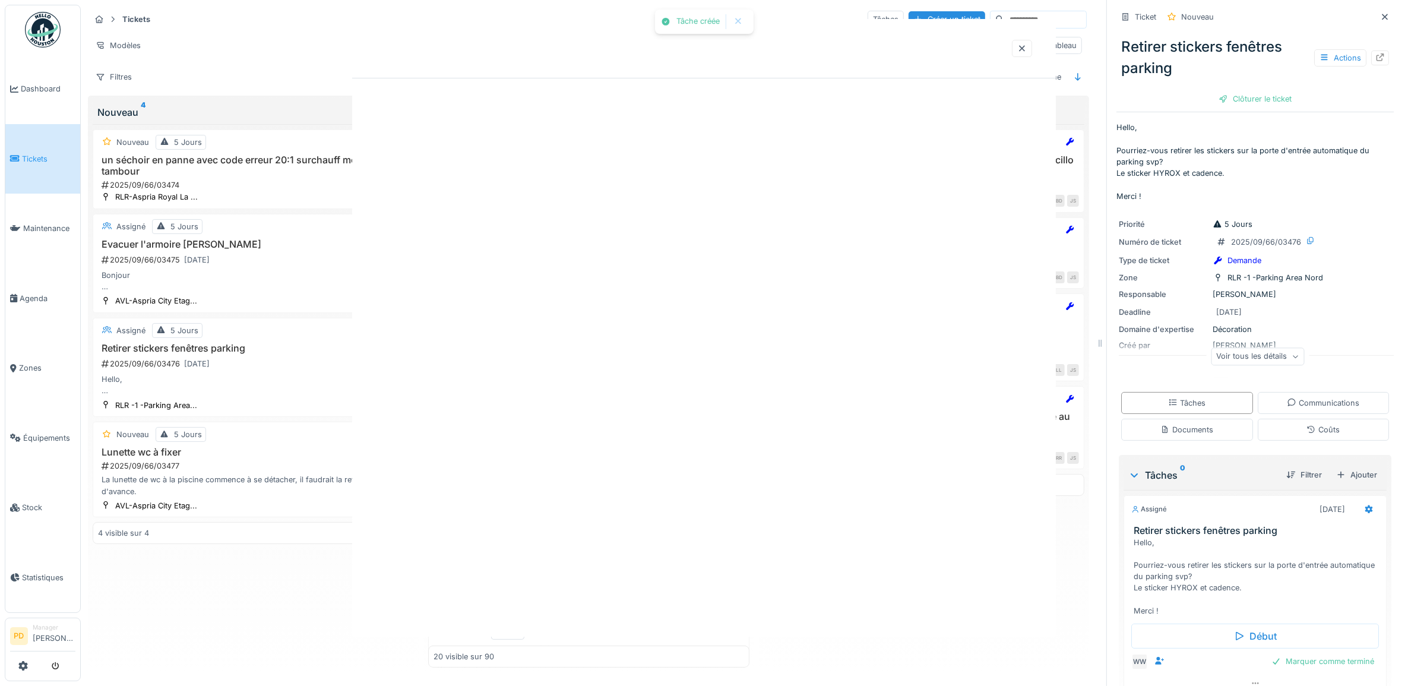
scroll to position [0, 0]
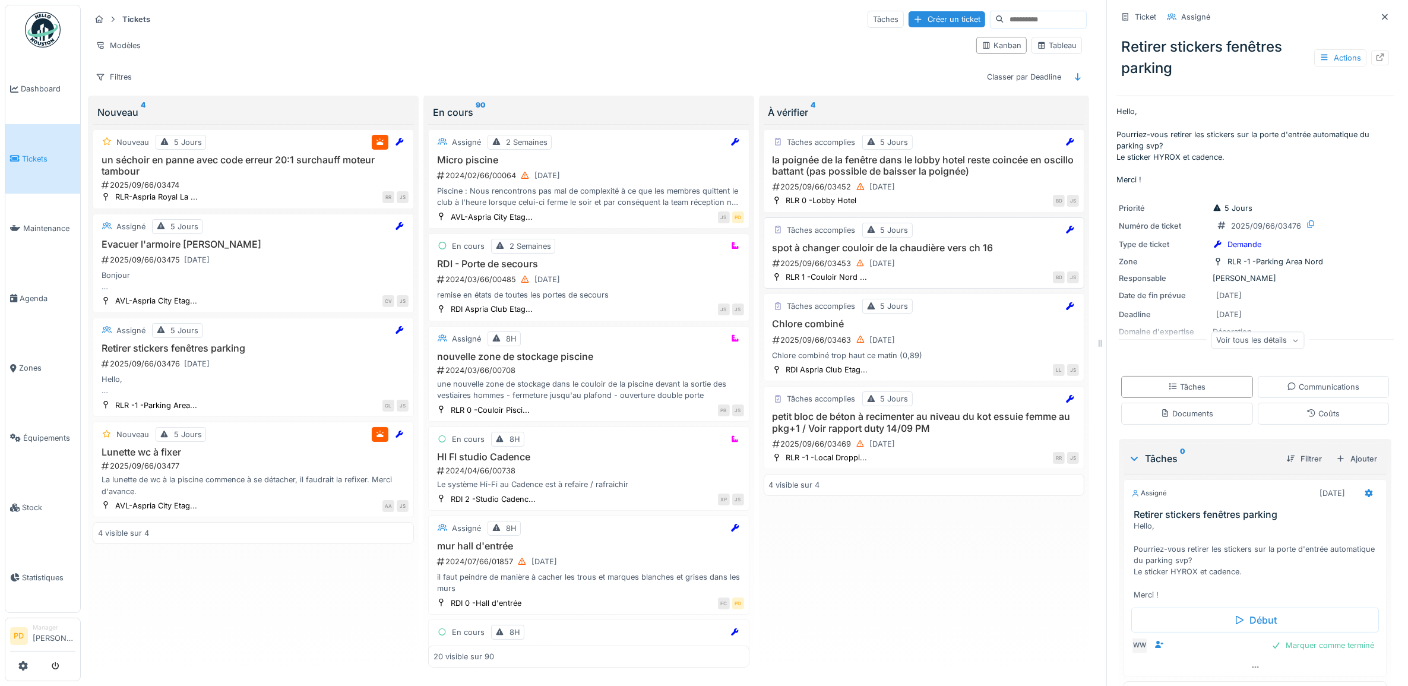
click at [936, 254] on h3 "spot à changer couloir de la chaudière vers ch 16" at bounding box center [924, 247] width 310 height 11
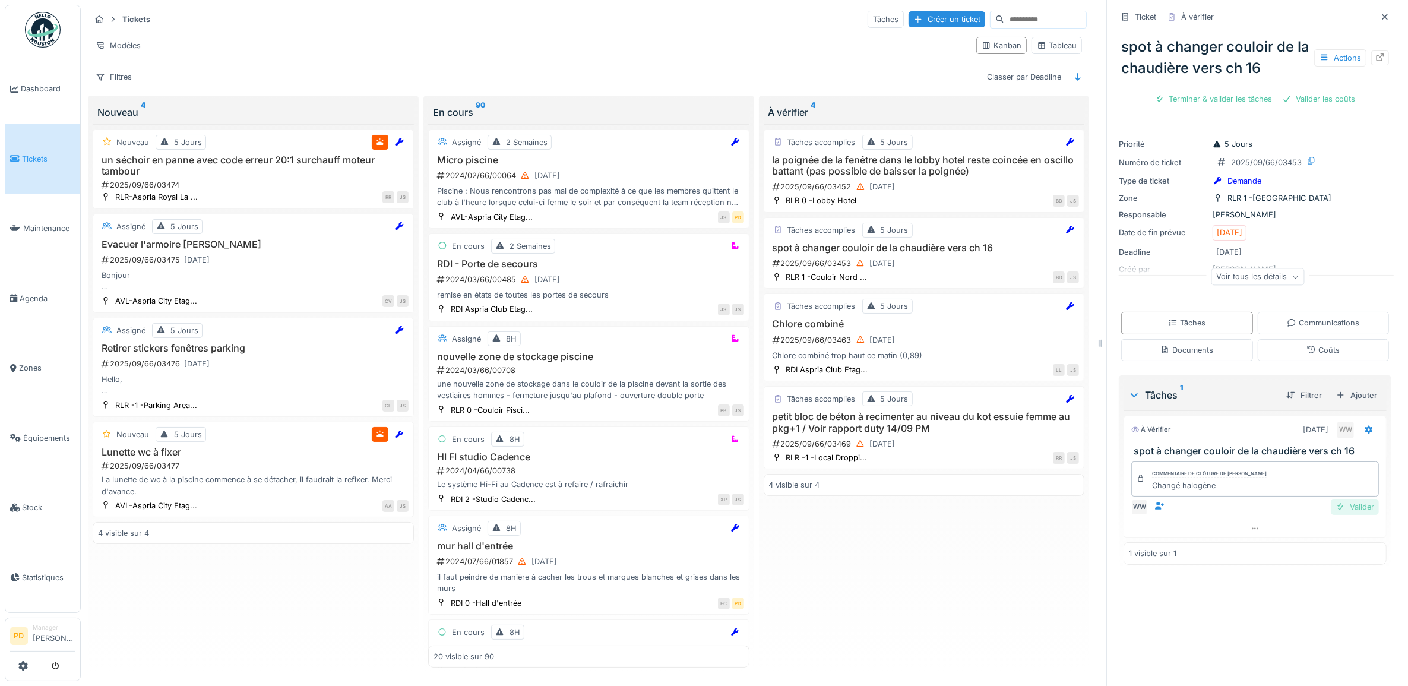
click at [1332, 506] on div "Valider" at bounding box center [1354, 507] width 48 height 16
click at [1201, 100] on div "Valider les coûts" at bounding box center [1213, 99] width 83 height 16
click at [1268, 98] on div "Clôturer le ticket" at bounding box center [1254, 99] width 83 height 16
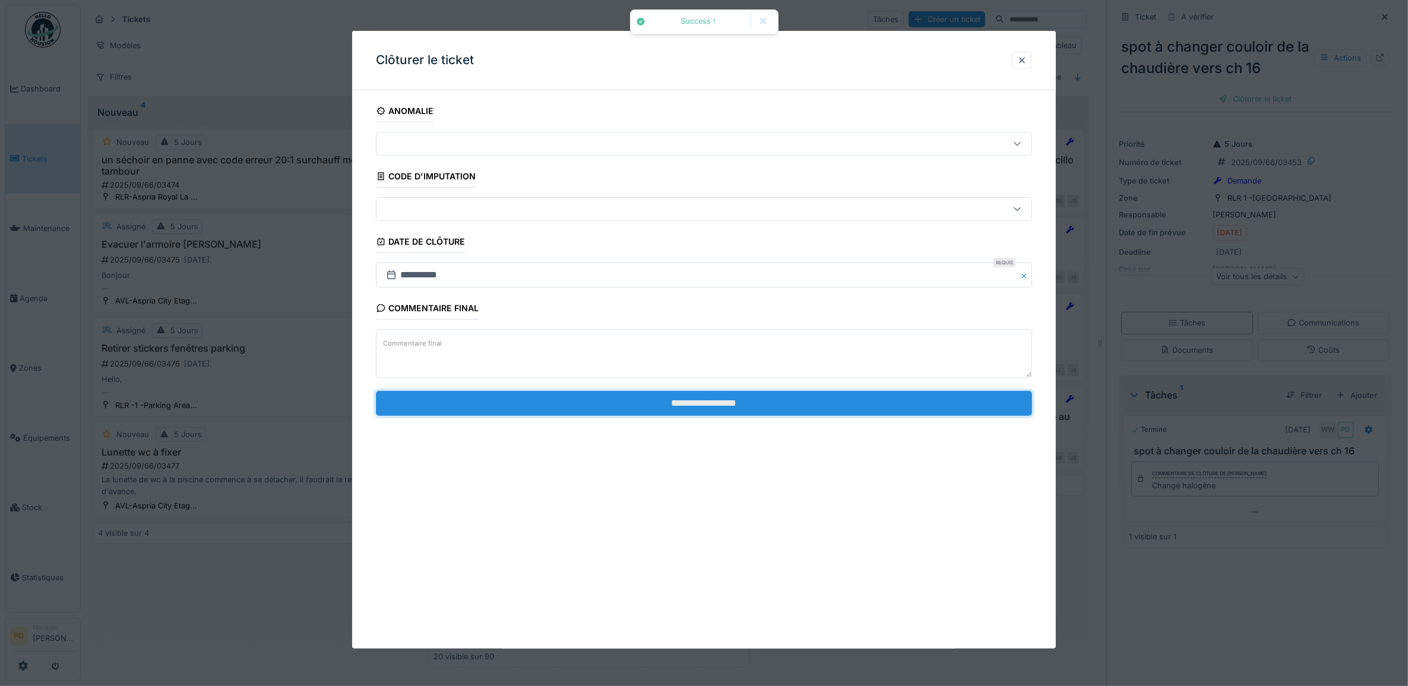
click at [819, 410] on input "**********" at bounding box center [704, 403] width 657 height 25
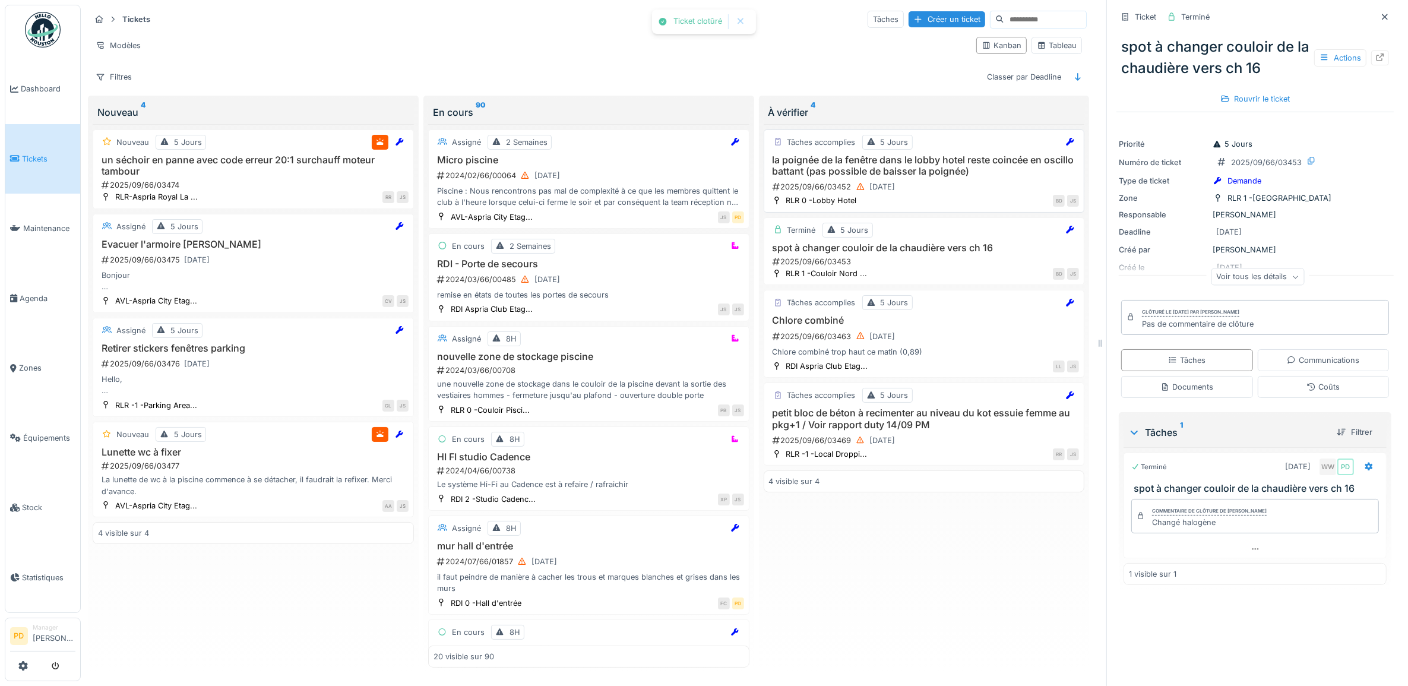
click at [936, 166] on h3 "la poignée de la fenêtre dans le lobby hotel reste coincée en oscillo battant (…" at bounding box center [924, 165] width 310 height 23
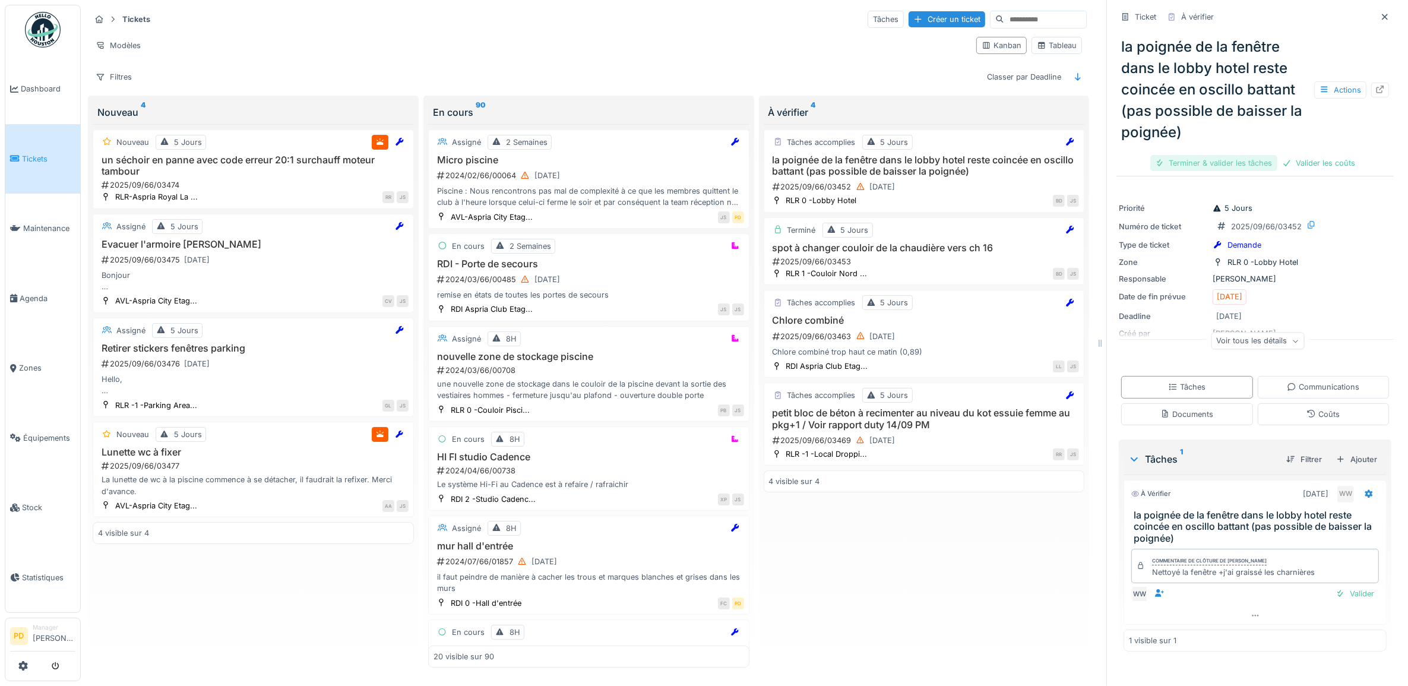
click at [1207, 166] on div "Terminer & valider les tâches" at bounding box center [1213, 163] width 127 height 16
click at [1287, 161] on div "Valider les coûts" at bounding box center [1318, 163] width 83 height 16
drag, startPoint x: 1219, startPoint y: 160, endPoint x: 1217, endPoint y: 176, distance: 15.5
click at [1220, 161] on div "Clôturer le ticket" at bounding box center [1254, 163] width 83 height 16
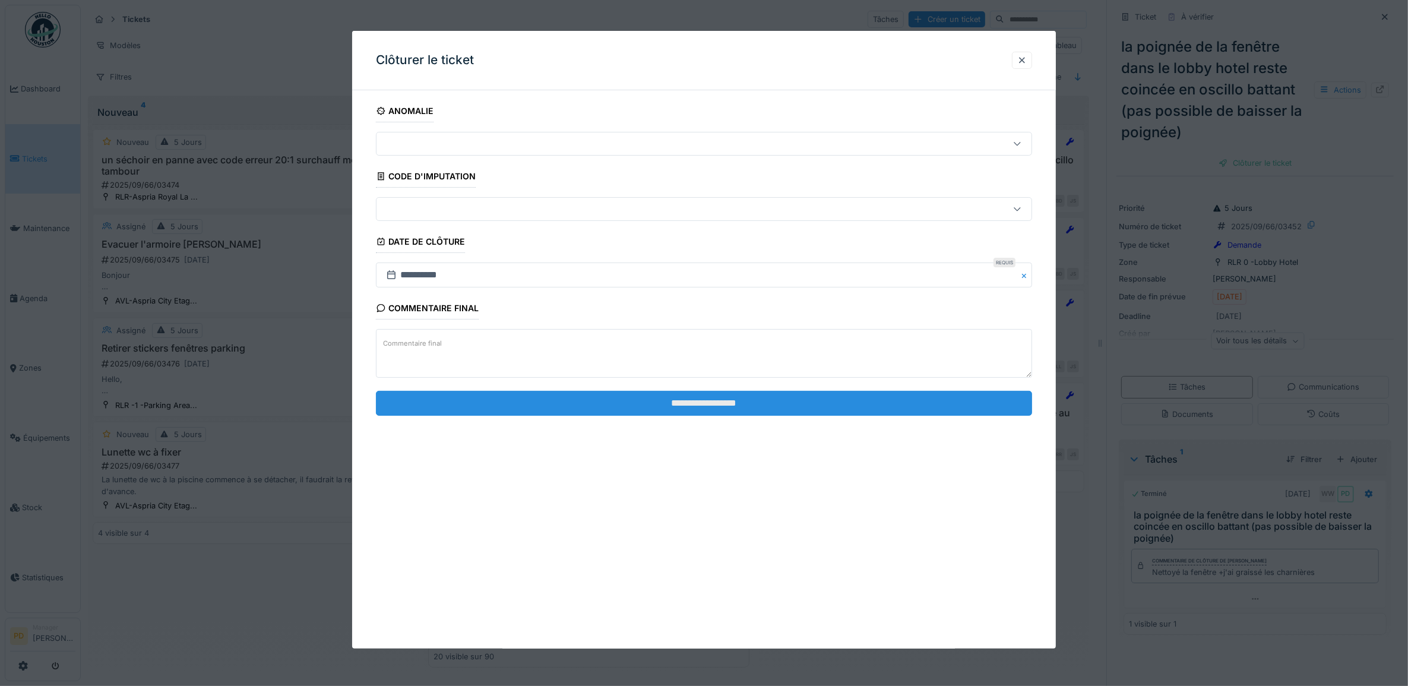
click at [810, 403] on input "**********" at bounding box center [704, 403] width 657 height 25
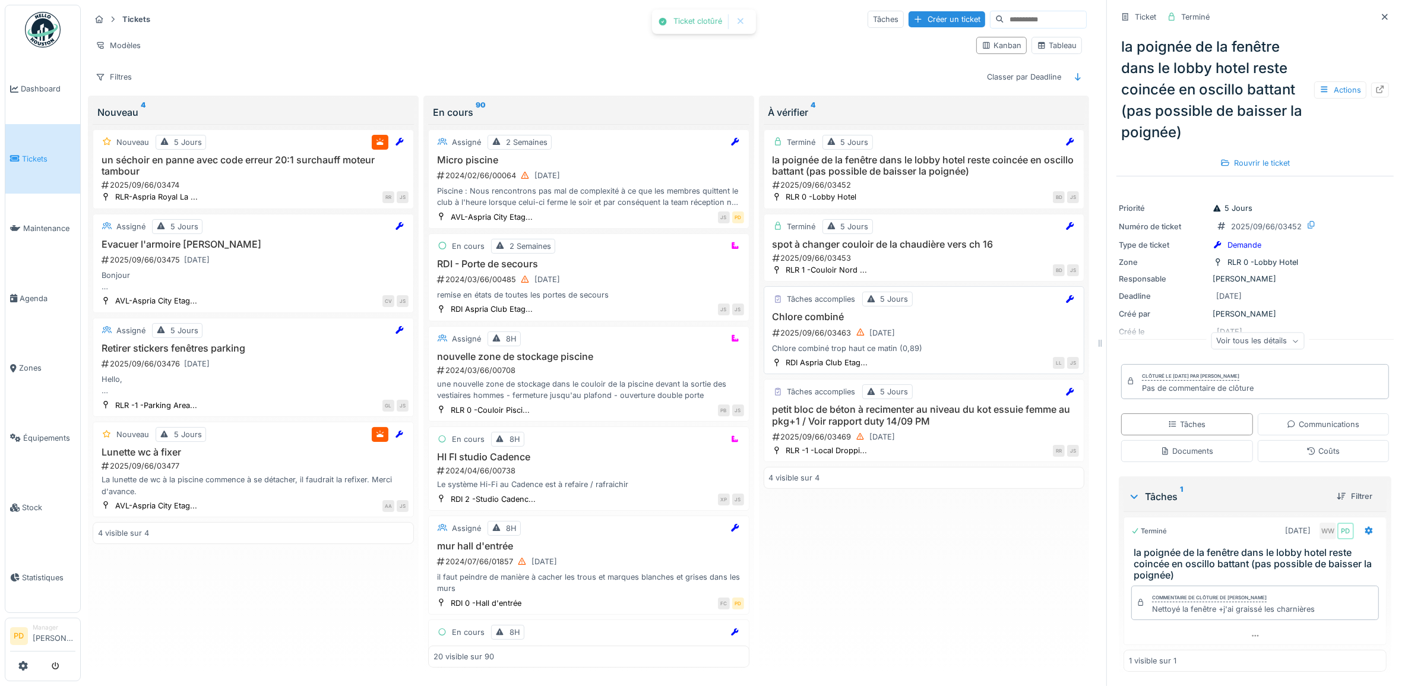
click at [940, 336] on div "2025/09/66/03463 15/09/2025" at bounding box center [925, 332] width 308 height 15
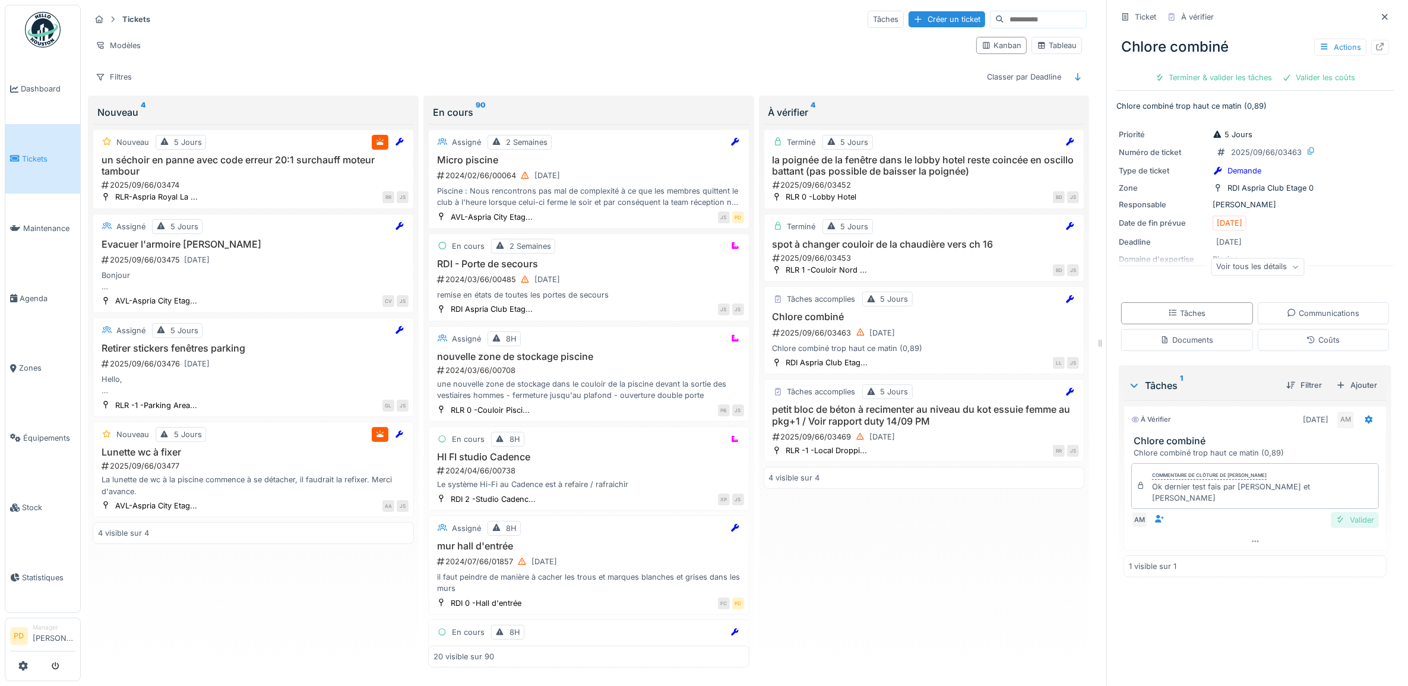
click at [1346, 515] on div "Valider" at bounding box center [1354, 520] width 48 height 16
click at [1328, 81] on div "Valider les coûts" at bounding box center [1318, 77] width 83 height 16
click at [1308, 79] on div "Valider les coûts" at bounding box center [1318, 77] width 83 height 16
click at [1212, 74] on div "Terminer & valider les tâches" at bounding box center [1213, 77] width 127 height 16
drag, startPoint x: 1260, startPoint y: 87, endPoint x: 1259, endPoint y: 78, distance: 8.9
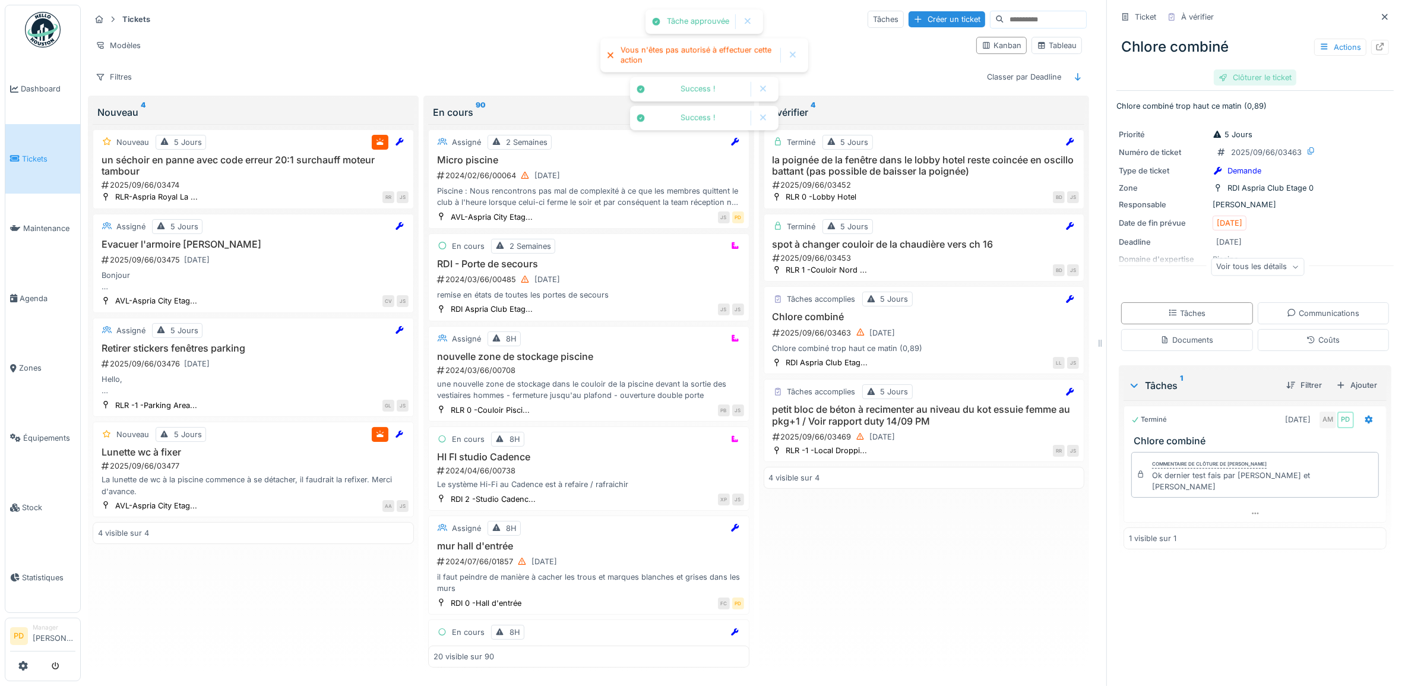
click at [1260, 87] on div "Chlore combiné Actions Clôturer le ticket" at bounding box center [1254, 57] width 277 height 61
click at [1259, 78] on div "Clôturer le ticket" at bounding box center [1254, 77] width 83 height 16
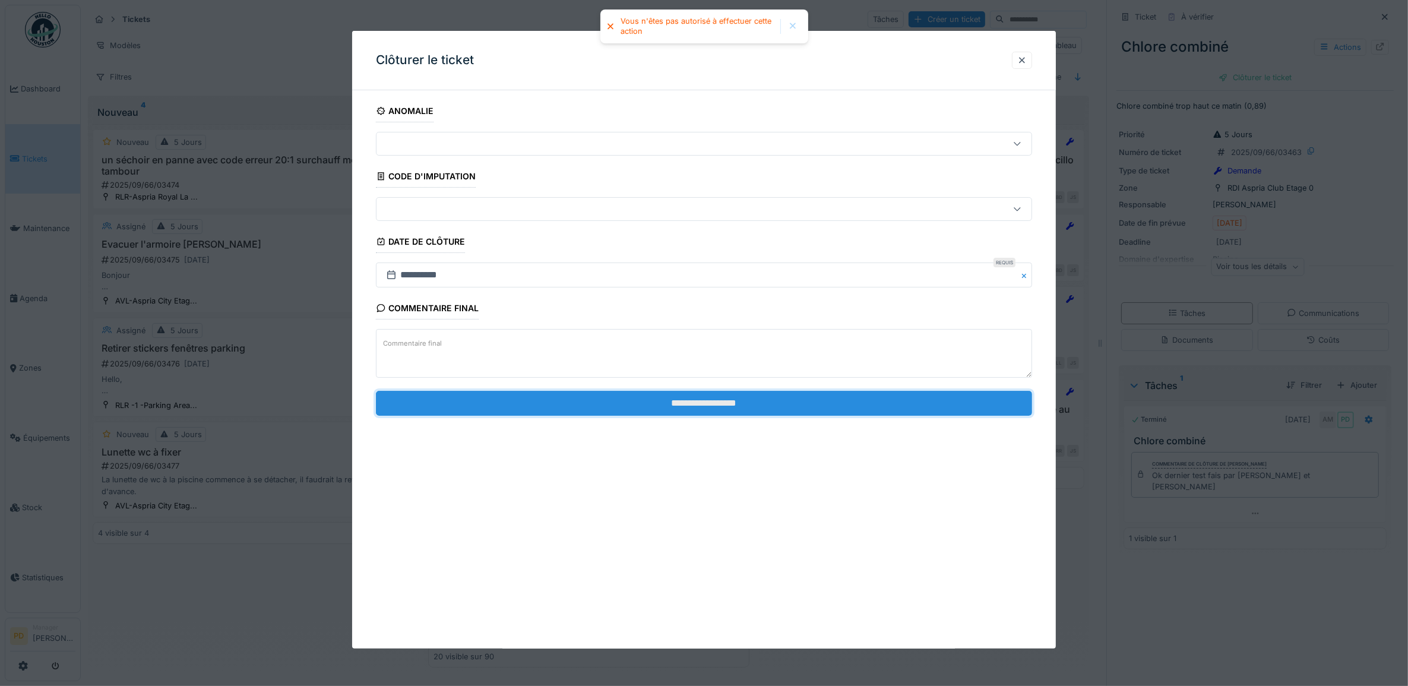
click at [814, 405] on input "**********" at bounding box center [704, 403] width 657 height 25
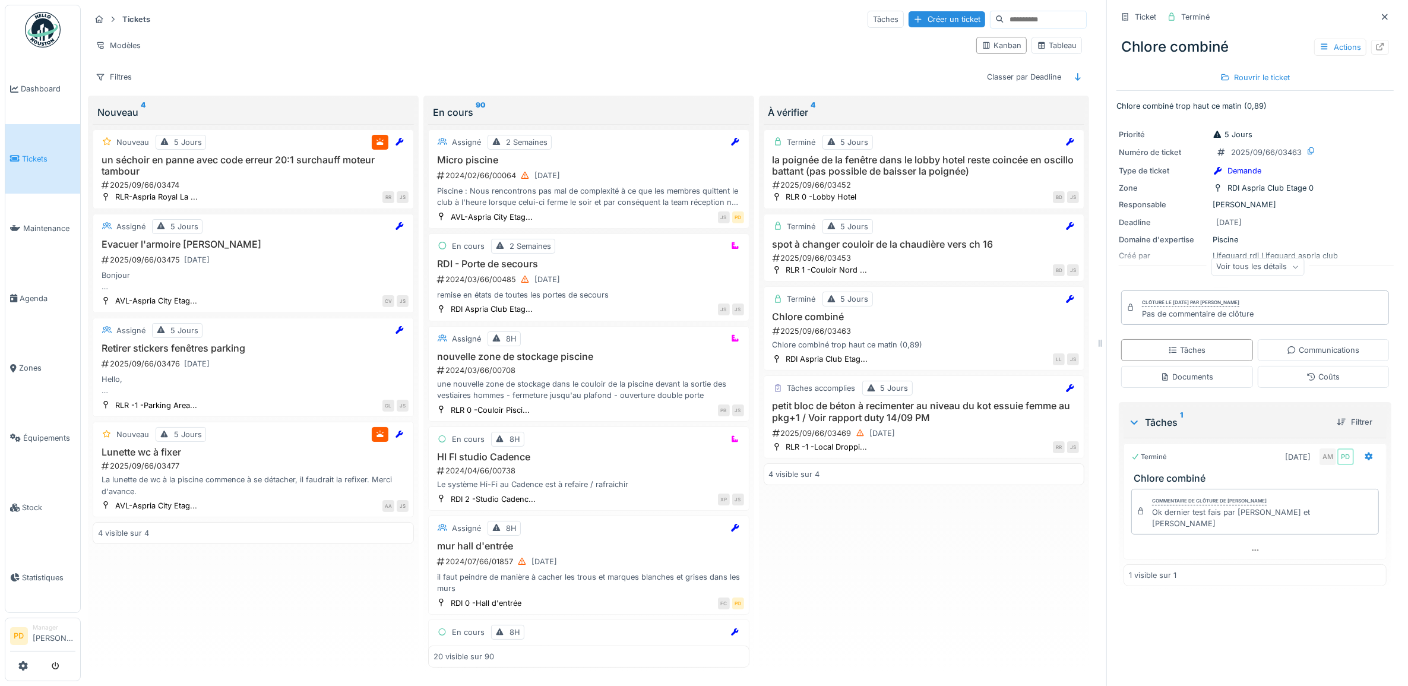
click at [34, 157] on span "Tickets" at bounding box center [48, 158] width 53 height 11
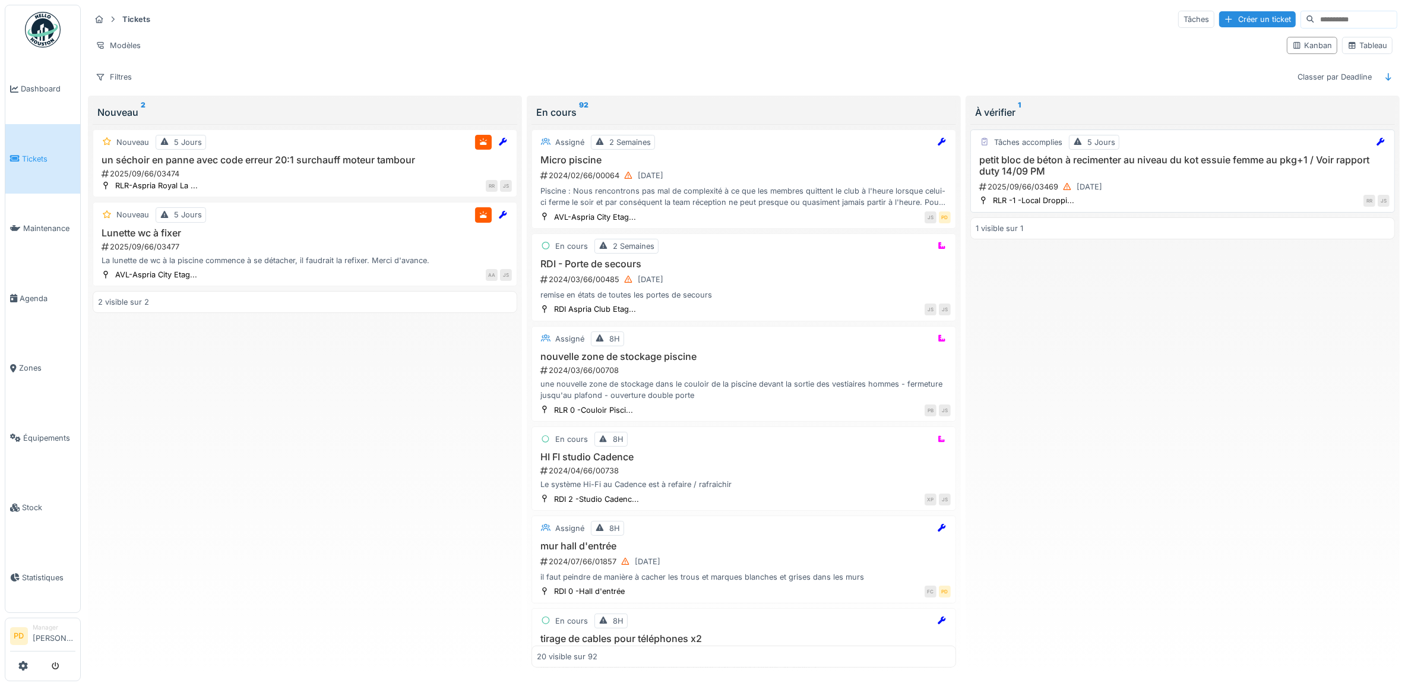
click at [1141, 170] on h3 "petit bloc de béton à recimenter au niveau du kot essuie femme au pkg+1 / Voir …" at bounding box center [1182, 165] width 414 height 23
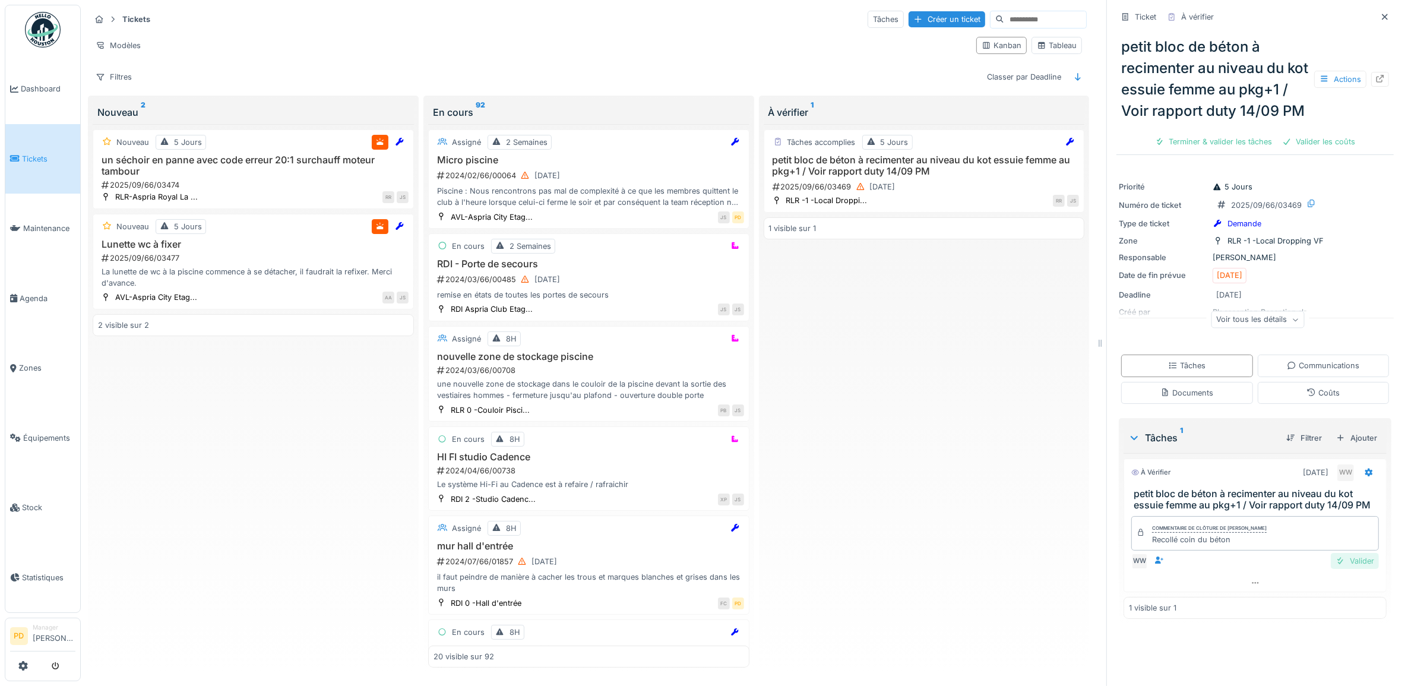
click at [1330, 569] on div "Valider" at bounding box center [1354, 561] width 48 height 16
click at [1313, 150] on div "Valider les coûts" at bounding box center [1318, 142] width 83 height 16
click at [1298, 150] on div "Clôturer le ticket" at bounding box center [1296, 142] width 83 height 16
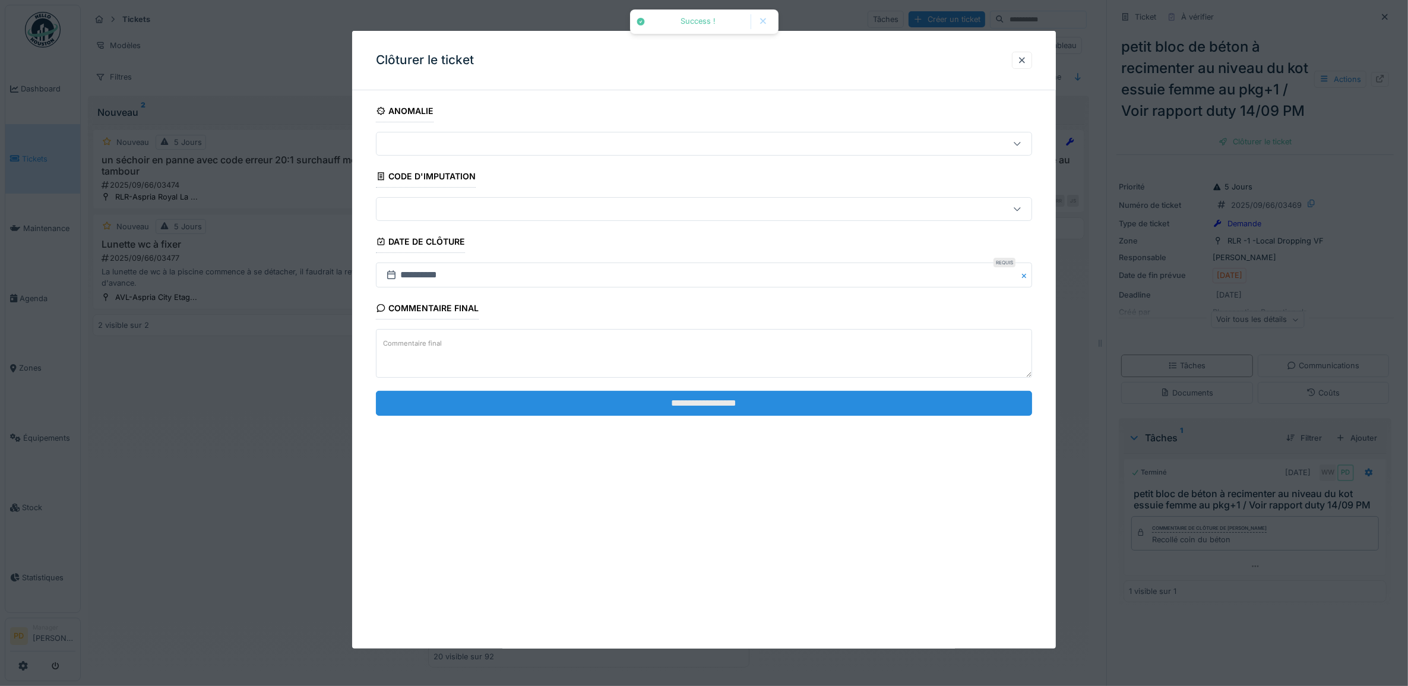
click at [804, 411] on input "**********" at bounding box center [704, 403] width 657 height 25
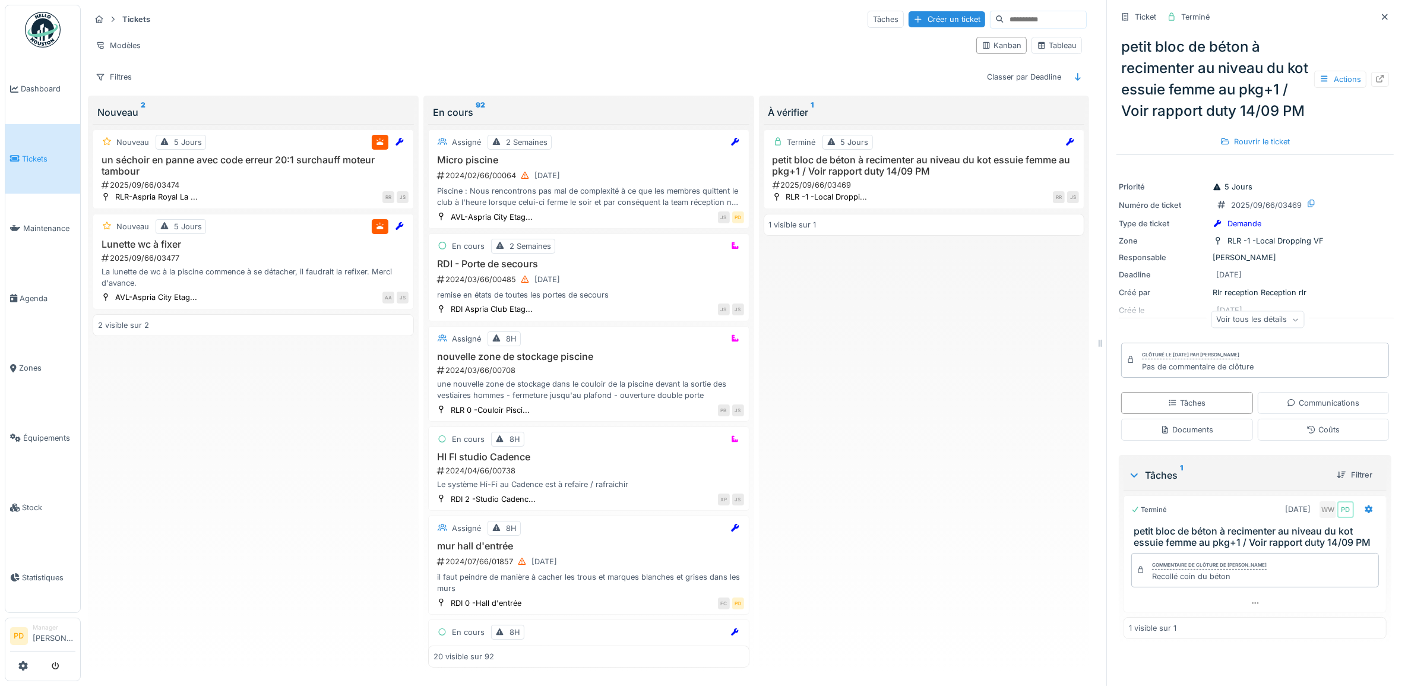
click at [11, 142] on link "Tickets" at bounding box center [42, 159] width 75 height 70
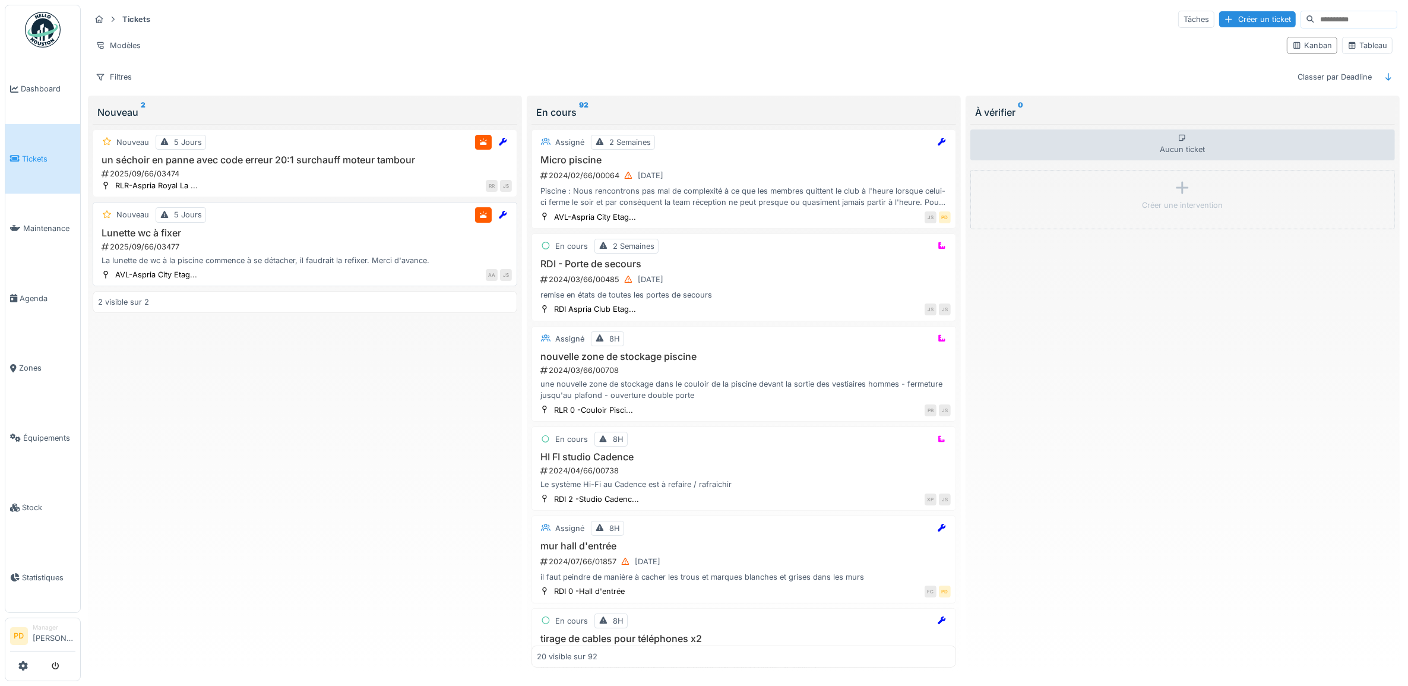
click at [291, 239] on h3 "Lunette wc à fixer" at bounding box center [305, 232] width 414 height 11
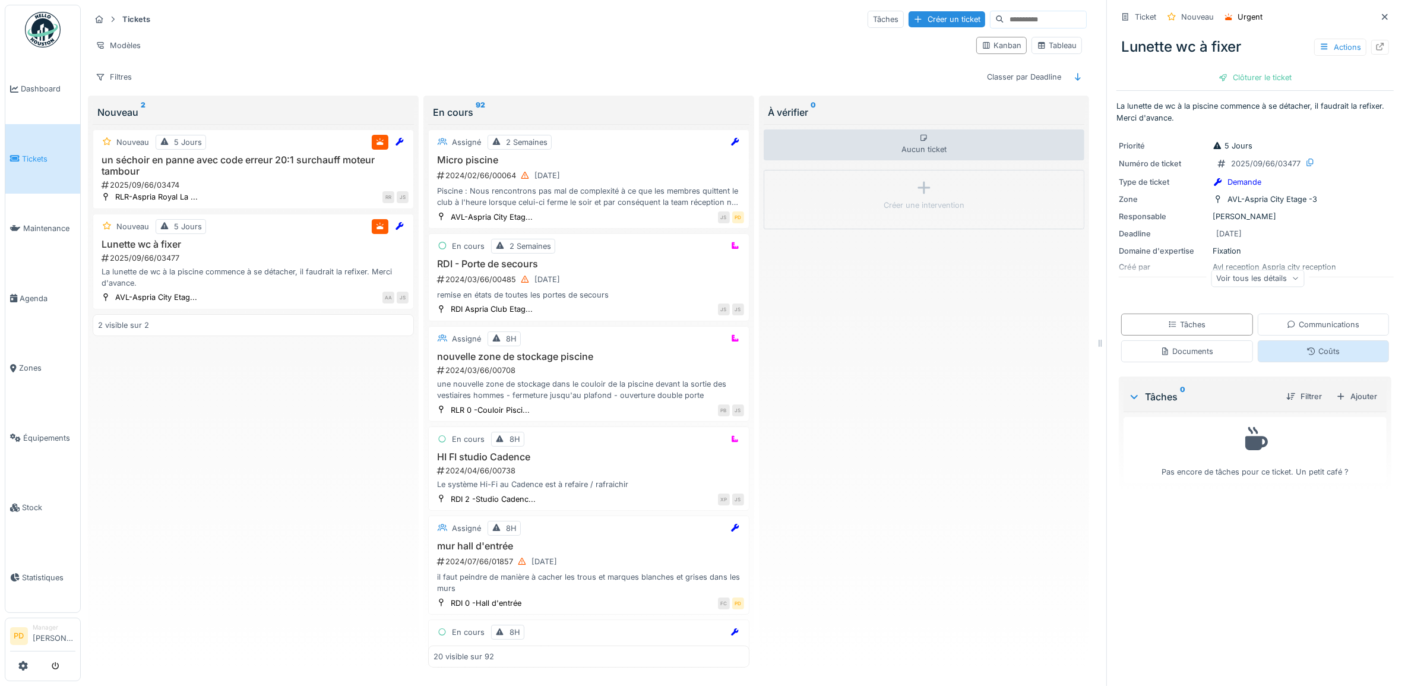
drag, startPoint x: 1336, startPoint y: 397, endPoint x: 1327, endPoint y: 386, distance: 13.9
click at [1262, 357] on div "Ticket Nouveau Urgent Lunette wc à fixer Actions Clôturer le ticket La lunette …" at bounding box center [1254, 251] width 277 height 502
click at [1357, 398] on div "Ajouter" at bounding box center [1356, 396] width 50 height 16
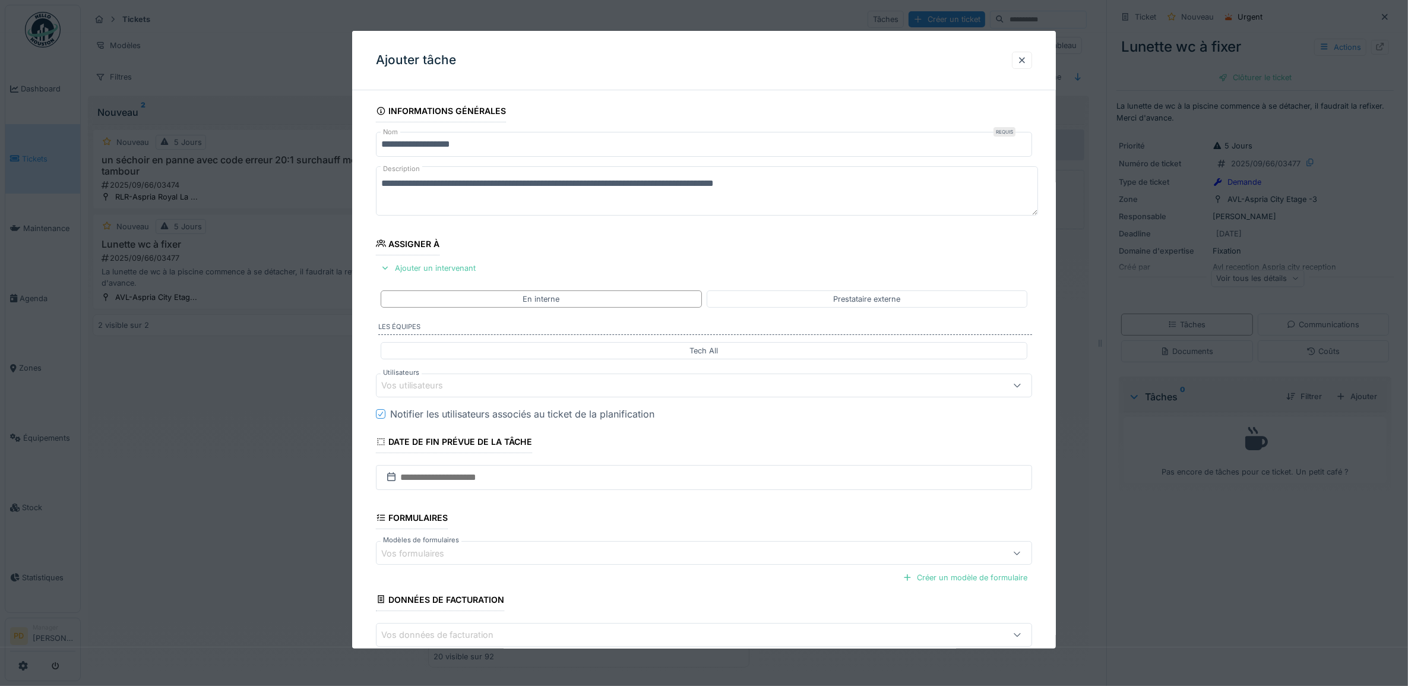
click at [468, 391] on div "Vos utilisateurs" at bounding box center [667, 385] width 572 height 13
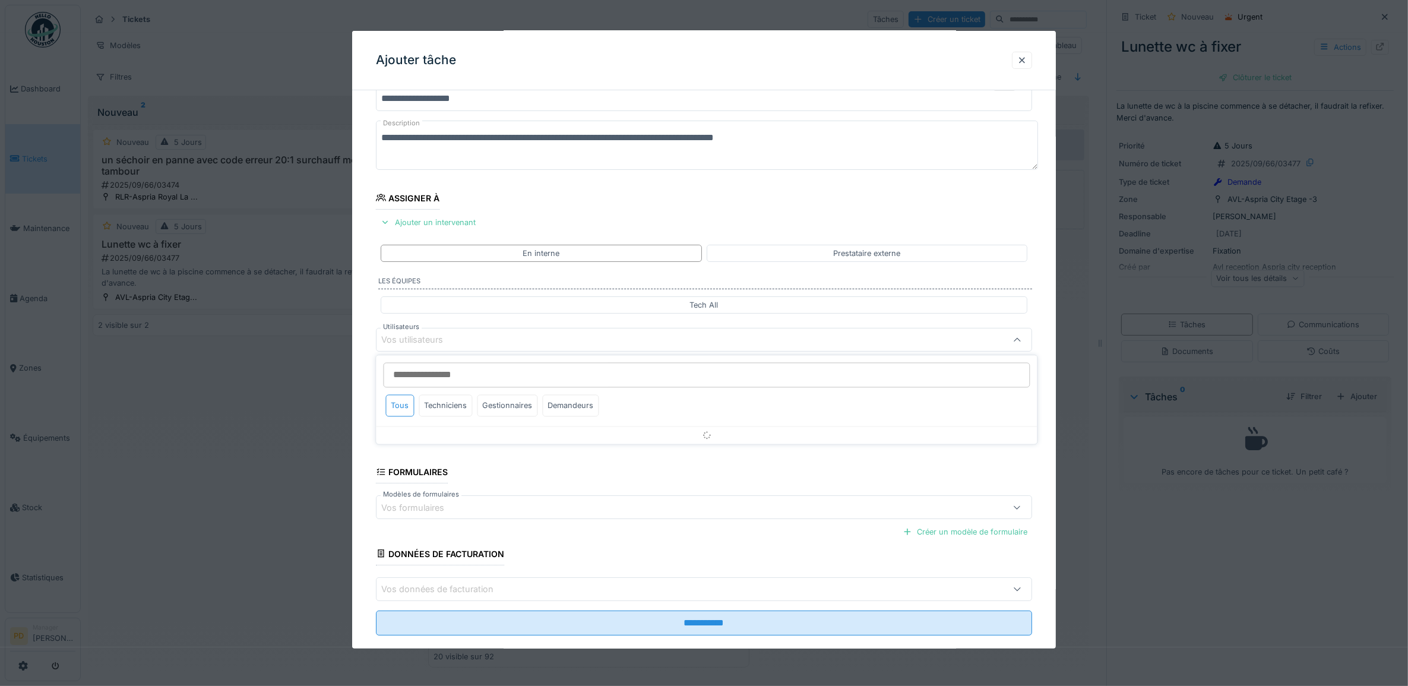
scroll to position [47, 0]
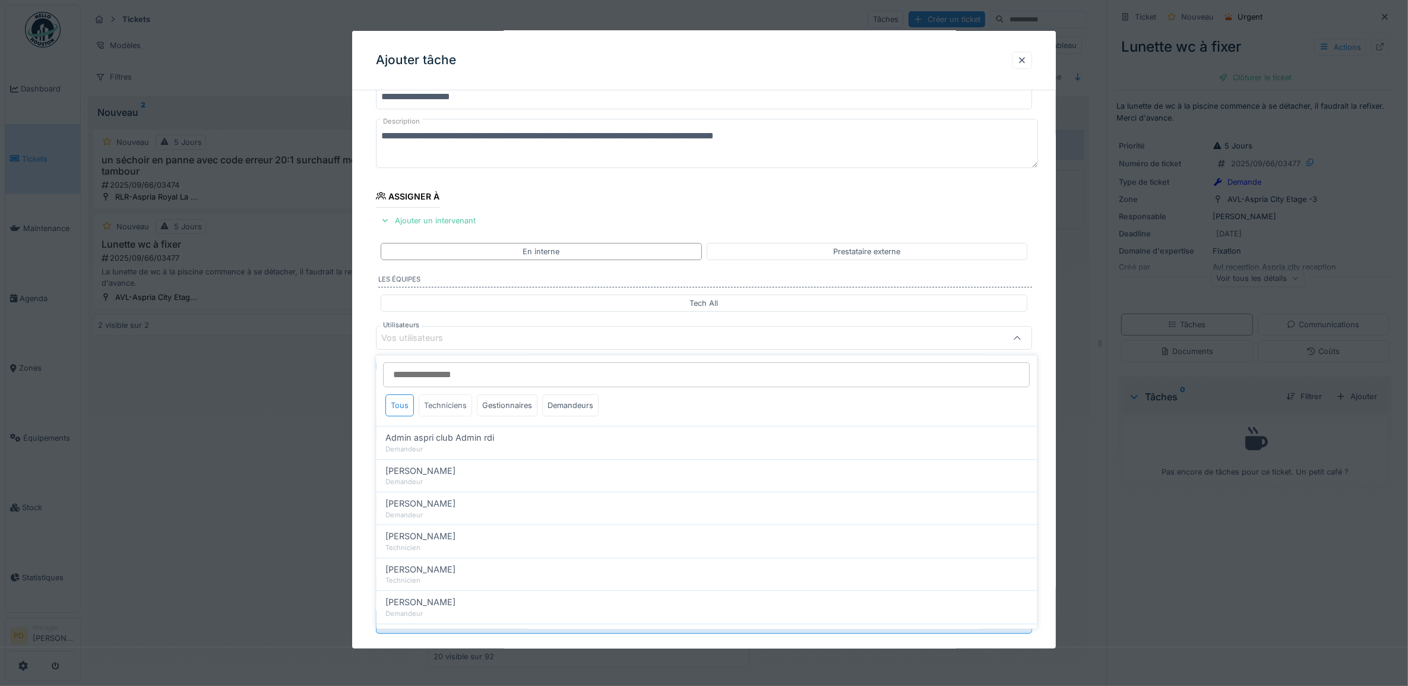
click at [465, 404] on div "Techniciens" at bounding box center [445, 406] width 53 height 22
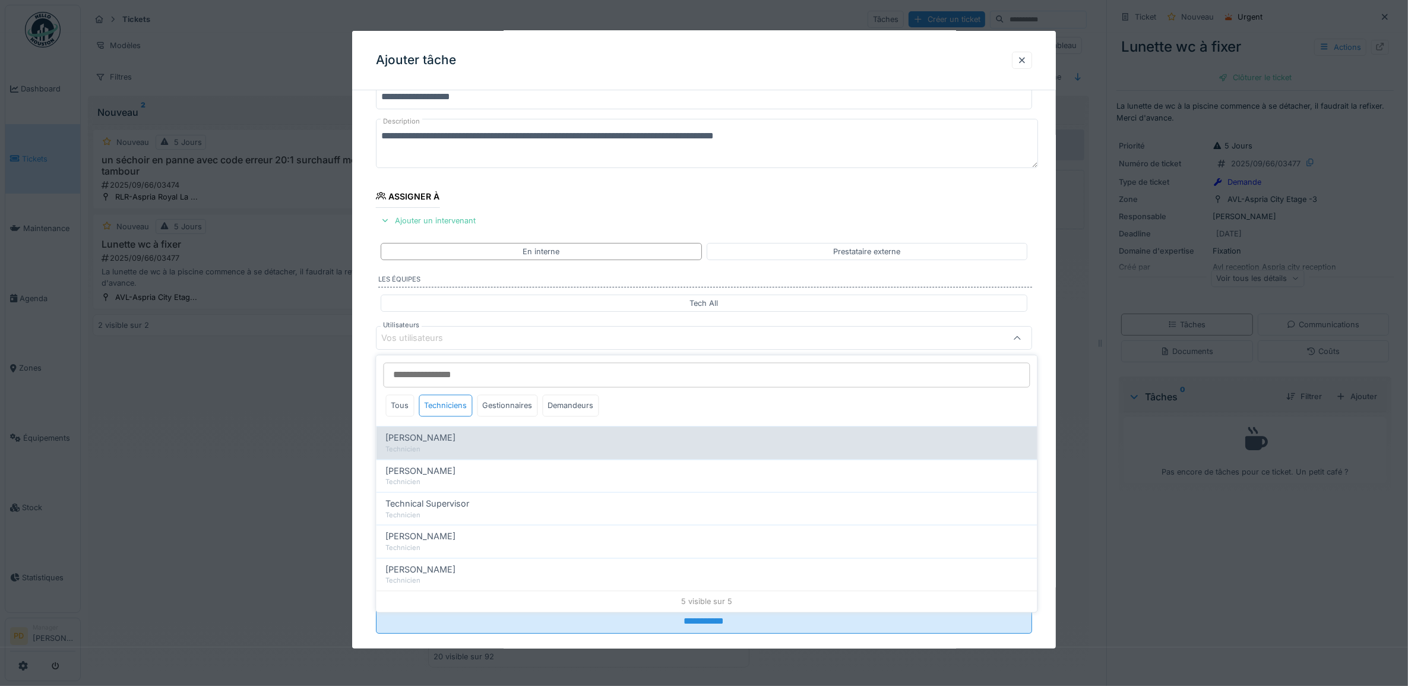
click at [445, 440] on span "[PERSON_NAME]" at bounding box center [421, 438] width 70 height 13
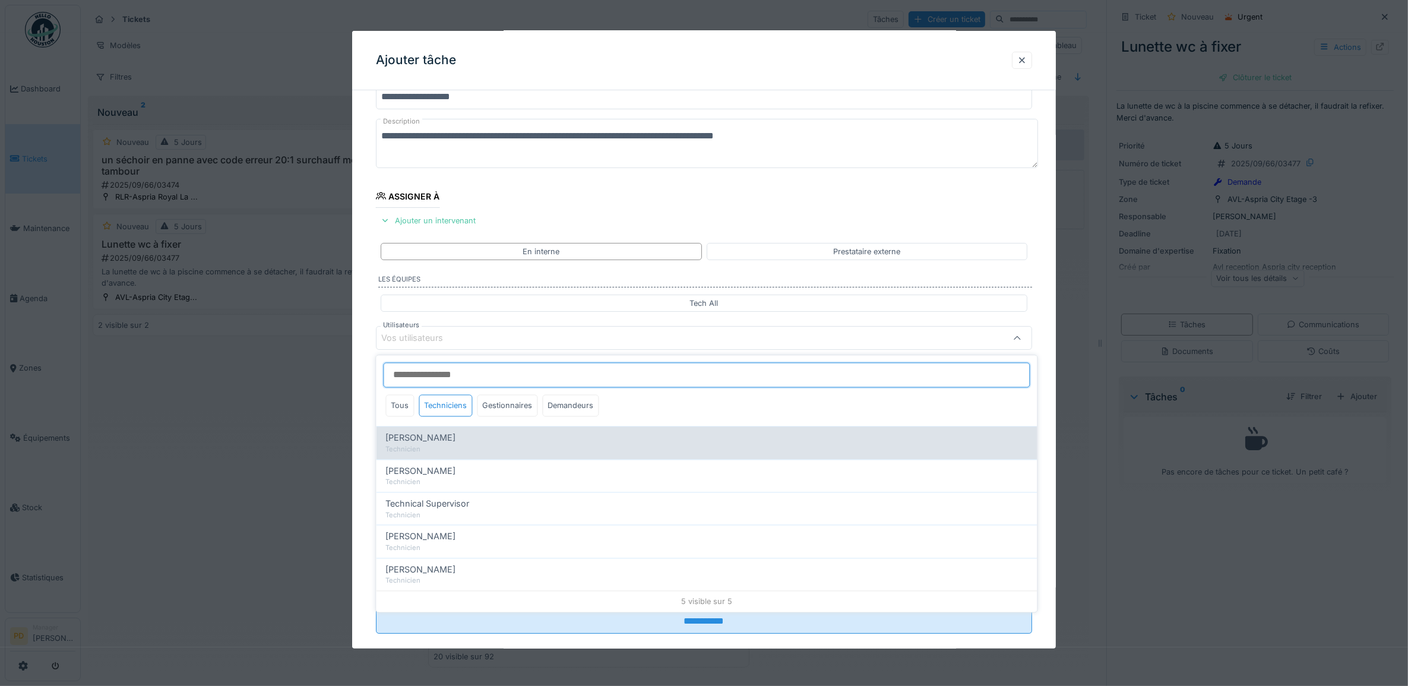
type input "*****"
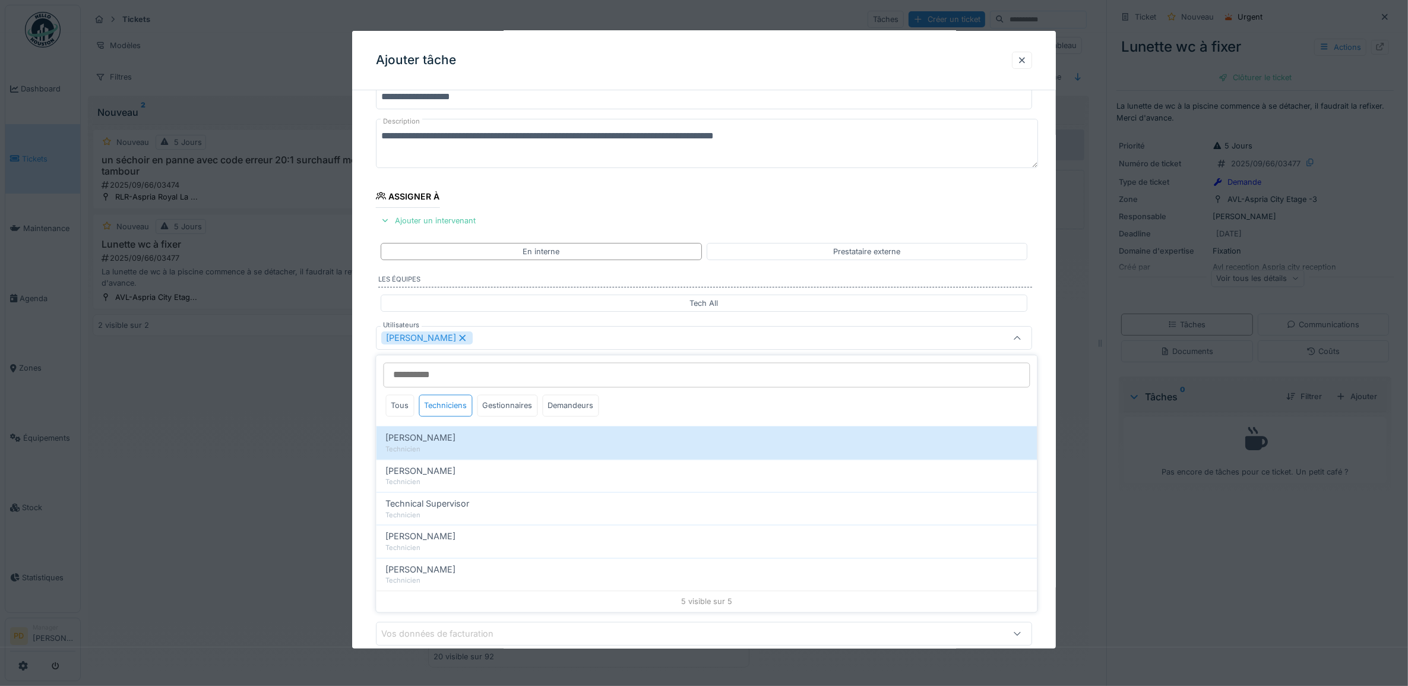
click at [366, 381] on div "**********" at bounding box center [704, 382] width 704 height 661
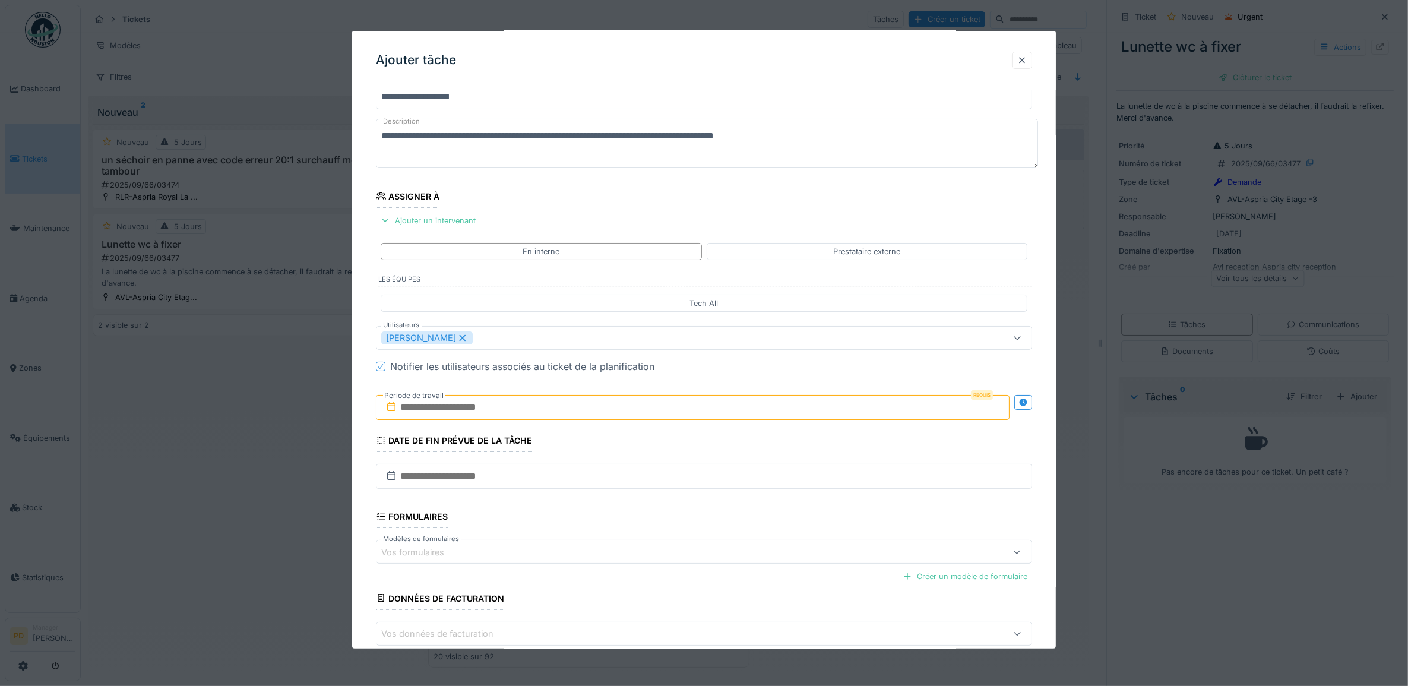
click at [417, 413] on input "text" at bounding box center [693, 407] width 634 height 25
click at [671, 524] on div "17" at bounding box center [676, 524] width 16 height 16
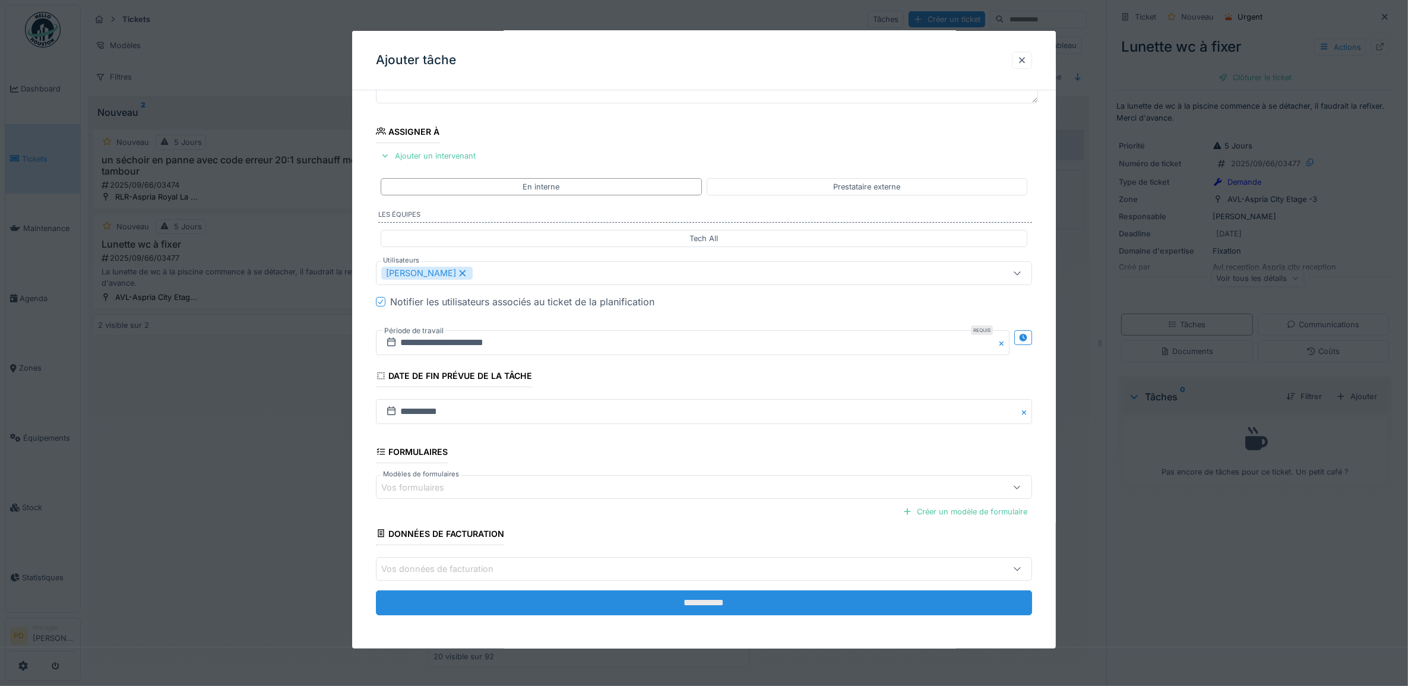
click at [715, 601] on input "**********" at bounding box center [704, 602] width 657 height 25
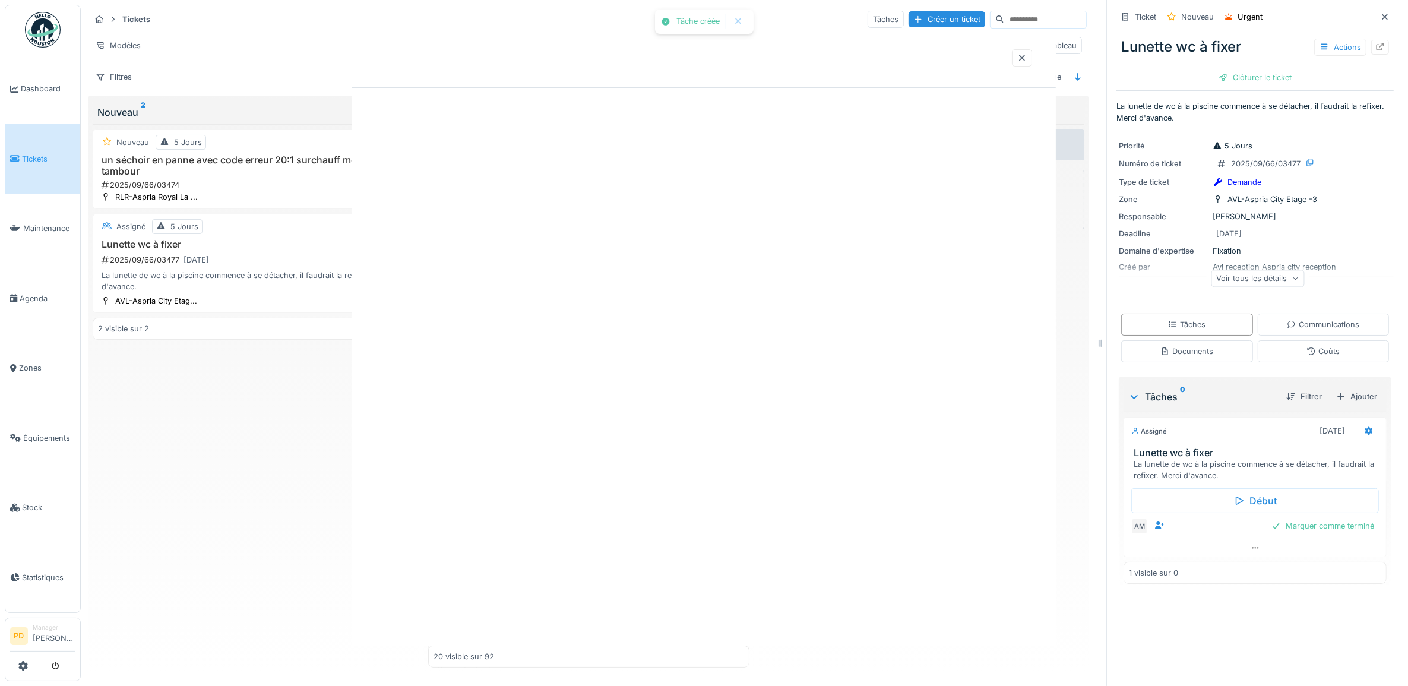
scroll to position [0, 0]
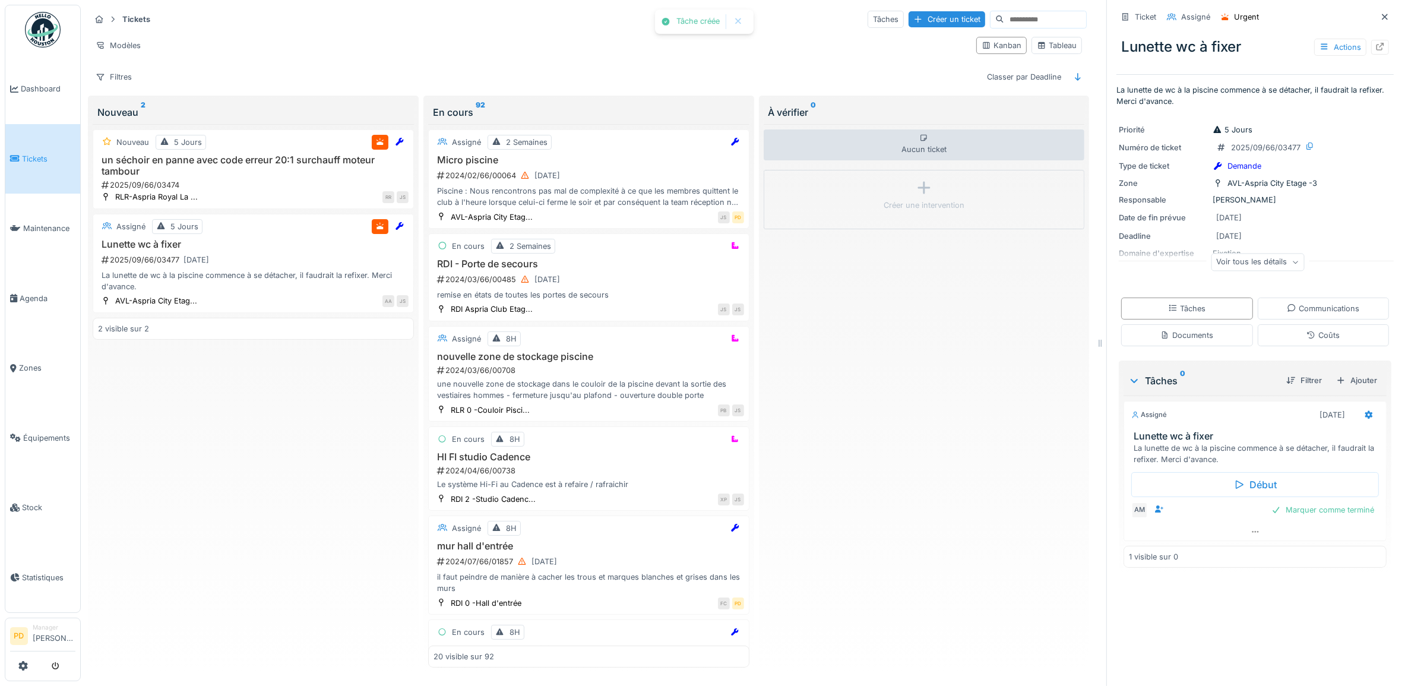
click at [31, 149] on link "Tickets" at bounding box center [42, 159] width 75 height 70
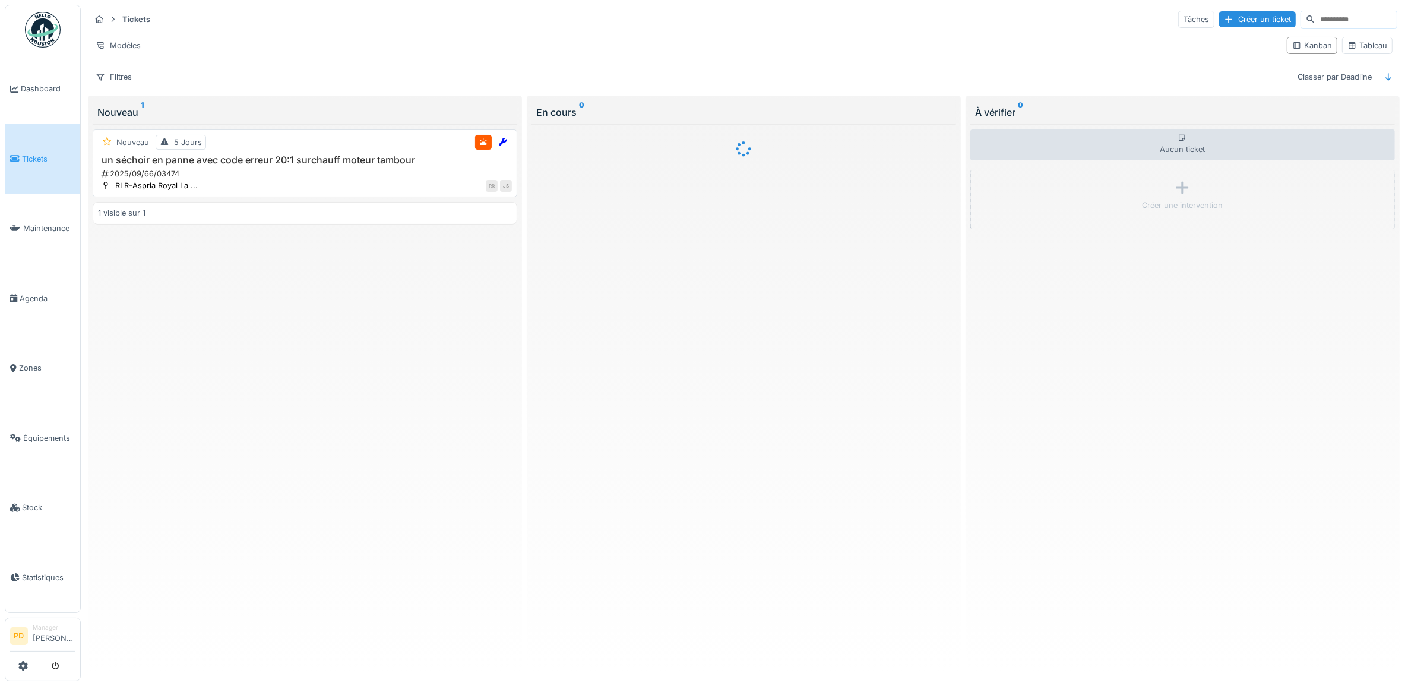
click at [275, 162] on h3 "un séchoir en panne avec code erreur 20:1 surchauff moteur tambour" at bounding box center [305, 159] width 414 height 11
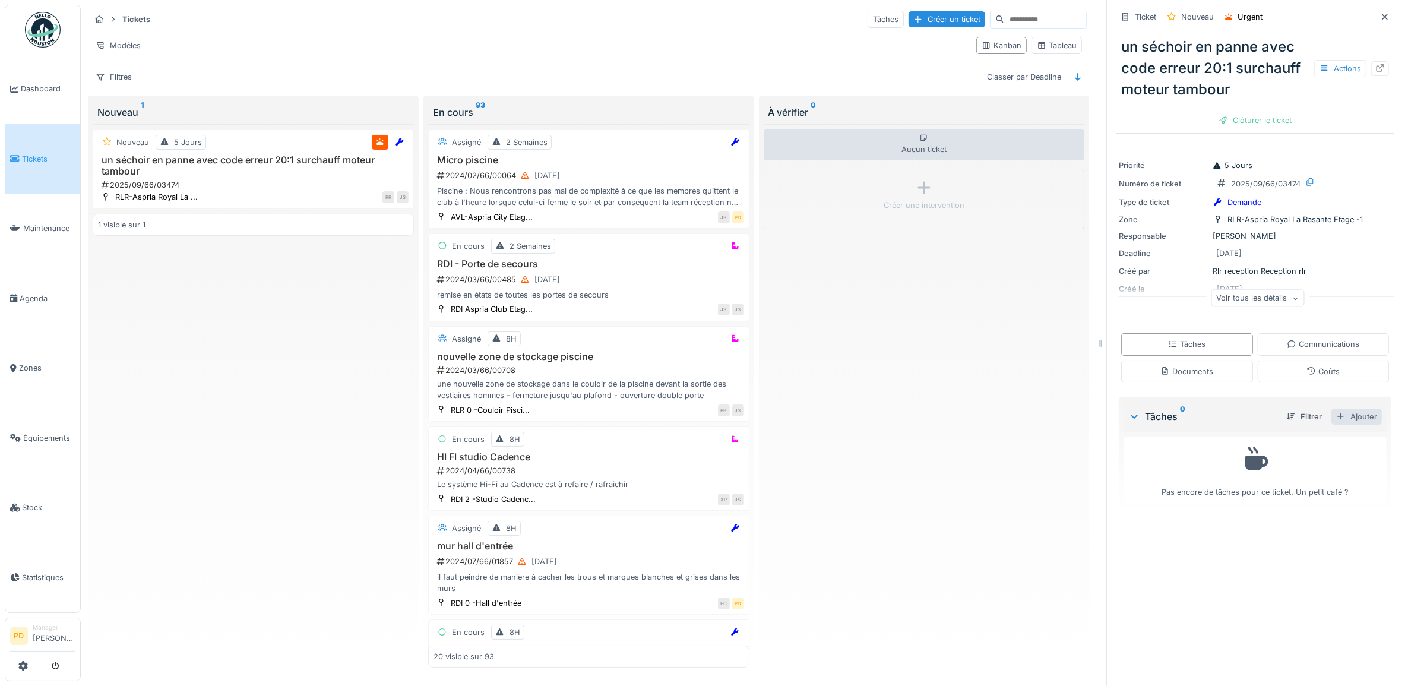
click at [1345, 422] on div "Ajouter" at bounding box center [1356, 416] width 50 height 16
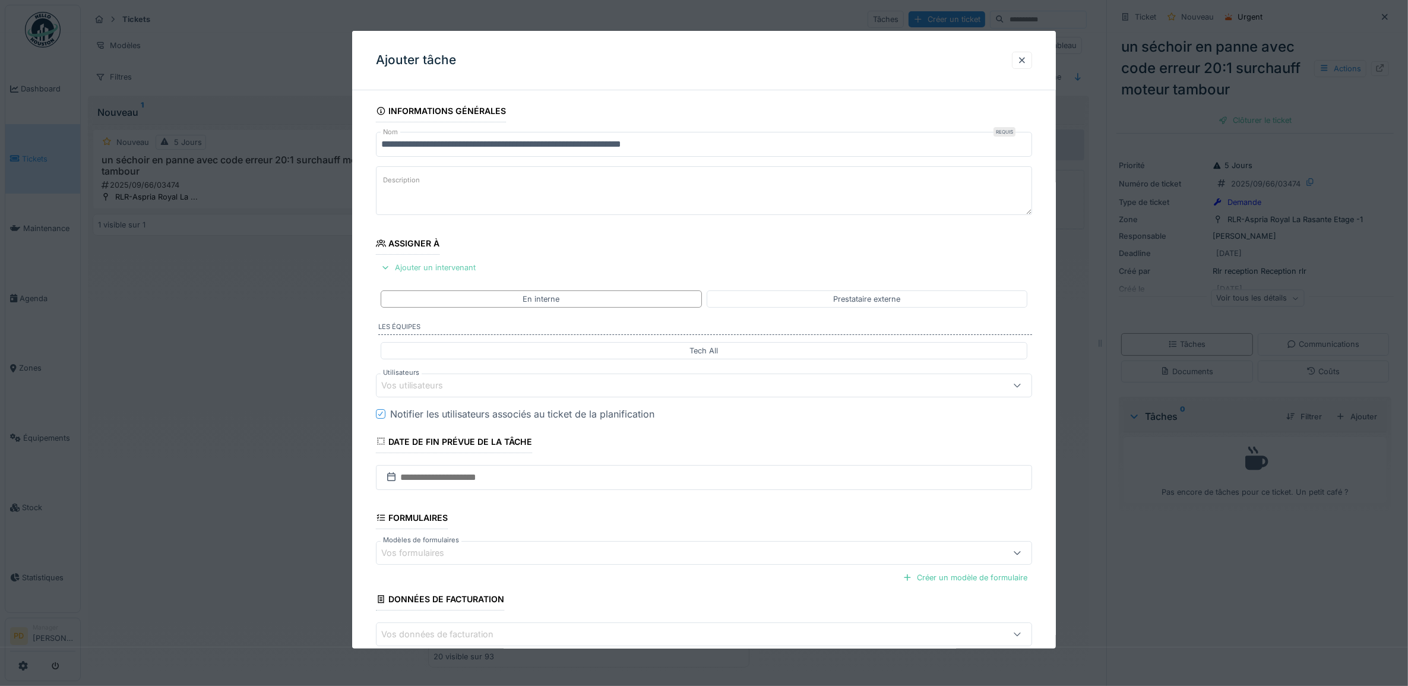
drag, startPoint x: 420, startPoint y: 262, endPoint x: 426, endPoint y: 275, distance: 13.8
click at [422, 263] on div "Ajouter un intervenant" at bounding box center [428, 267] width 104 height 16
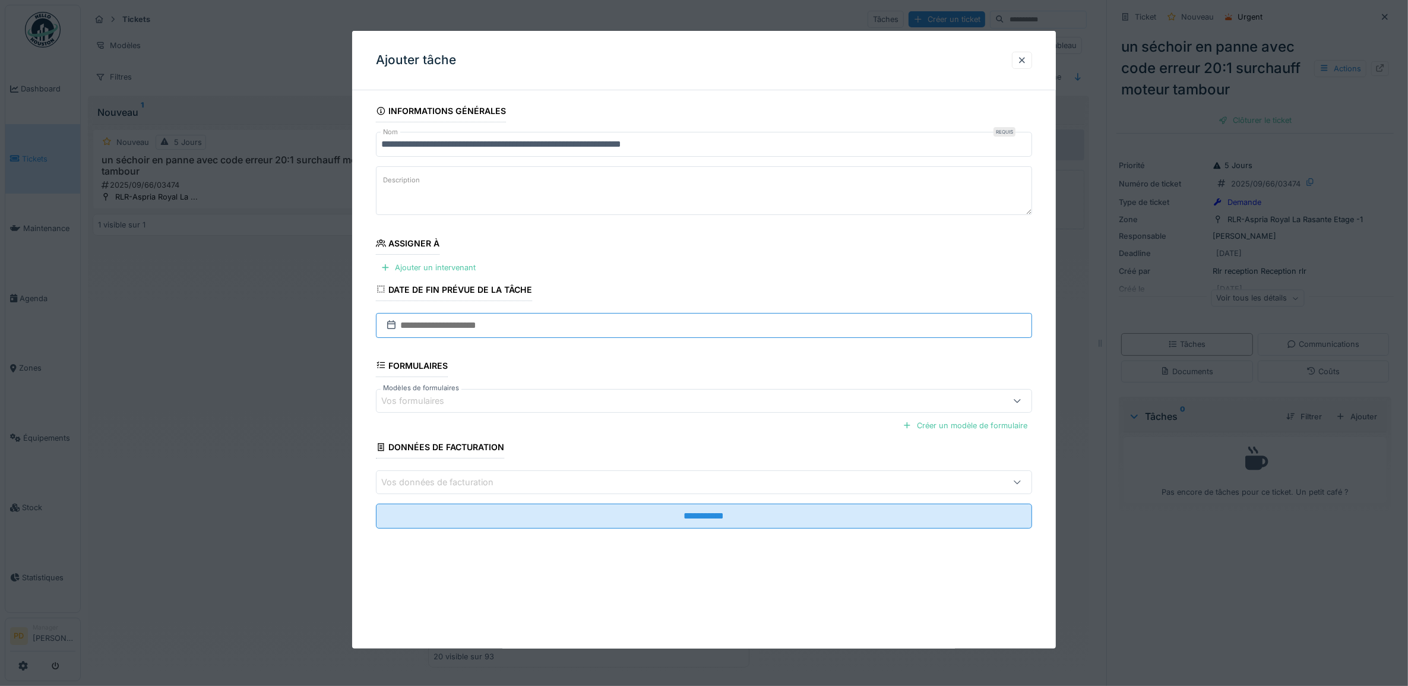
click at [467, 328] on input "text" at bounding box center [704, 325] width 657 height 25
click at [359, 277] on div "**********" at bounding box center [704, 331] width 704 height 462
click at [413, 268] on div "Ajouter un intervenant" at bounding box center [428, 267] width 104 height 16
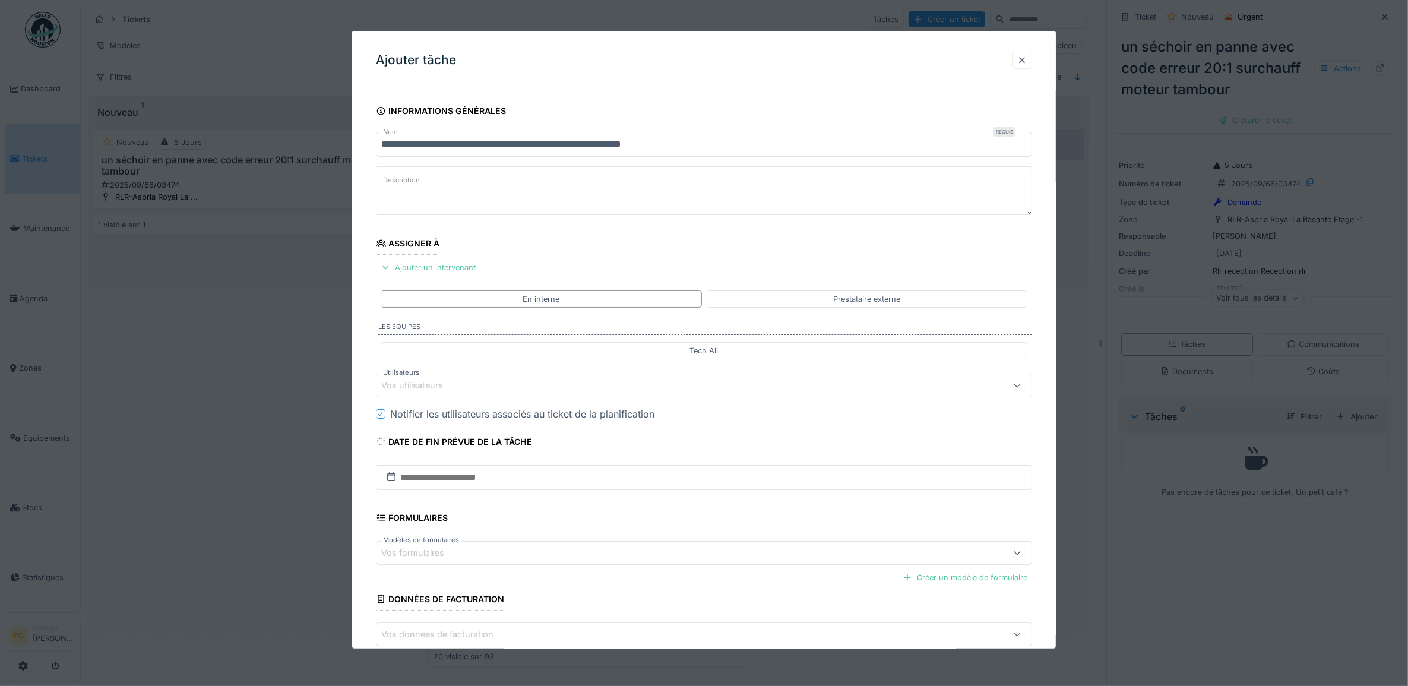
click at [426, 385] on div "Vos utilisateurs" at bounding box center [420, 385] width 78 height 13
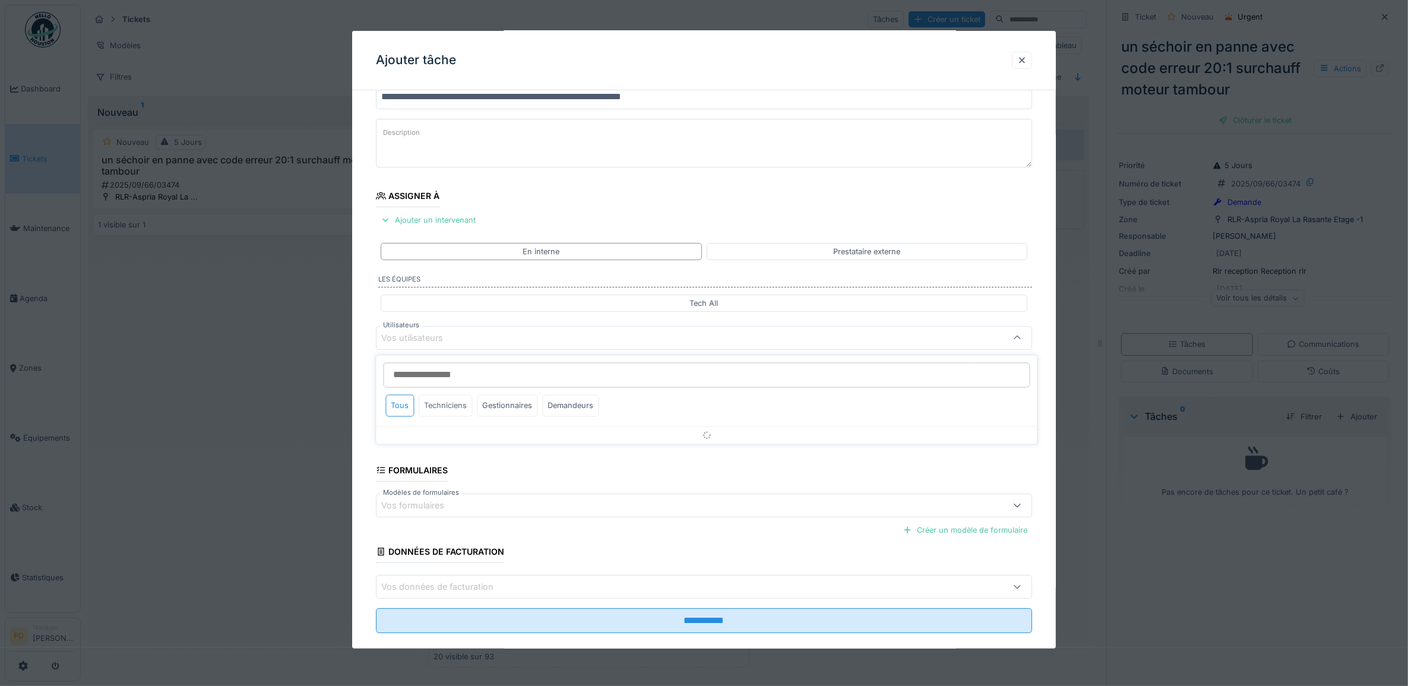
click at [441, 405] on div "Techniciens" at bounding box center [445, 406] width 53 height 22
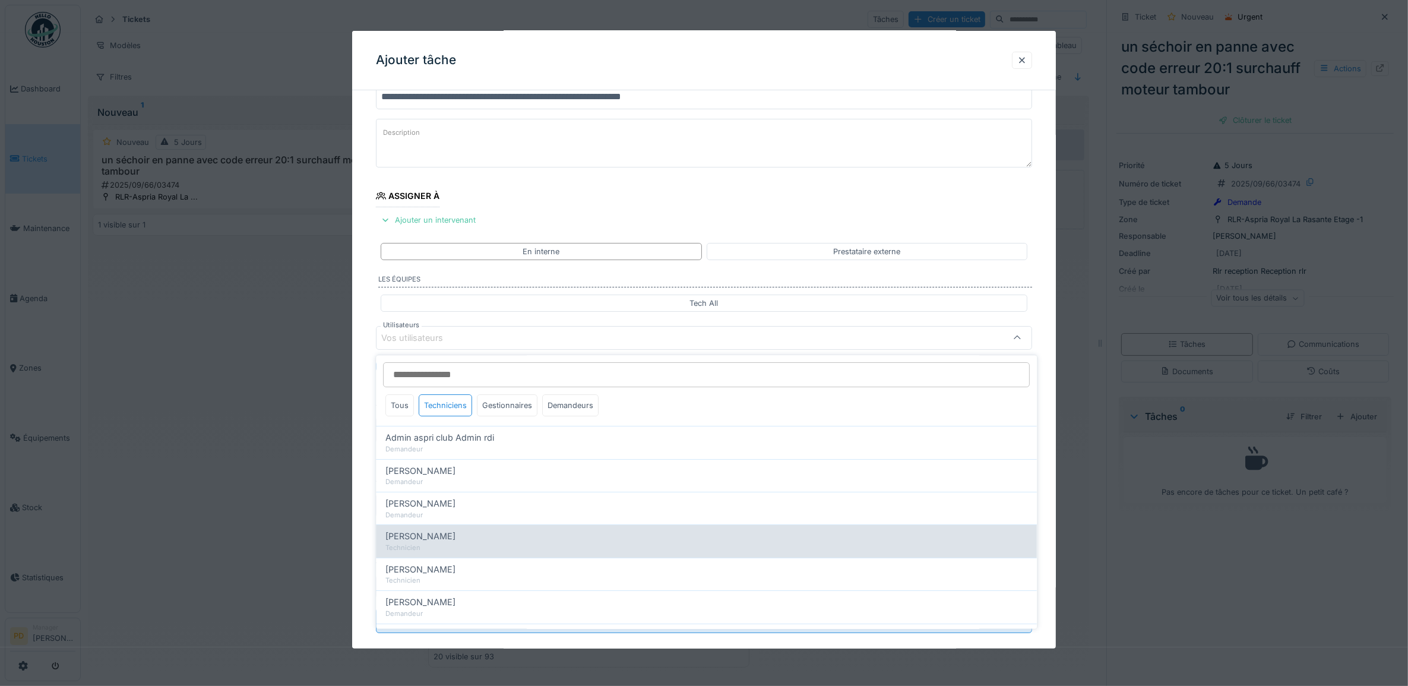
click at [431, 536] on span "Alexandre Michailidis" at bounding box center [421, 536] width 70 height 13
type input "*****"
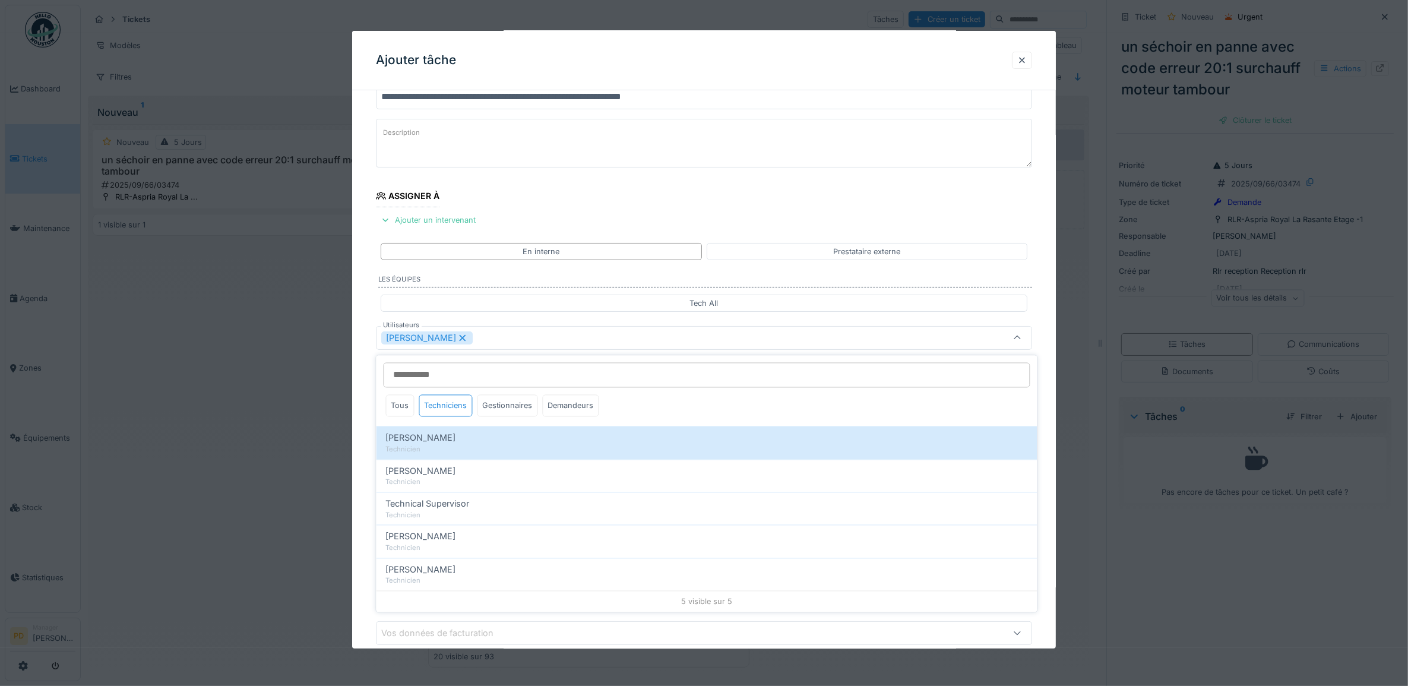
click at [368, 432] on div "**********" at bounding box center [704, 382] width 704 height 660
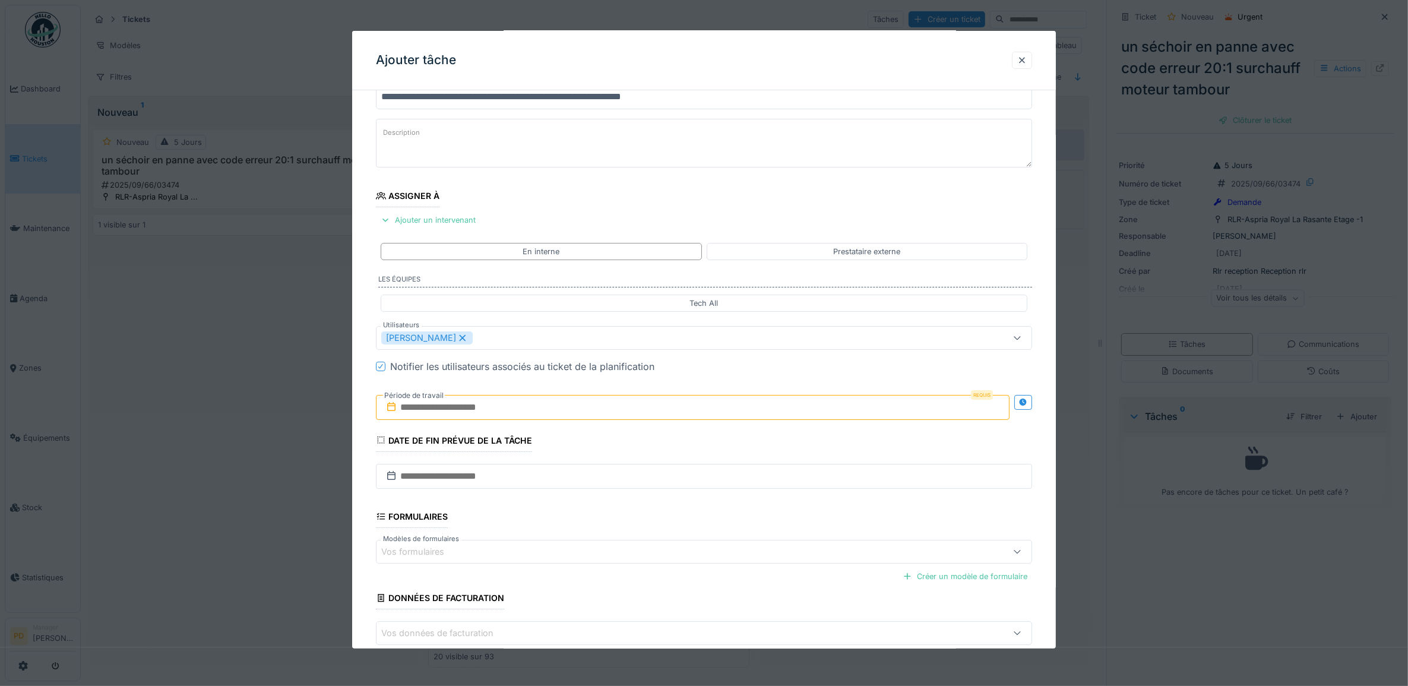
click at [420, 413] on input "text" at bounding box center [693, 407] width 634 height 25
click at [655, 526] on div "16" at bounding box center [657, 523] width 16 height 17
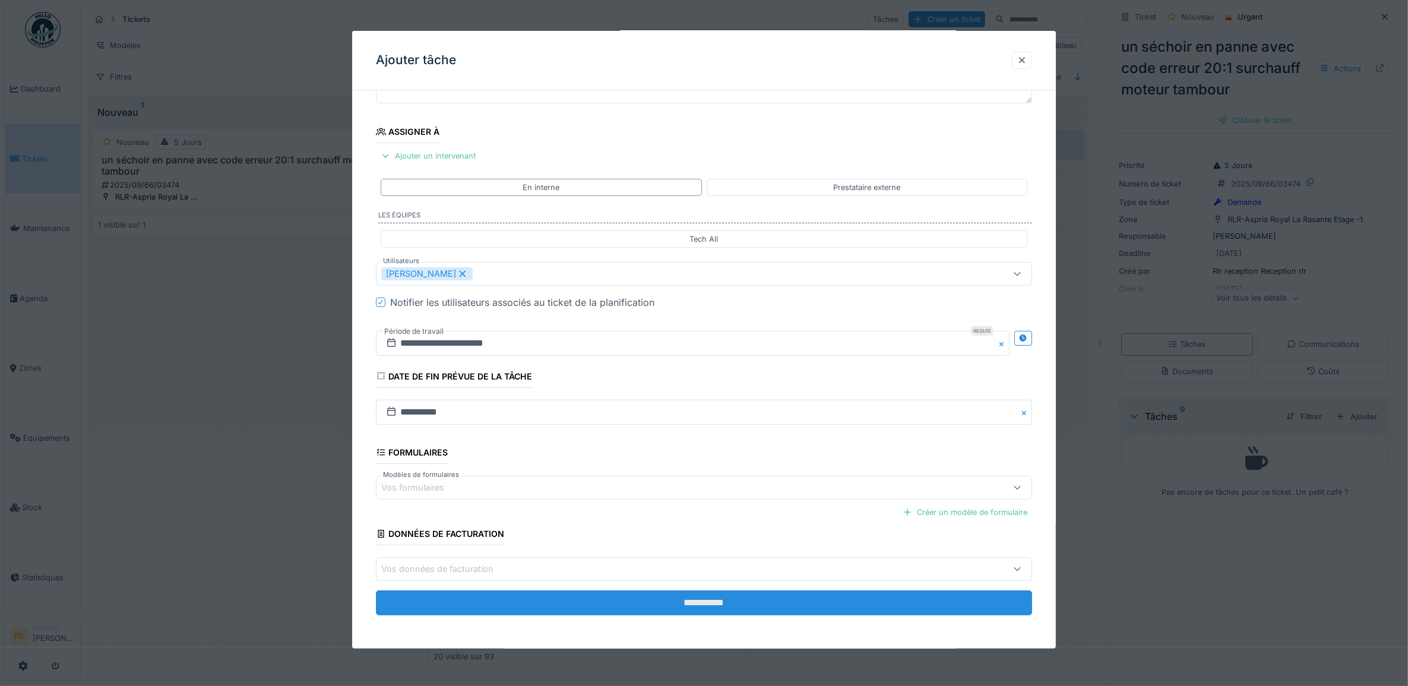
scroll to position [11, 0]
click at [707, 604] on input "**********" at bounding box center [704, 602] width 657 height 25
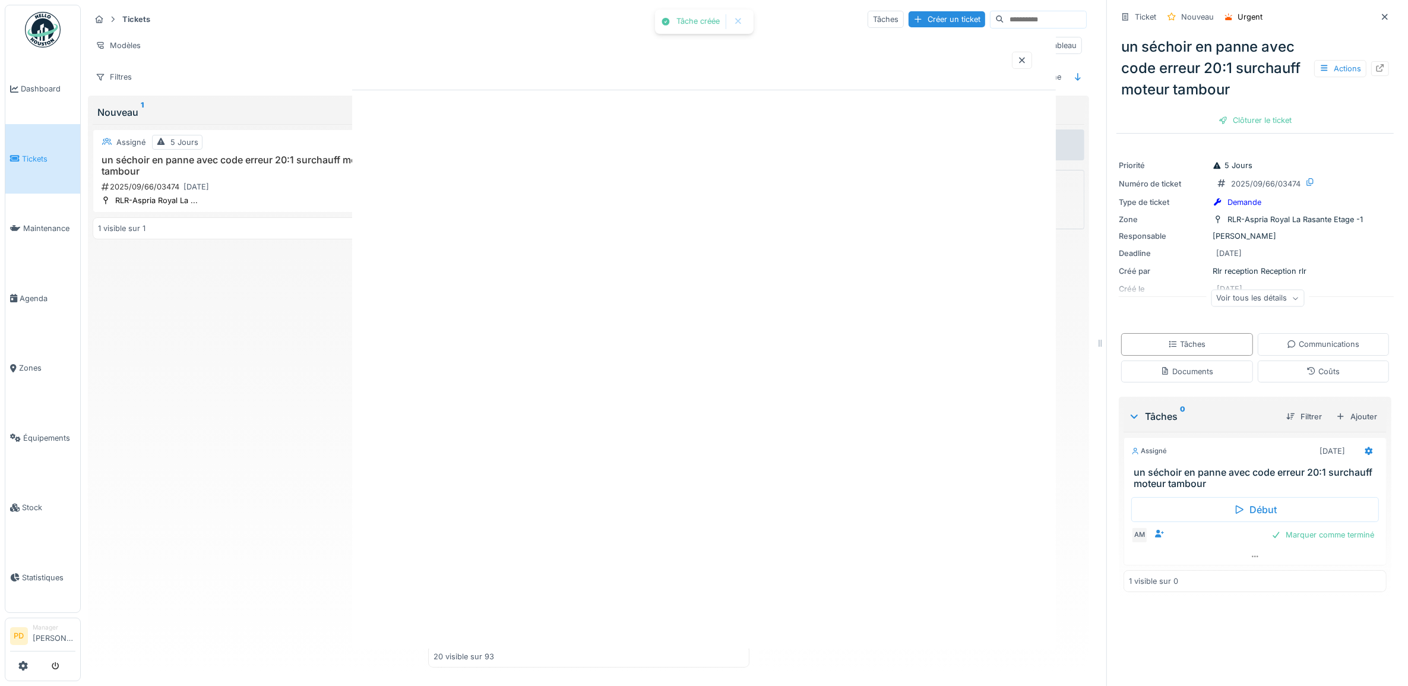
scroll to position [0, 0]
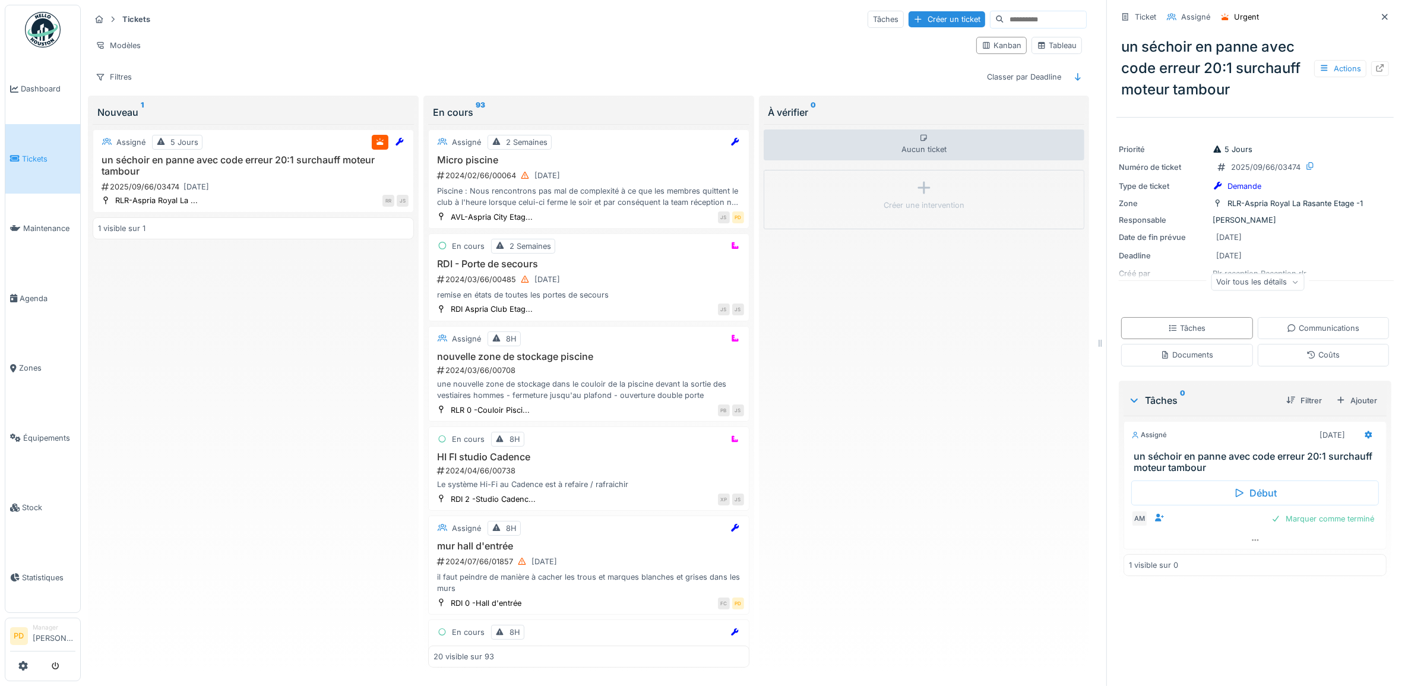
click at [31, 153] on span "Tickets" at bounding box center [48, 158] width 53 height 11
